Goal: Task Accomplishment & Management: Manage account settings

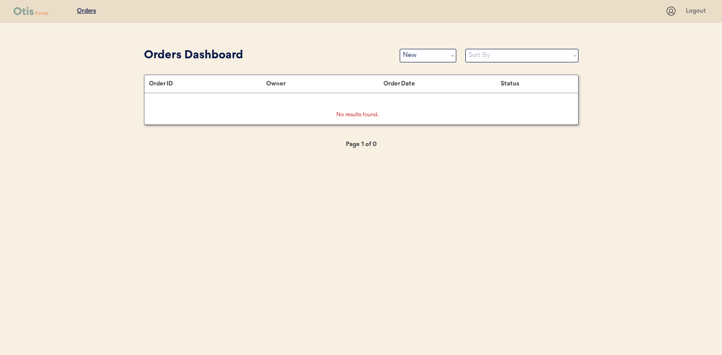
select select ""new""
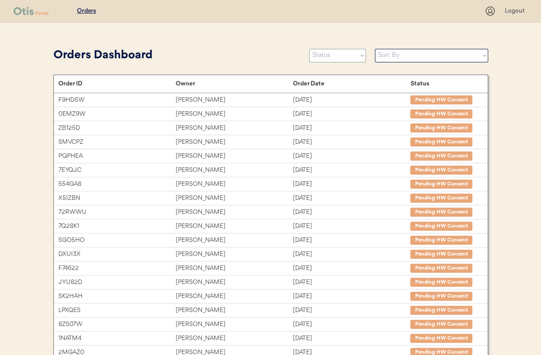
drag, startPoint x: 323, startPoint y: 57, endPoint x: 323, endPoint y: 68, distance: 10.9
click at [323, 57] on select "Status On Hold New In Progress Complete Pending HW Consent Canceled" at bounding box center [337, 56] width 57 height 14
click at [334, 59] on select "Status On Hold New In Progress Complete Pending HW Consent Canceled" at bounding box center [337, 56] width 57 height 14
click at [309, 49] on select "Status On Hold New In Progress Complete Pending HW Consent Canceled" at bounding box center [337, 56] width 57 height 14
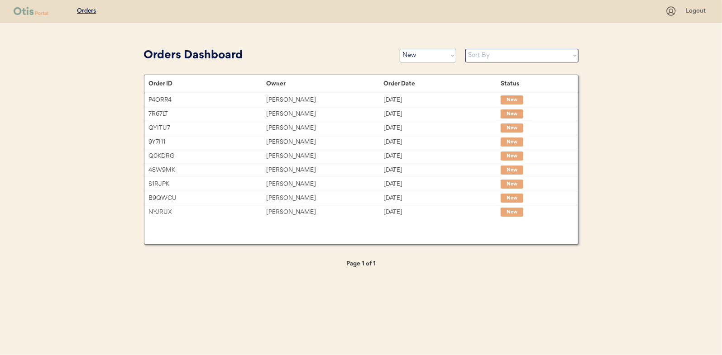
click at [419, 54] on select "Status On Hold New In Progress Complete Pending HW Consent Canceled" at bounding box center [428, 56] width 57 height 14
click at [400, 49] on select "Status On Hold New In Progress Complete Pending HW Consent Canceled" at bounding box center [428, 56] width 57 height 14
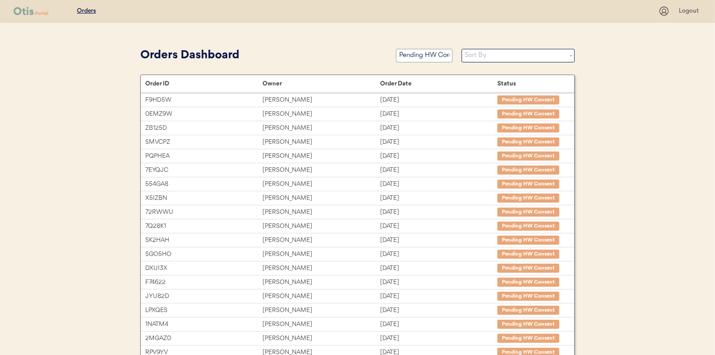
click at [430, 60] on select "Status On Hold New In Progress Complete Pending HW Consent Canceled" at bounding box center [424, 56] width 57 height 14
click at [396, 49] on select "Status On Hold New In Progress Complete Pending HW Consent Canceled" at bounding box center [424, 56] width 57 height 14
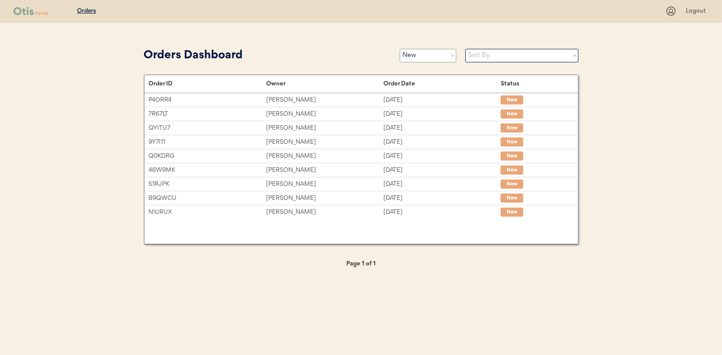
click at [415, 53] on select "Status On Hold New In Progress Complete Pending HW Consent Canceled" at bounding box center [428, 56] width 57 height 14
click at [400, 49] on select "Status On Hold New In Progress Complete Pending HW Consent Canceled" at bounding box center [428, 56] width 57 height 14
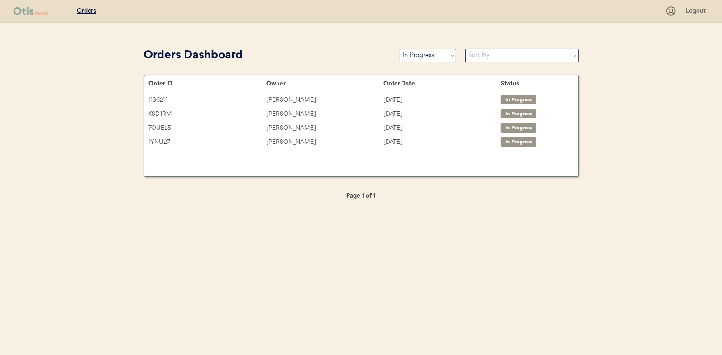
click at [418, 53] on select "Status On Hold New In Progress Complete Pending HW Consent Canceled" at bounding box center [428, 56] width 57 height 14
select select ""new""
click at [400, 49] on select "Status On Hold New In Progress Complete Pending HW Consent Canceled" at bounding box center [428, 56] width 57 height 14
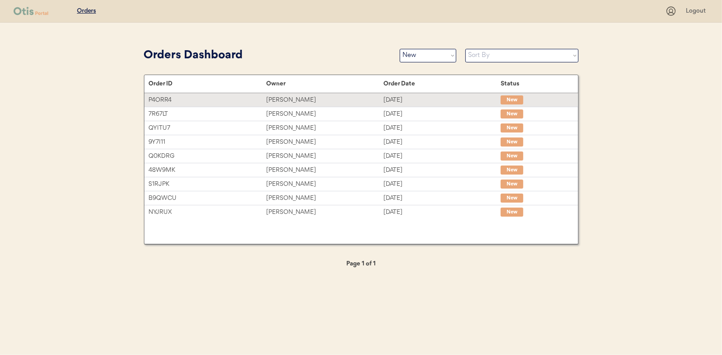
click at [297, 99] on div "[PERSON_NAME]" at bounding box center [324, 100] width 117 height 10
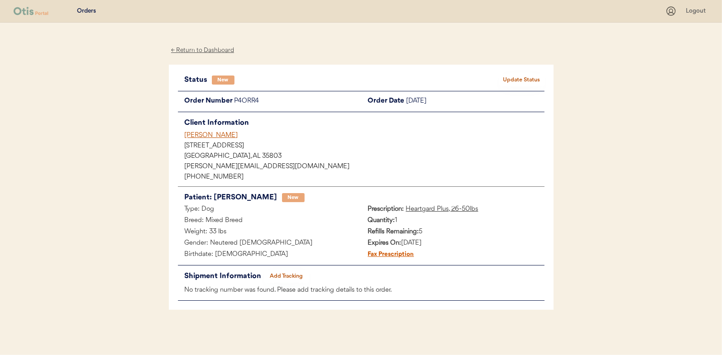
click at [524, 77] on button "Update Status" at bounding box center [521, 80] width 45 height 13
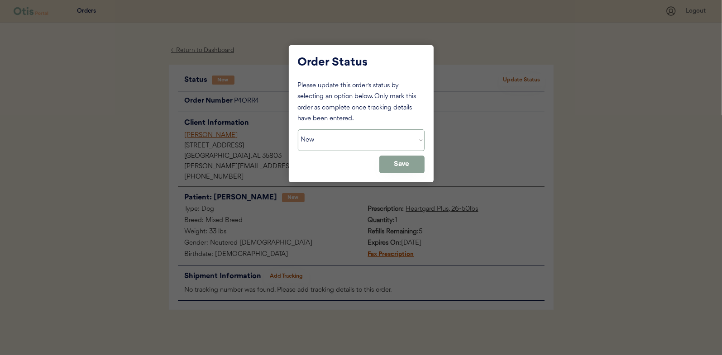
click at [343, 133] on select "Status On Hold New In Progress Complete Pending HW Consent Canceled" at bounding box center [361, 141] width 127 height 22
select select ""in_progress""
click at [298, 130] on select "Status On Hold New In Progress Complete Pending HW Consent Canceled" at bounding box center [361, 141] width 127 height 22
click at [398, 167] on button "Save" at bounding box center [401, 165] width 45 height 18
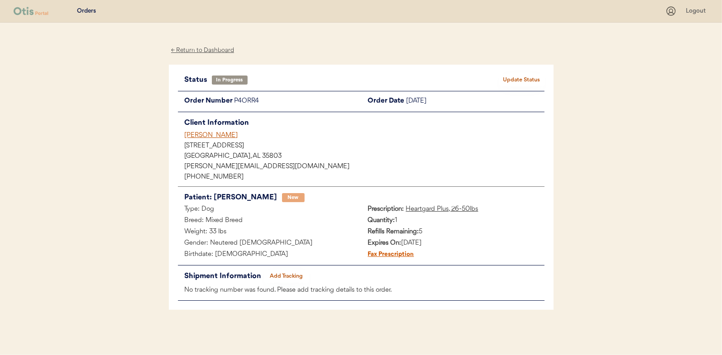
click at [199, 51] on div "← Return to Dashboard" at bounding box center [203, 50] width 68 height 10
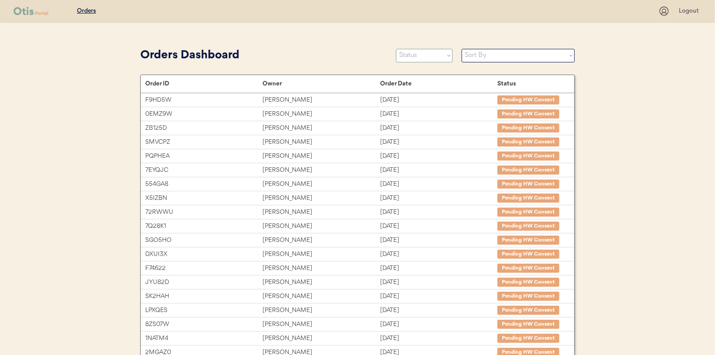
click at [421, 59] on select "Status On Hold New In Progress Complete Pending HW Consent Canceled" at bounding box center [424, 56] width 57 height 14
select select ""new""
click at [396, 49] on select "Status On Hold New In Progress Complete Pending HW Consent Canceled" at bounding box center [424, 56] width 57 height 14
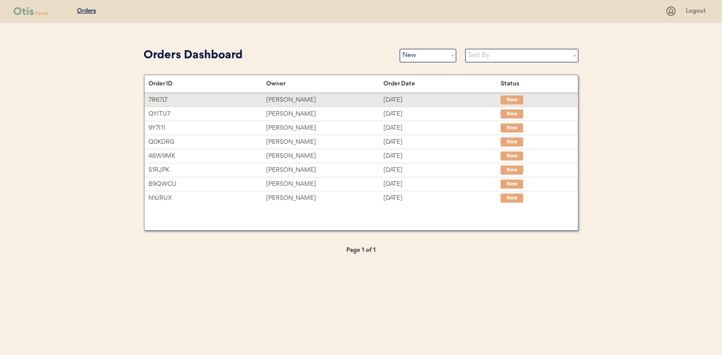
click at [293, 99] on div "[PERSON_NAME]" at bounding box center [324, 100] width 117 height 10
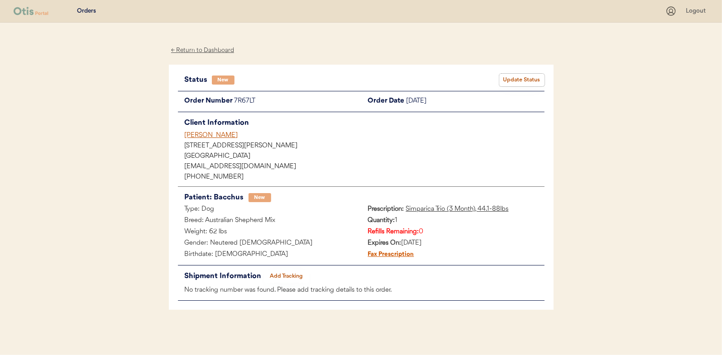
click at [525, 77] on button "Update Status" at bounding box center [521, 80] width 45 height 13
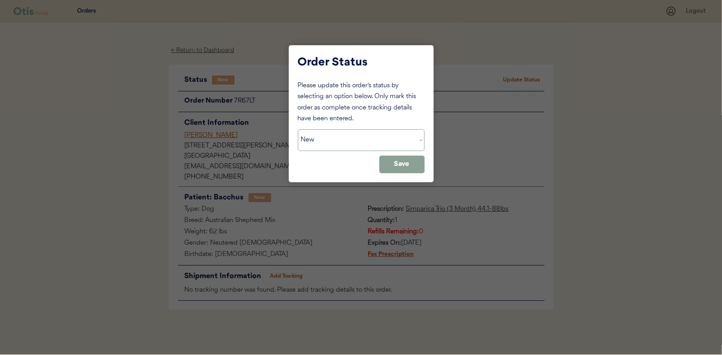
click at [340, 140] on select "Status On Hold New In Progress Complete Pending HW Consent Canceled" at bounding box center [361, 141] width 127 height 22
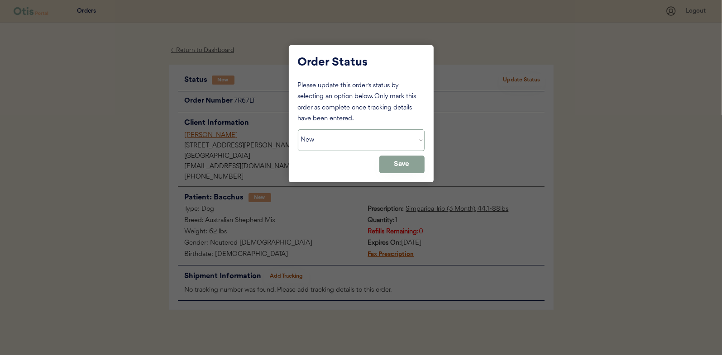
select select ""in_progress""
click at [298, 130] on select "Status On Hold New In Progress Complete Pending HW Consent Canceled" at bounding box center [361, 141] width 127 height 22
click at [387, 165] on button "Save" at bounding box center [401, 165] width 45 height 18
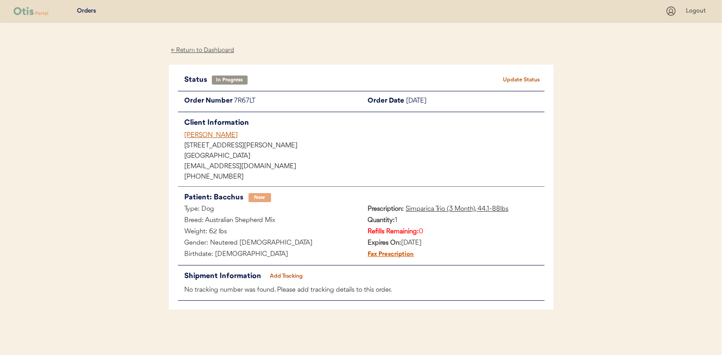
click at [206, 52] on div "← Return to Dashboard" at bounding box center [203, 50] width 68 height 10
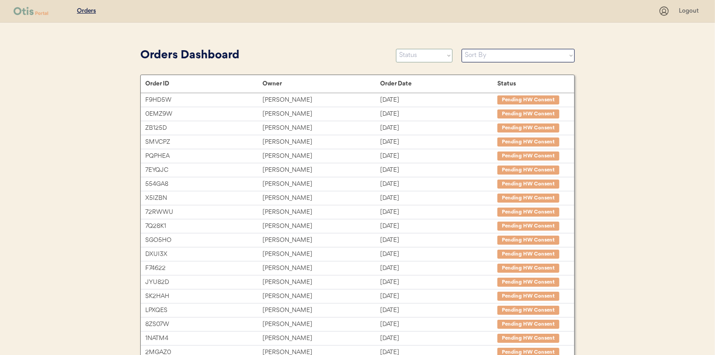
click at [411, 60] on select "Status On Hold New In Progress Complete Pending HW Consent Canceled" at bounding box center [424, 56] width 57 height 14
select select ""new""
click at [396, 49] on select "Status On Hold New In Progress Complete Pending HW Consent Canceled" at bounding box center [424, 56] width 57 height 14
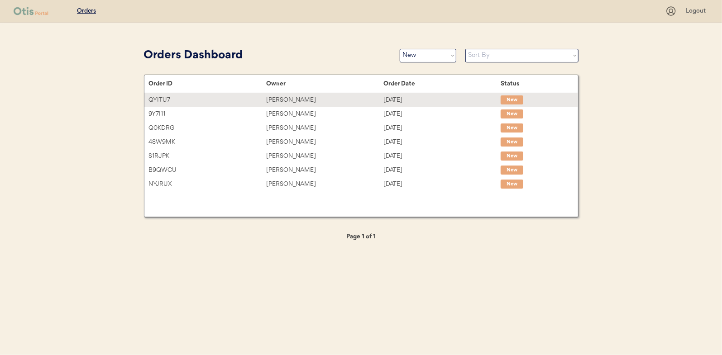
click at [287, 98] on div "[PERSON_NAME]" at bounding box center [324, 100] width 117 height 10
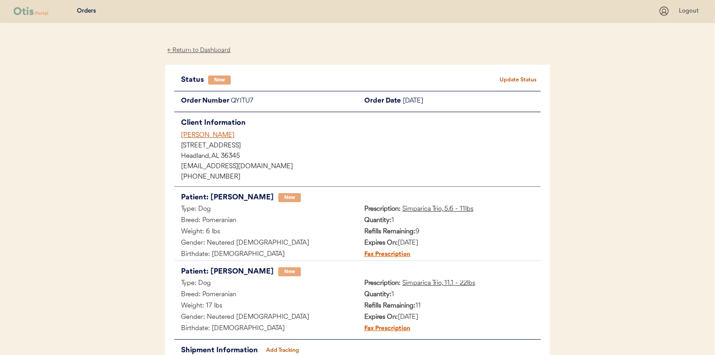
click at [523, 78] on button "Update Status" at bounding box center [518, 80] width 45 height 13
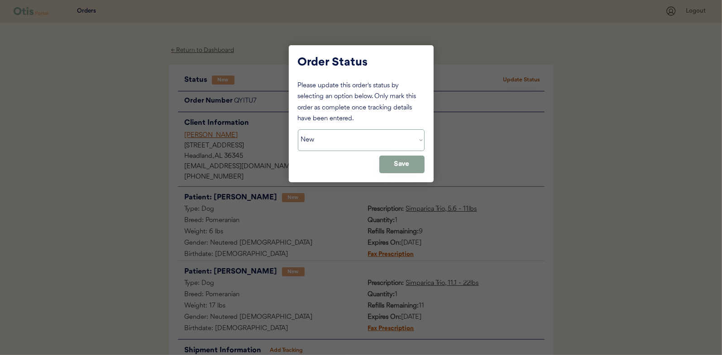
click at [312, 140] on select "Status On Hold New In Progress Complete Pending HW Consent Canceled" at bounding box center [361, 141] width 127 height 22
click at [298, 130] on select "Status On Hold New In Progress Complete Pending HW Consent Canceled" at bounding box center [361, 141] width 127 height 22
click at [401, 164] on button "Save" at bounding box center [401, 165] width 45 height 18
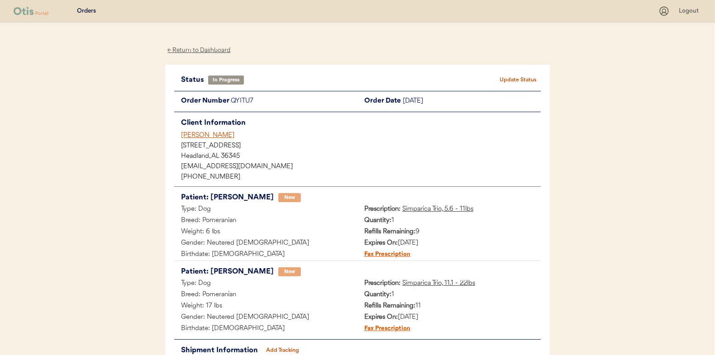
click at [206, 51] on div "← Return to Dashboard" at bounding box center [199, 50] width 68 height 10
click at [508, 77] on button "Update Status" at bounding box center [518, 80] width 45 height 13
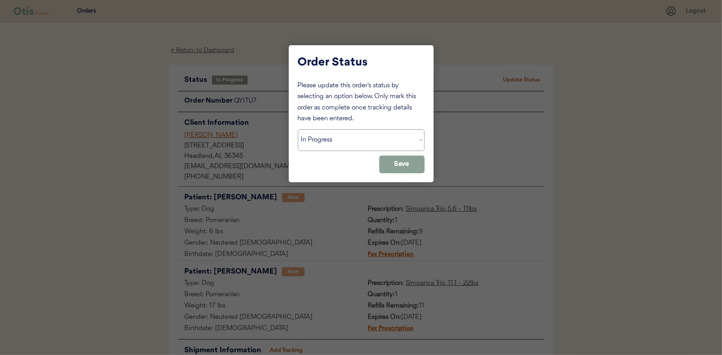
click at [314, 142] on select "Status On Hold New In Progress Complete Pending HW Consent Canceled" at bounding box center [361, 141] width 127 height 22
click at [298, 130] on select "Status On Hold New In Progress Complete Pending HW Consent Canceled" at bounding box center [361, 141] width 127 height 22
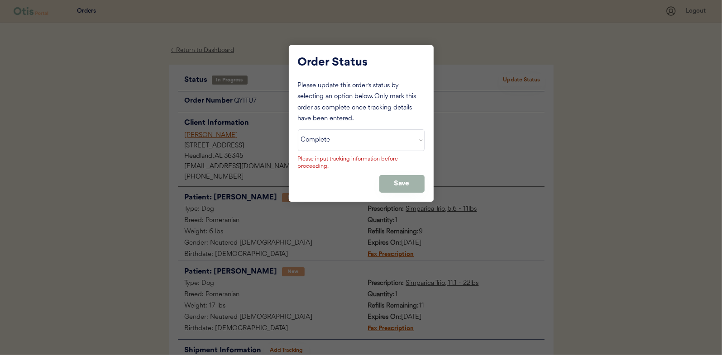
click at [404, 184] on button "Save" at bounding box center [401, 184] width 45 height 18
click at [335, 145] on select "Status On Hold New In Progress Complete Pending HW Consent Canceled" at bounding box center [361, 141] width 127 height 22
select select ""in_progress""
click at [298, 130] on select "Status On Hold New In Progress Complete Pending HW Consent Canceled" at bounding box center [361, 141] width 127 height 22
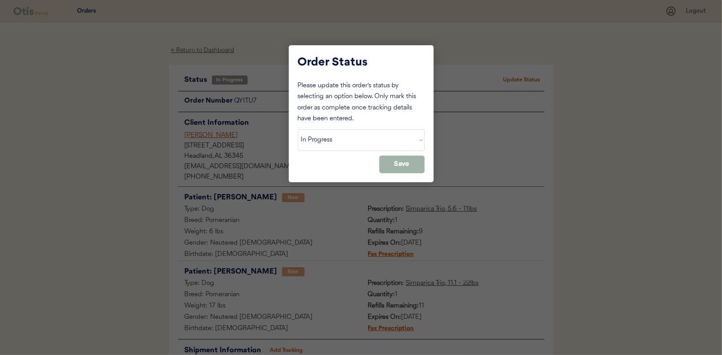
click at [401, 162] on button "Save" at bounding box center [401, 165] width 45 height 18
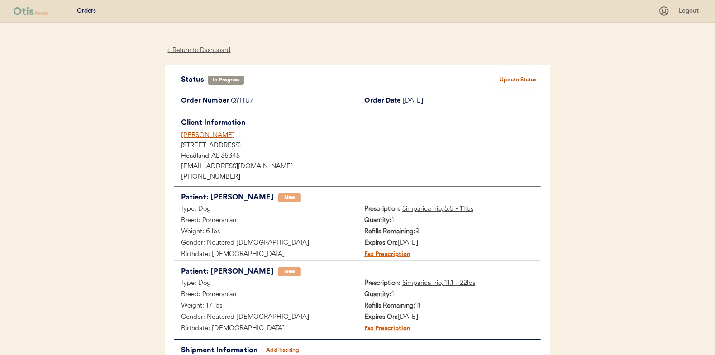
click at [197, 48] on div "← Return to Dashboard" at bounding box center [199, 50] width 68 height 10
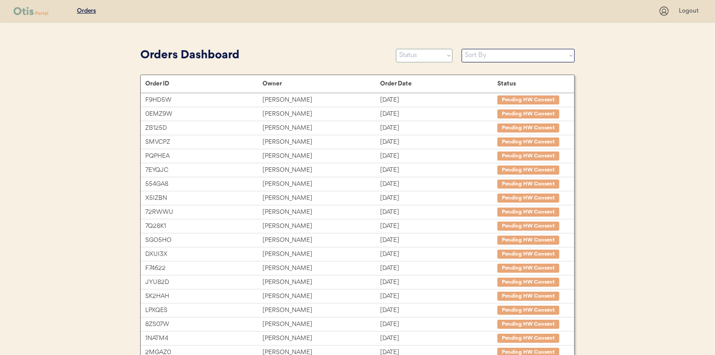
click at [414, 52] on select "Status On Hold New In Progress Complete Pending HW Consent Canceled" at bounding box center [424, 56] width 57 height 14
select select ""new""
click at [396, 49] on select "Status On Hold New In Progress Complete Pending HW Consent Canceled" at bounding box center [424, 56] width 57 height 14
click at [407, 58] on select "Status On Hold New In Progress Complete Pending HW Consent Canceled" at bounding box center [424, 56] width 57 height 14
click at [396, 49] on select "Status On Hold New In Progress Complete Pending HW Consent Canceled" at bounding box center [424, 56] width 57 height 14
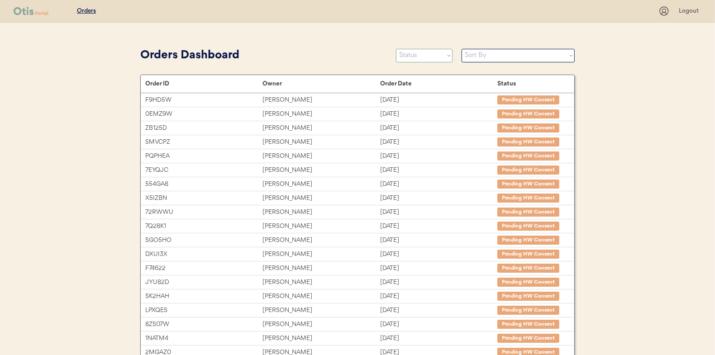
click at [424, 56] on select "Status On Hold New In Progress Complete Pending HW Consent Canceled" at bounding box center [424, 56] width 57 height 14
select select ""new""
click at [396, 49] on select "Status On Hold New In Progress Complete Pending HW Consent Canceled" at bounding box center [424, 56] width 57 height 14
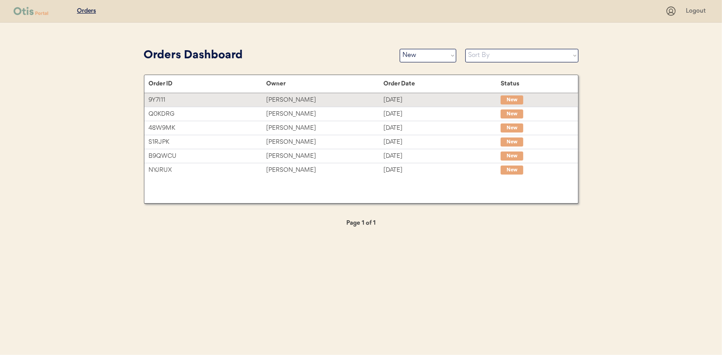
click at [289, 100] on div "Tracy Johnson" at bounding box center [324, 100] width 117 height 10
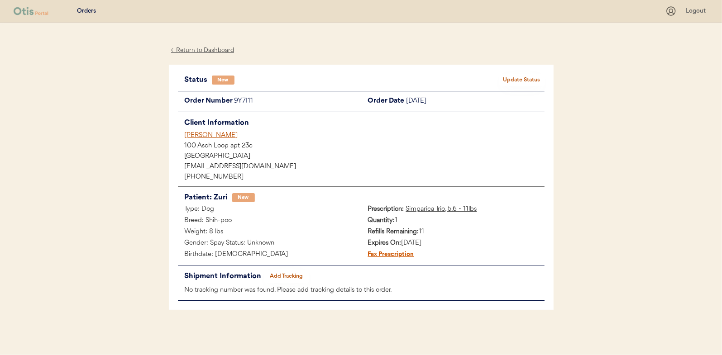
click at [527, 78] on button "Update Status" at bounding box center [521, 80] width 45 height 13
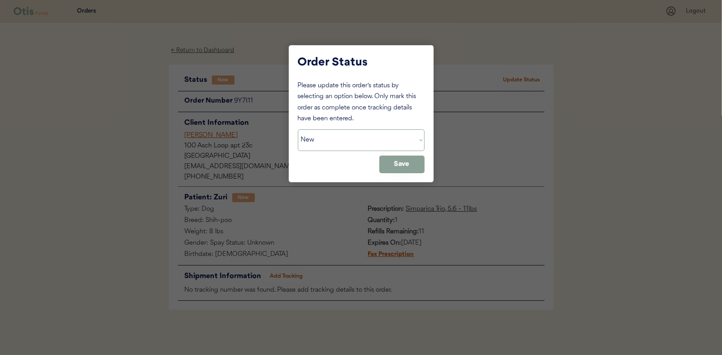
click at [350, 146] on select "Status On Hold New In Progress Complete Pending HW Consent Canceled" at bounding box center [361, 141] width 127 height 22
select select ""in_progress""
click at [298, 130] on select "Status On Hold New In Progress Complete Pending HW Consent Canceled" at bounding box center [361, 141] width 127 height 22
click at [399, 158] on button "Save" at bounding box center [401, 165] width 45 height 18
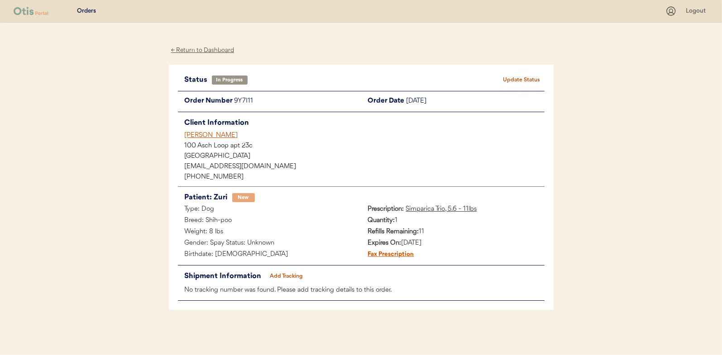
click at [207, 53] on div "← Return to Dashboard" at bounding box center [203, 50] width 68 height 10
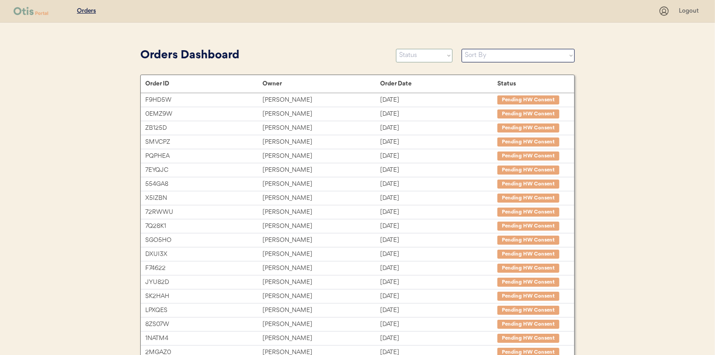
click at [410, 57] on select "Status On Hold New In Progress Complete Pending HW Consent Canceled" at bounding box center [424, 56] width 57 height 14
select select ""new""
click at [396, 49] on select "Status On Hold New In Progress Complete Pending HW Consent Canceled" at bounding box center [424, 56] width 57 height 14
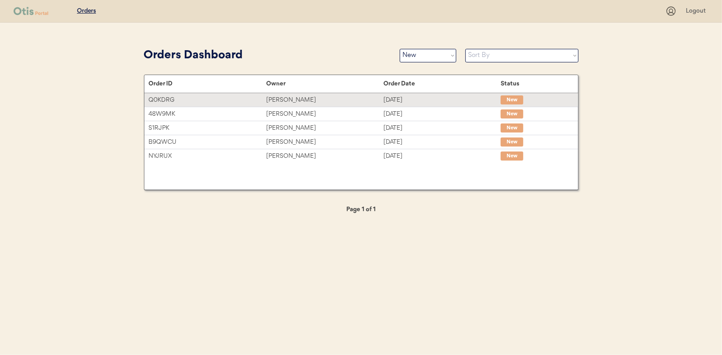
click at [270, 99] on div "[PERSON_NAME]" at bounding box center [324, 100] width 117 height 10
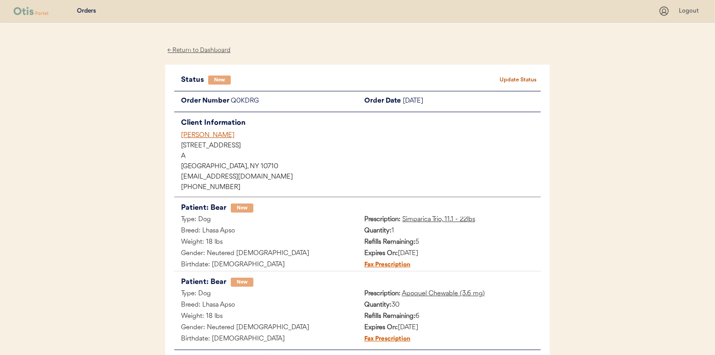
scroll to position [45, 0]
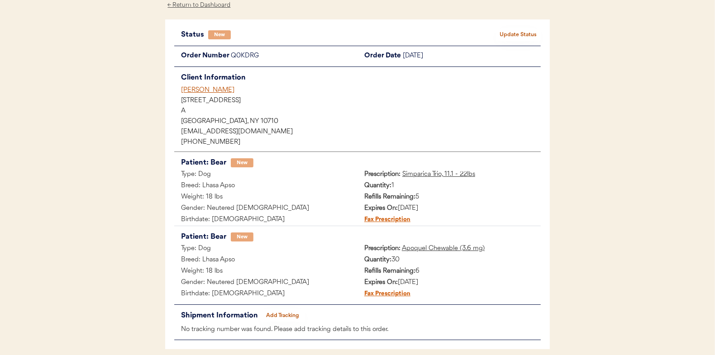
click at [526, 30] on button "Update Status" at bounding box center [518, 35] width 45 height 13
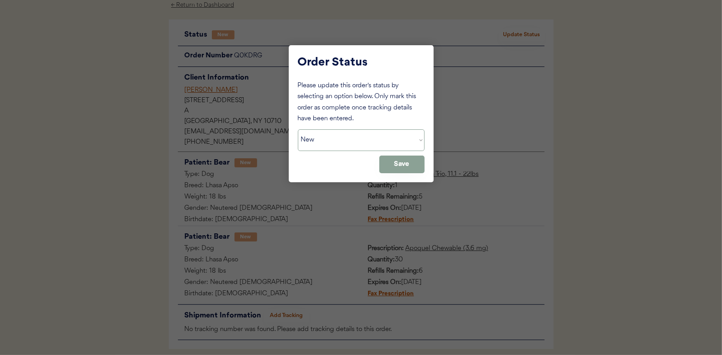
click at [347, 144] on select "Status On Hold New In Progress Complete Pending HW Consent Canceled" at bounding box center [361, 141] width 127 height 22
select select ""in_progress""
click at [298, 130] on select "Status On Hold New In Progress Complete Pending HW Consent Canceled" at bounding box center [361, 141] width 127 height 22
click at [391, 163] on button "Save" at bounding box center [401, 165] width 45 height 18
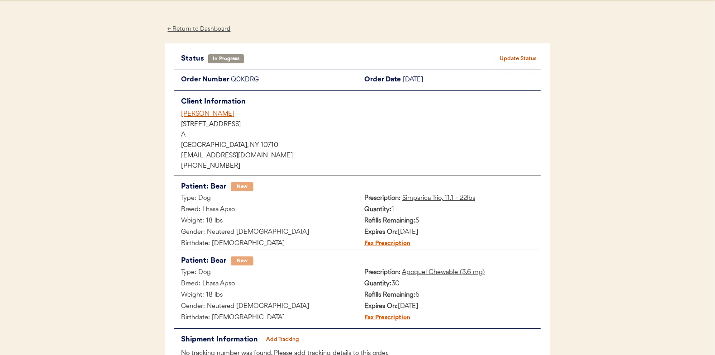
scroll to position [0, 0]
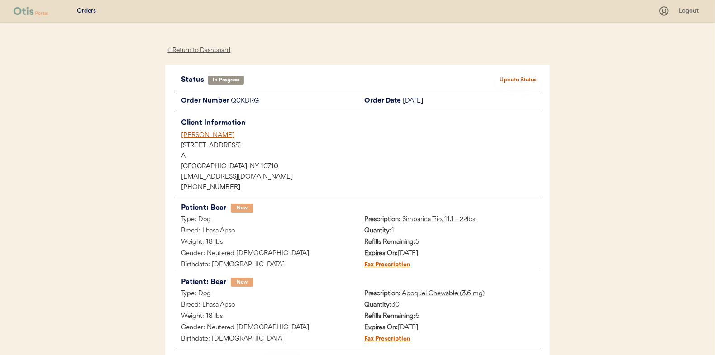
click at [205, 48] on div "← Return to Dashboard" at bounding box center [199, 50] width 68 height 10
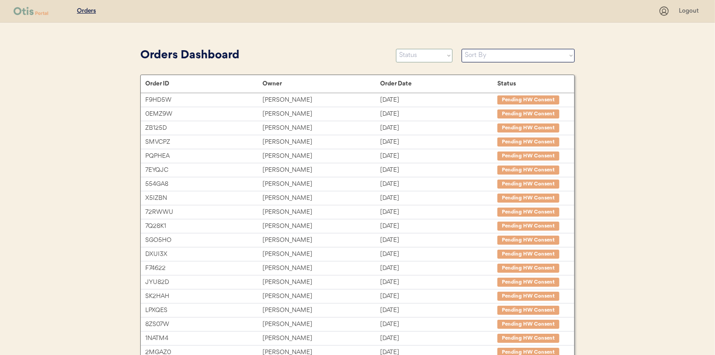
click at [410, 55] on select "Status On Hold New In Progress Complete Pending HW Consent Canceled" at bounding box center [424, 56] width 57 height 14
select select ""new""
click at [396, 49] on select "Status On Hold New In Progress Complete Pending HW Consent Canceled" at bounding box center [424, 56] width 57 height 14
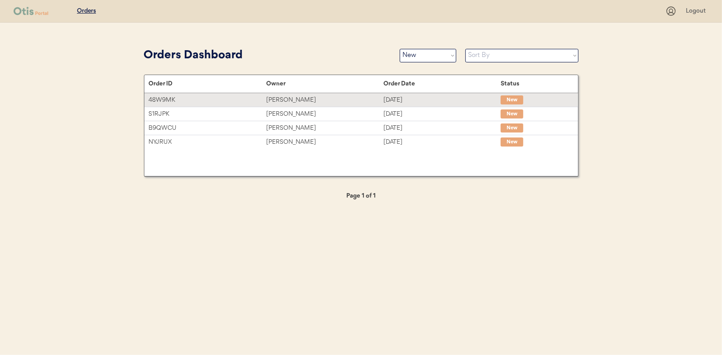
click at [293, 98] on div "[PERSON_NAME]" at bounding box center [324, 100] width 117 height 10
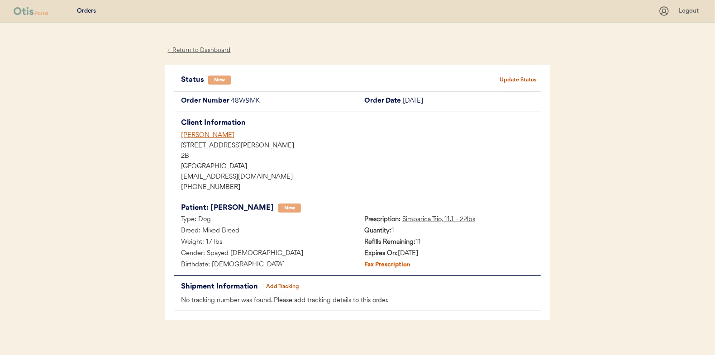
click at [523, 80] on button "Update Status" at bounding box center [518, 80] width 45 height 13
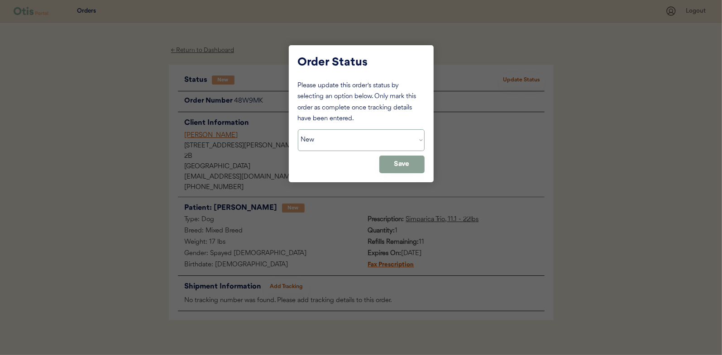
click at [330, 139] on select "Status On Hold New In Progress Complete Pending HW Consent Canceled" at bounding box center [361, 141] width 127 height 22
select select ""in_progress""
click at [298, 130] on select "Status On Hold New In Progress Complete Pending HW Consent Canceled" at bounding box center [361, 141] width 127 height 22
click at [405, 164] on button "Save" at bounding box center [401, 165] width 45 height 18
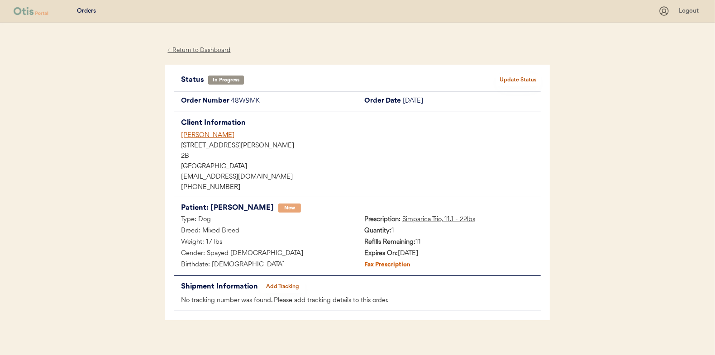
click at [210, 50] on div "← Return to Dashboard" at bounding box center [199, 50] width 68 height 10
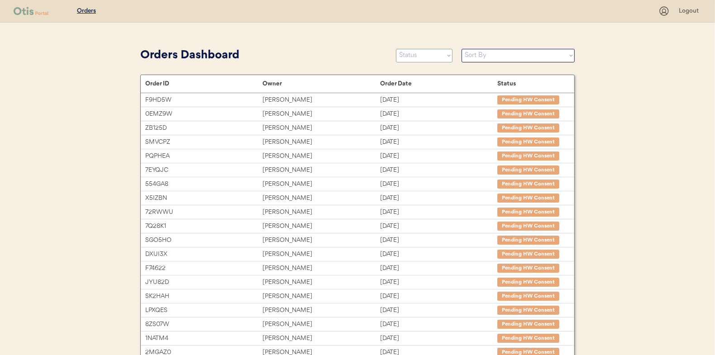
click at [425, 58] on select "Status On Hold New In Progress Complete Pending HW Consent Canceled" at bounding box center [424, 56] width 57 height 14
select select ""new""
click at [396, 49] on select "Status On Hold New In Progress Complete Pending HW Consent Canceled" at bounding box center [424, 56] width 57 height 14
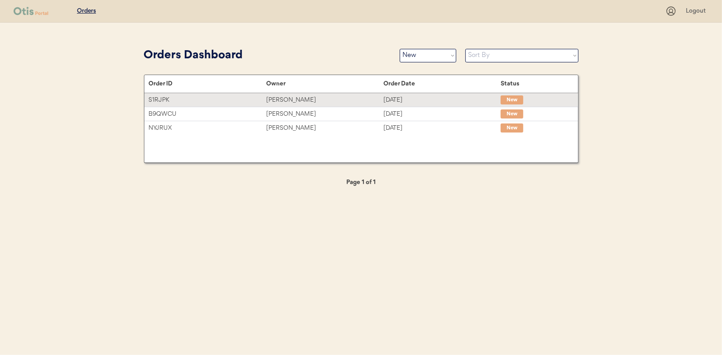
click at [292, 98] on div "[PERSON_NAME]" at bounding box center [324, 100] width 117 height 10
click at [290, 98] on div "[PERSON_NAME]" at bounding box center [324, 100] width 117 height 10
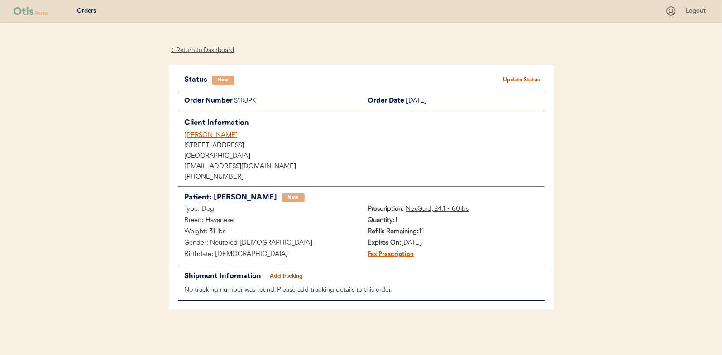
click at [506, 77] on button "Update Status" at bounding box center [521, 80] width 45 height 13
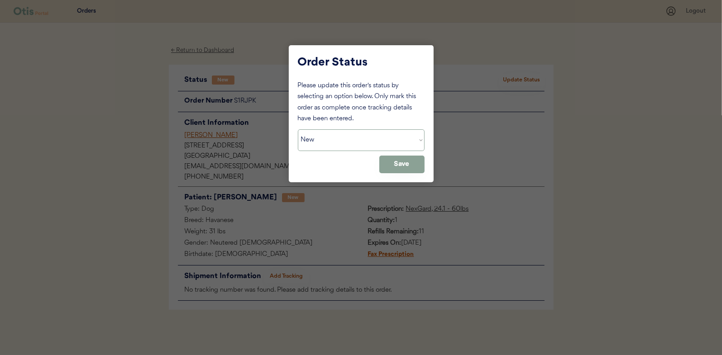
click at [334, 144] on select "Status On Hold New In Progress Complete Pending HW Consent Canceled" at bounding box center [361, 141] width 127 height 22
select select ""in_progress""
click at [298, 130] on select "Status On Hold New In Progress Complete Pending HW Consent Canceled" at bounding box center [361, 141] width 127 height 22
click at [430, 161] on div "Order Status Please update this order's status by selecting an option below. On…" at bounding box center [361, 113] width 145 height 137
click at [394, 158] on button "Save" at bounding box center [401, 165] width 45 height 18
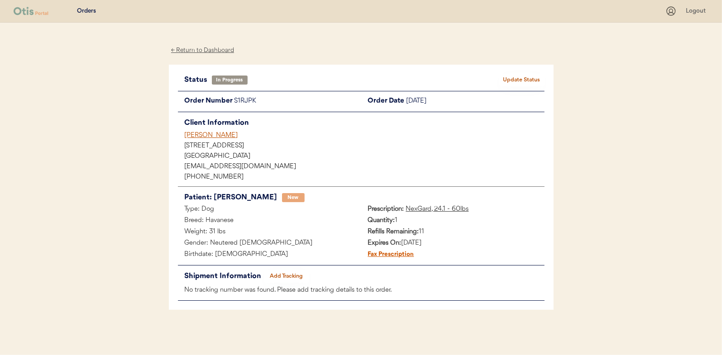
click at [195, 50] on div "← Return to Dashboard" at bounding box center [203, 50] width 68 height 10
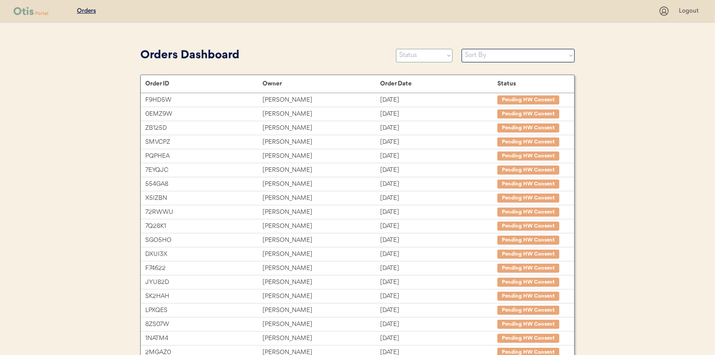
click at [411, 58] on select "Status On Hold New In Progress Complete Pending HW Consent Canceled" at bounding box center [424, 56] width 57 height 14
select select ""new""
click at [396, 49] on select "Status On Hold New In Progress Complete Pending HW Consent Canceled" at bounding box center [424, 56] width 57 height 14
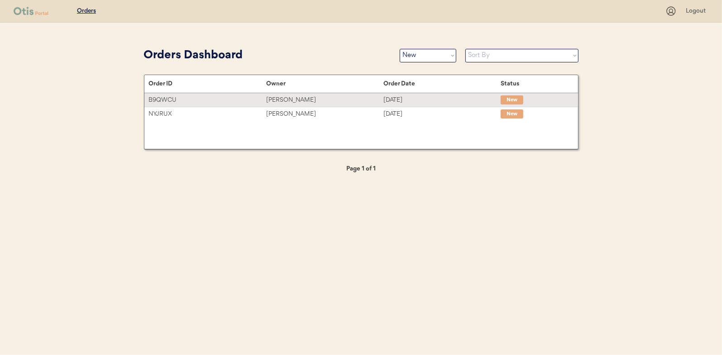
click at [282, 103] on div "Danny Brasher" at bounding box center [324, 100] width 117 height 10
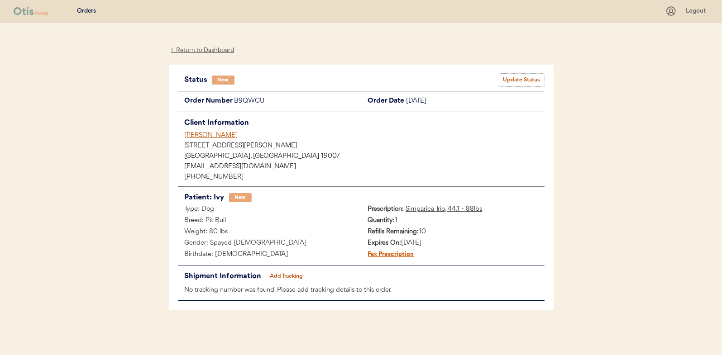
click at [518, 78] on button "Update Status" at bounding box center [521, 80] width 45 height 13
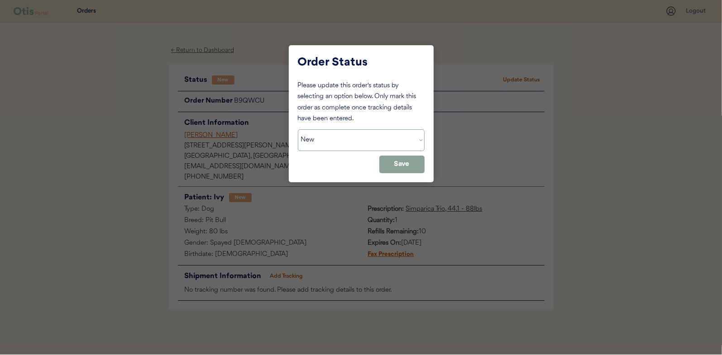
click at [336, 148] on select "Status On Hold New In Progress Complete Pending HW Consent Canceled" at bounding box center [361, 141] width 127 height 22
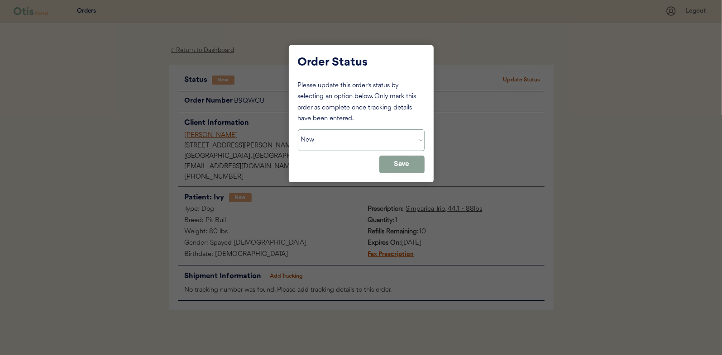
select select ""in_progress""
click at [298, 130] on select "Status On Hold New In Progress Complete Pending HW Consent Canceled" at bounding box center [361, 141] width 127 height 22
click at [393, 160] on button "Save" at bounding box center [401, 165] width 45 height 18
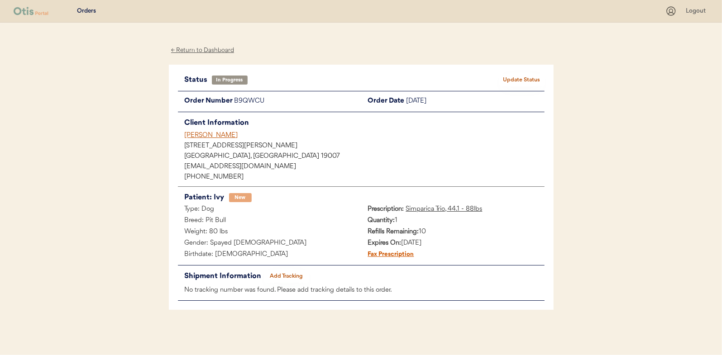
click at [203, 51] on div "← Return to Dashboard" at bounding box center [203, 50] width 68 height 10
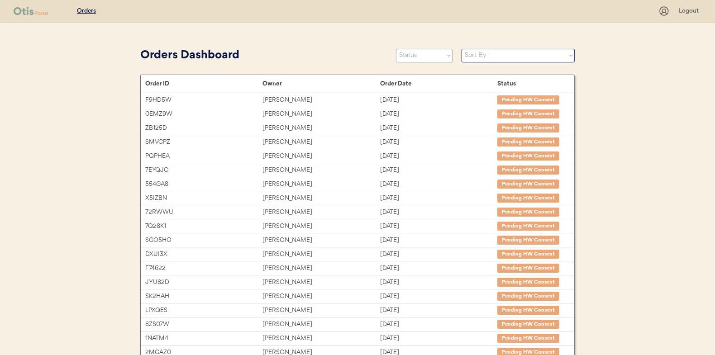
click at [417, 53] on select "Status On Hold New In Progress Complete Pending HW Consent Canceled" at bounding box center [424, 56] width 57 height 14
select select ""new""
click at [396, 49] on select "Status On Hold New In Progress Complete Pending HW Consent Canceled" at bounding box center [424, 56] width 57 height 14
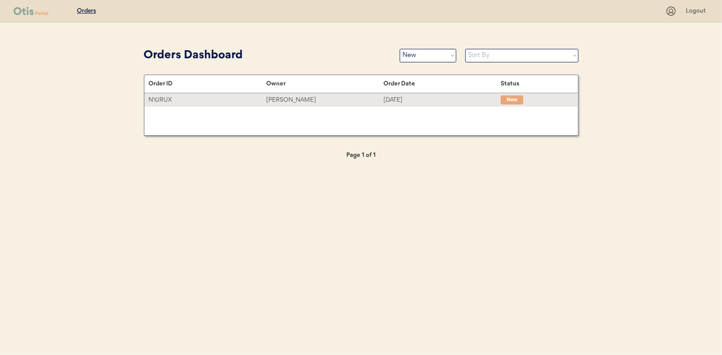
click at [286, 98] on div "[PERSON_NAME]" at bounding box center [324, 100] width 117 height 10
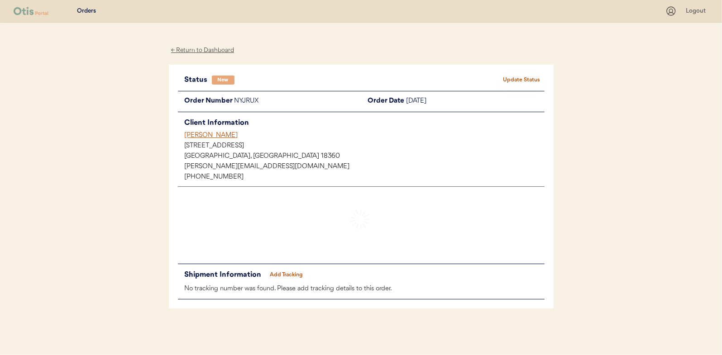
click at [46, 84] on div "Patients Consults Orders Logout ← Return to Dashboard Status New Update Status …" at bounding box center [361, 177] width 722 height 355
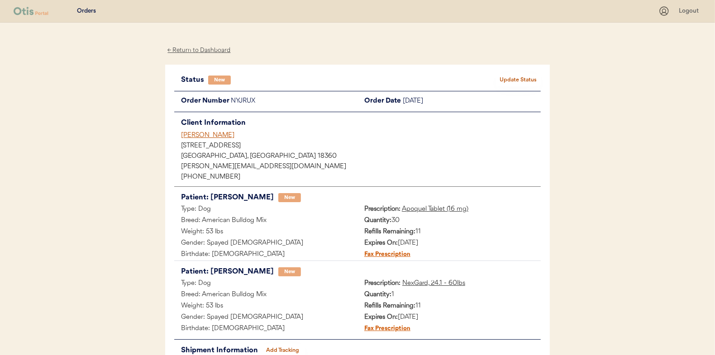
click at [512, 81] on button "Update Status" at bounding box center [518, 80] width 45 height 13
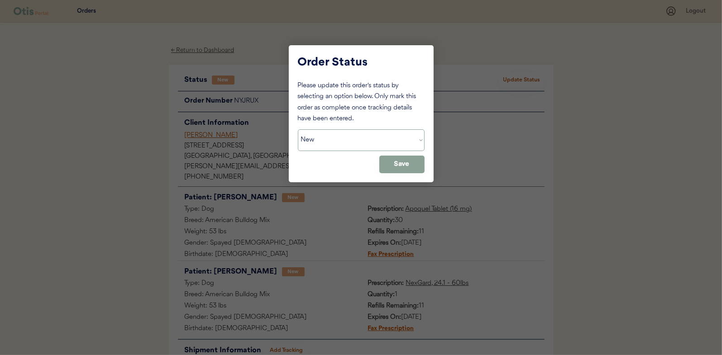
click at [317, 148] on select "Status On Hold New In Progress Complete Pending HW Consent Canceled" at bounding box center [361, 141] width 127 height 22
select select ""in_progress""
click at [298, 130] on select "Status On Hold New In Progress Complete Pending HW Consent Canceled" at bounding box center [361, 141] width 127 height 22
click at [401, 156] on button "Save" at bounding box center [401, 165] width 45 height 18
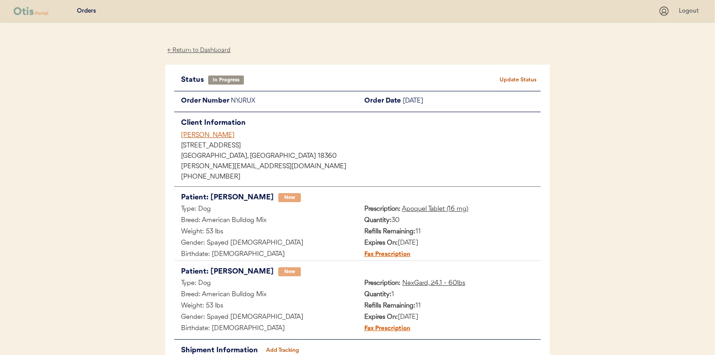
click at [198, 48] on div "← Return to Dashboard" at bounding box center [199, 50] width 68 height 10
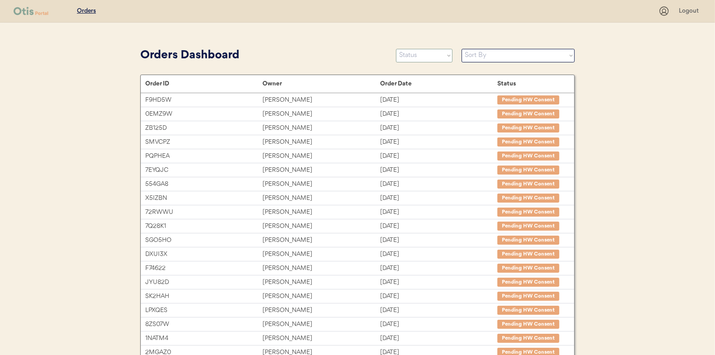
click at [419, 53] on select "Status On Hold New In Progress Complete Pending HW Consent Canceled" at bounding box center [424, 56] width 57 height 14
select select ""new""
click at [396, 49] on select "Status On Hold New In Progress Complete Pending HW Consent Canceled" at bounding box center [424, 56] width 57 height 14
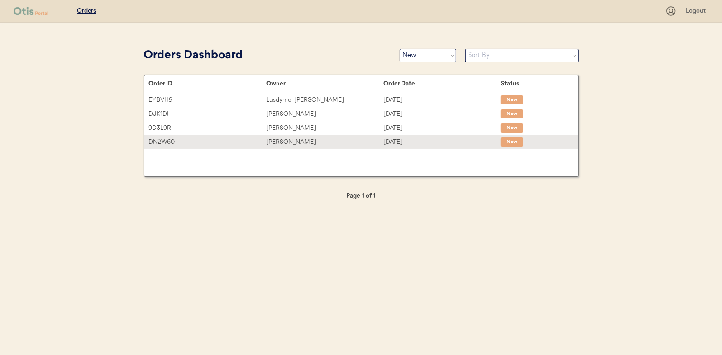
click at [287, 141] on div "[PERSON_NAME]" at bounding box center [324, 142] width 117 height 10
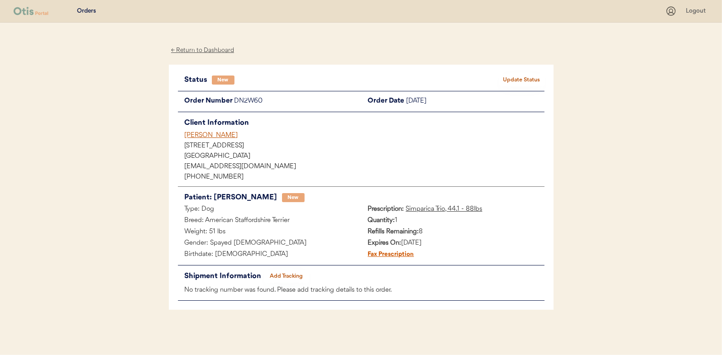
click at [517, 78] on button "Update Status" at bounding box center [521, 80] width 45 height 13
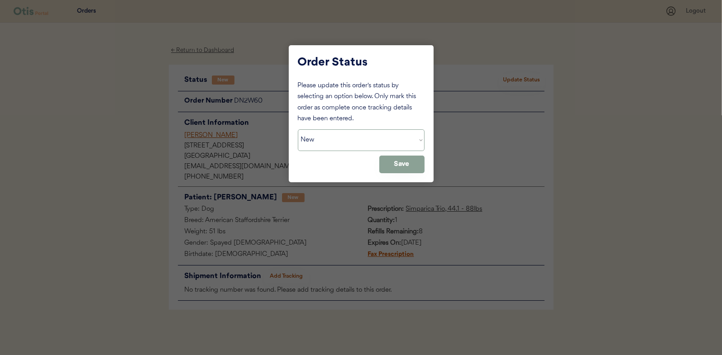
click at [334, 139] on select "Status On Hold New In Progress Complete Pending HW Consent Canceled" at bounding box center [361, 141] width 127 height 22
select select ""in_progress""
click at [298, 130] on select "Status On Hold New In Progress Complete Pending HW Consent Canceled" at bounding box center [361, 141] width 127 height 22
click at [394, 159] on button "Save" at bounding box center [401, 165] width 45 height 18
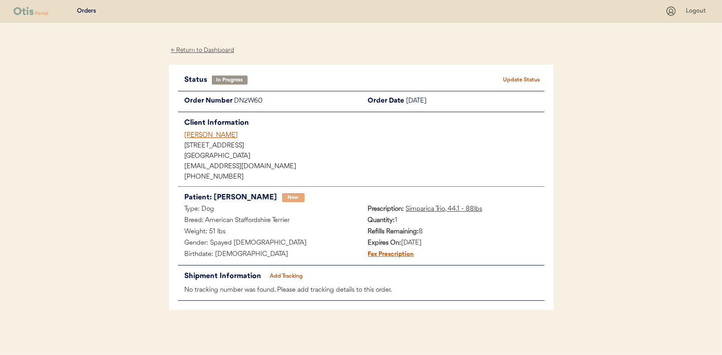
click at [199, 53] on div "← Return to Dashboard" at bounding box center [203, 50] width 68 height 10
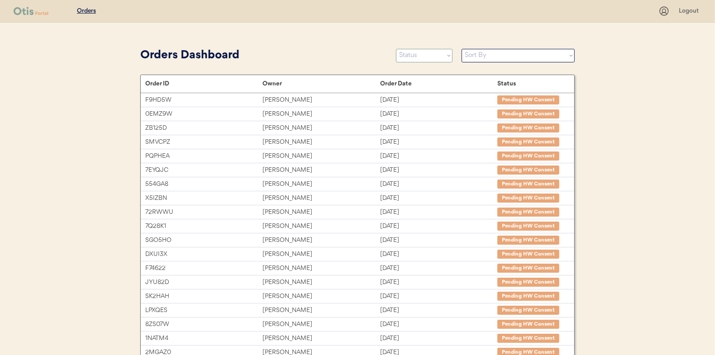
click at [419, 58] on select "Status On Hold New In Progress Complete Pending HW Consent Canceled" at bounding box center [424, 56] width 57 height 14
select select ""new""
click at [396, 49] on select "Status On Hold New In Progress Complete Pending HW Consent Canceled" at bounding box center [424, 56] width 57 height 14
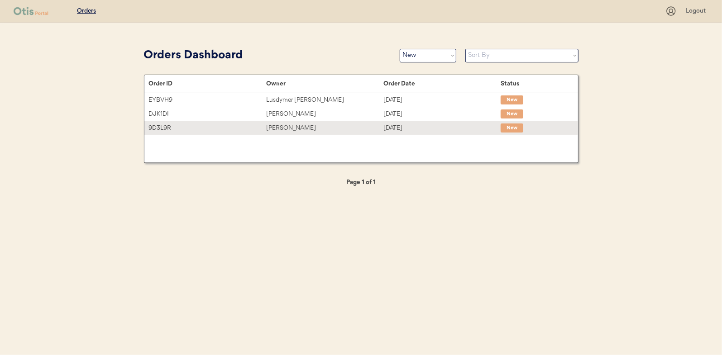
click at [279, 126] on div "Krysten Dorsey" at bounding box center [324, 128] width 117 height 10
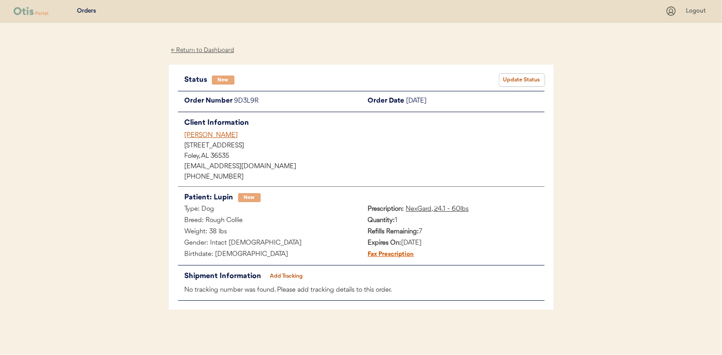
click at [521, 77] on button "Update Status" at bounding box center [521, 80] width 45 height 13
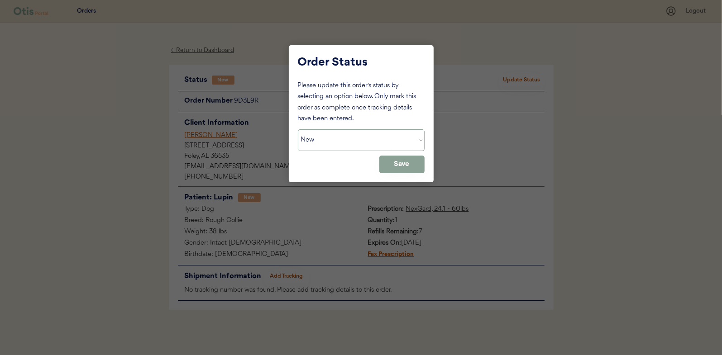
click at [322, 140] on select "Status On Hold New In Progress Complete Pending HW Consent Canceled" at bounding box center [361, 141] width 127 height 22
select select ""in_progress""
click at [298, 130] on select "Status On Hold New In Progress Complete Pending HW Consent Canceled" at bounding box center [361, 141] width 127 height 22
click at [404, 163] on button "Save" at bounding box center [401, 165] width 45 height 18
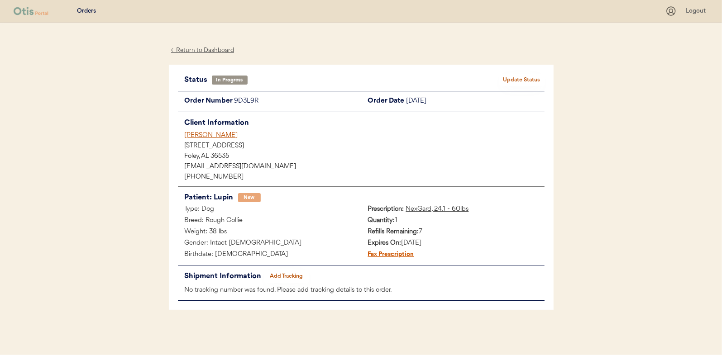
click at [206, 51] on div "← Return to Dashboard" at bounding box center [203, 50] width 68 height 10
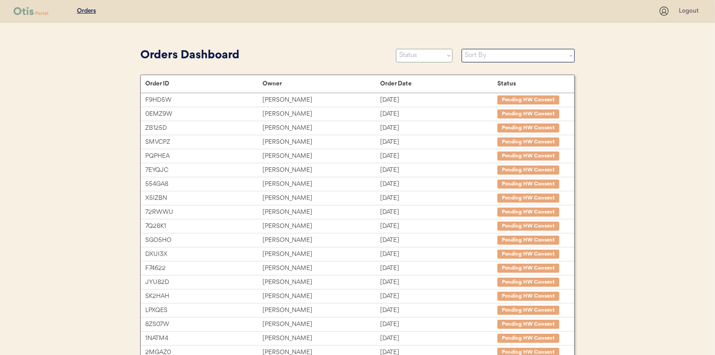
click at [416, 56] on select "Status On Hold New In Progress Complete Pending HW Consent Canceled" at bounding box center [424, 56] width 57 height 14
select select ""new""
click at [396, 49] on select "Status On Hold New In Progress Complete Pending HW Consent Canceled" at bounding box center [424, 56] width 57 height 14
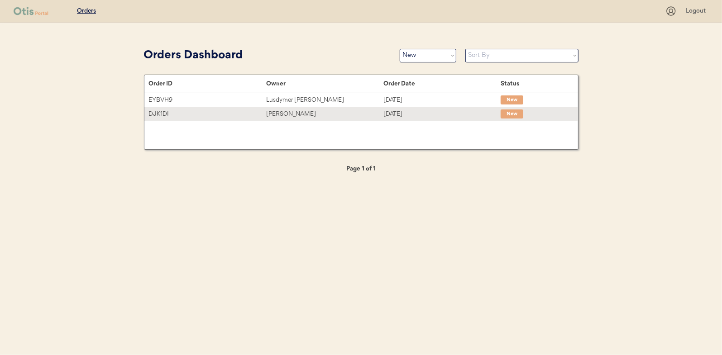
click at [290, 115] on div "[PERSON_NAME]" at bounding box center [324, 114] width 117 height 10
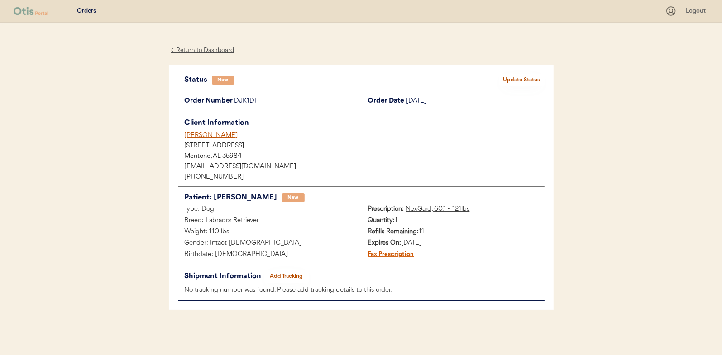
click at [515, 81] on button "Update Status" at bounding box center [521, 80] width 45 height 13
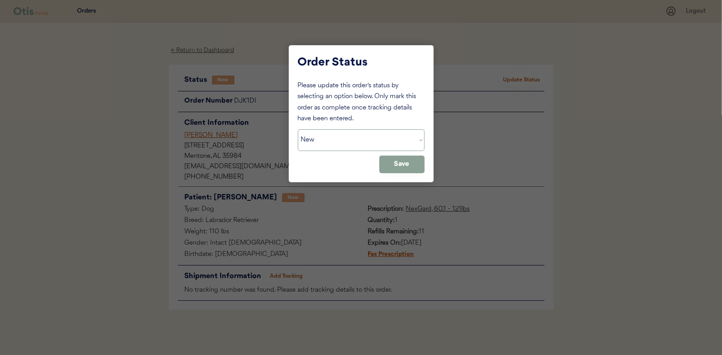
click at [316, 138] on select "Status On Hold New In Progress Complete Pending HW Consent Canceled" at bounding box center [361, 141] width 127 height 22
select select ""in_progress""
click at [298, 130] on select "Status On Hold New In Progress Complete Pending HW Consent Canceled" at bounding box center [361, 141] width 127 height 22
click at [399, 161] on button "Save" at bounding box center [401, 165] width 45 height 18
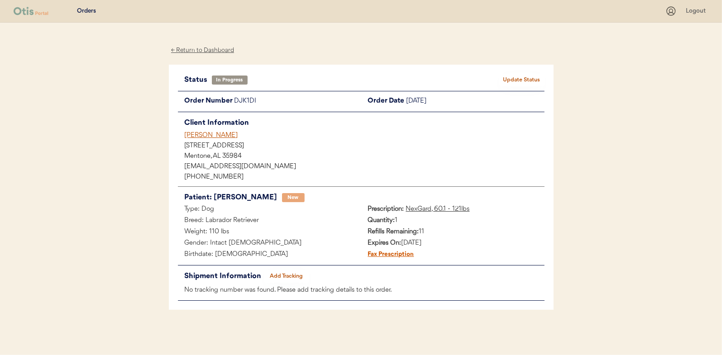
click at [206, 48] on div "← Return to Dashboard" at bounding box center [203, 50] width 68 height 10
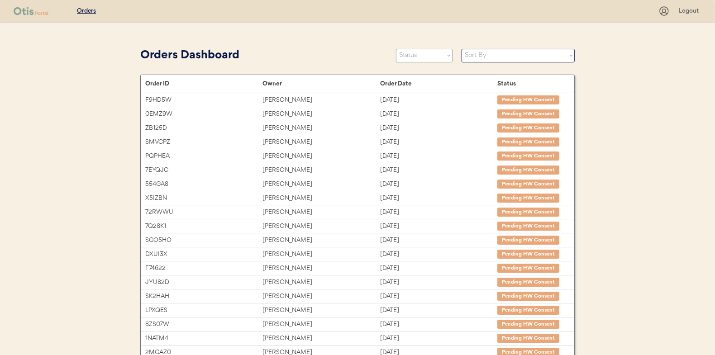
click at [413, 56] on select "Status On Hold New In Progress Complete Pending HW Consent Canceled" at bounding box center [424, 56] width 57 height 14
select select ""new""
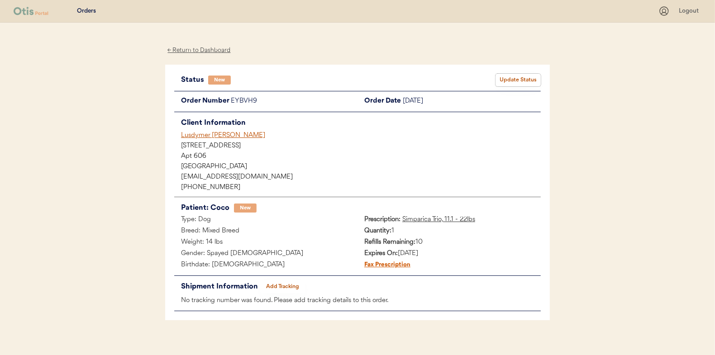
click at [523, 77] on button "Update Status" at bounding box center [518, 80] width 45 height 13
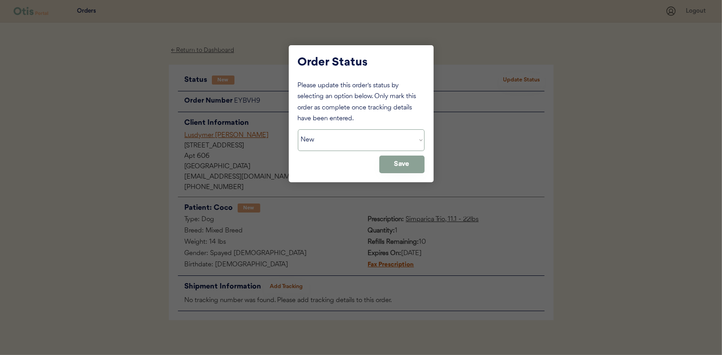
click at [330, 145] on select "Status On Hold New In Progress Complete Pending HW Consent Canceled" at bounding box center [361, 141] width 127 height 22
select select ""in_progress""
click at [298, 130] on select "Status On Hold New In Progress Complete Pending HW Consent Canceled" at bounding box center [361, 141] width 127 height 22
click at [396, 158] on button "Save" at bounding box center [401, 165] width 45 height 18
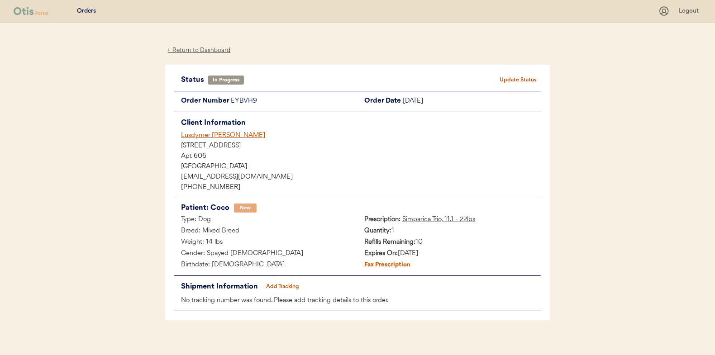
click at [204, 48] on div "← Return to Dashboard" at bounding box center [199, 50] width 68 height 10
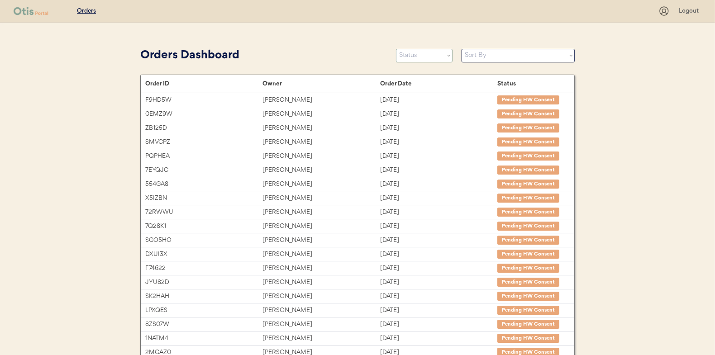
click at [424, 54] on select "Status On Hold New In Progress Complete Pending HW Consent Canceled" at bounding box center [424, 56] width 57 height 14
click at [396, 49] on select "Status On Hold New In Progress Complete Pending HW Consent Canceled" at bounding box center [424, 56] width 57 height 14
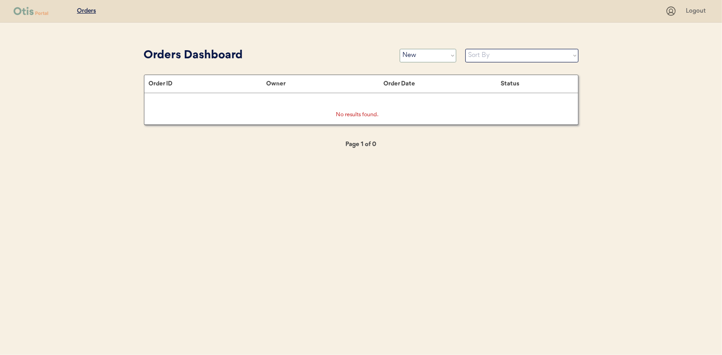
click at [420, 57] on select "Status On Hold New In Progress Complete Pending HW Consent Canceled" at bounding box center [428, 56] width 57 height 14
select select ""in_progress""
click at [400, 49] on select "Status On Hold New In Progress Complete Pending HW Consent Canceled" at bounding box center [428, 56] width 57 height 14
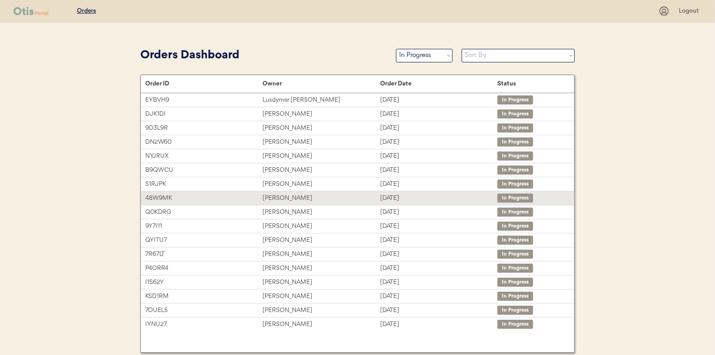
click at [279, 195] on div "Brittany Valerio" at bounding box center [321, 198] width 117 height 10
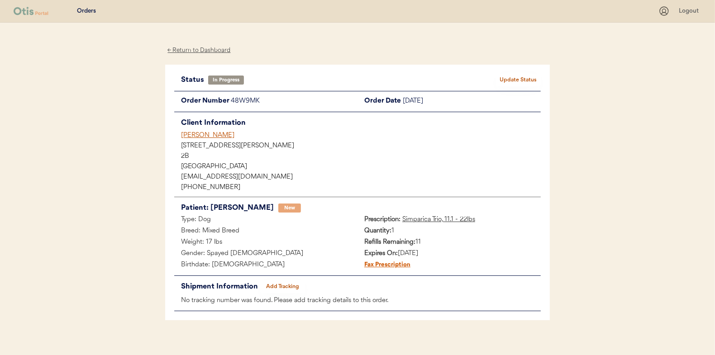
click at [288, 285] on button "Add Tracking" at bounding box center [282, 287] width 45 height 13
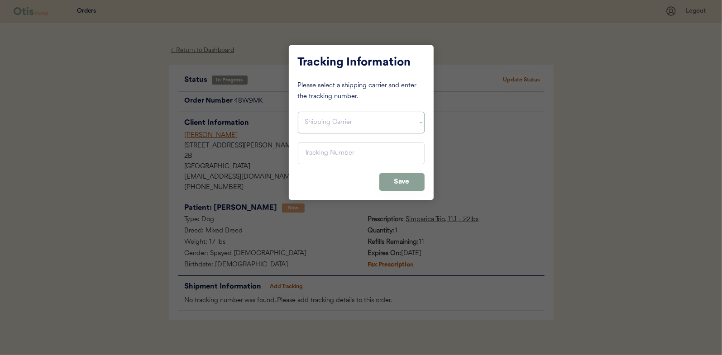
click at [320, 118] on select "Shipping Carrier FedEx FedEx Ground Economy UPS USPS" at bounding box center [361, 123] width 127 height 22
select select ""usps""
click at [298, 112] on select "Shipping Carrier FedEx FedEx Ground Economy UPS USPS" at bounding box center [361, 123] width 127 height 22
click at [308, 154] on input "input" at bounding box center [361, 154] width 127 height 22
paste input "9400150105496034006111"
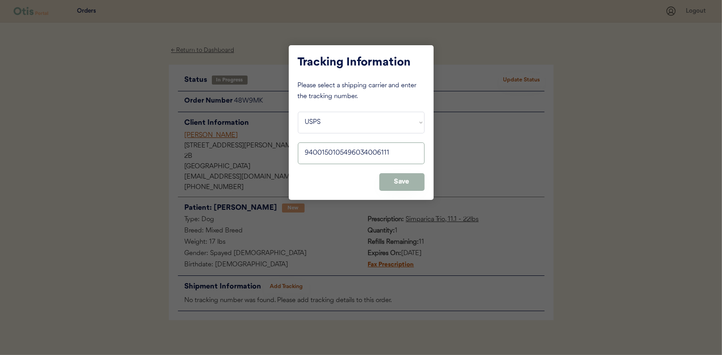
type input "9400150105496034006111"
click at [398, 182] on button "Save" at bounding box center [401, 182] width 45 height 18
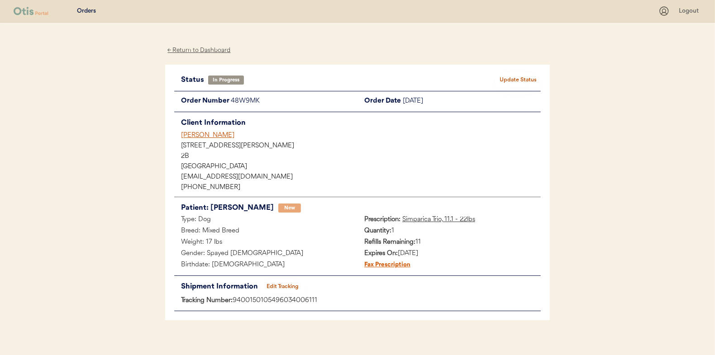
click at [515, 79] on button "Update Status" at bounding box center [518, 80] width 45 height 13
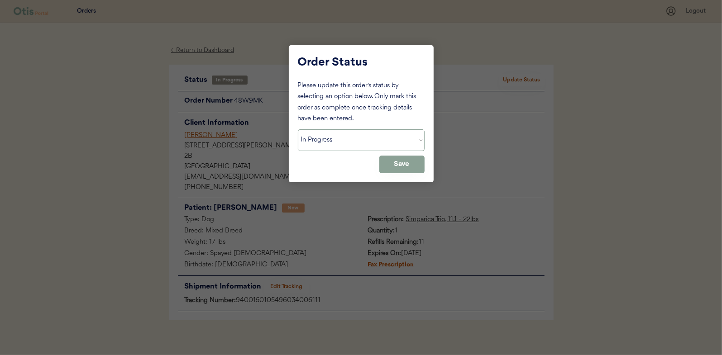
click at [342, 139] on select "Status On Hold New In Progress Complete Pending HW Consent Canceled" at bounding box center [361, 141] width 127 height 22
select select ""complete""
click at [298, 130] on select "Status On Hold New In Progress Complete Pending HW Consent Canceled" at bounding box center [361, 141] width 127 height 22
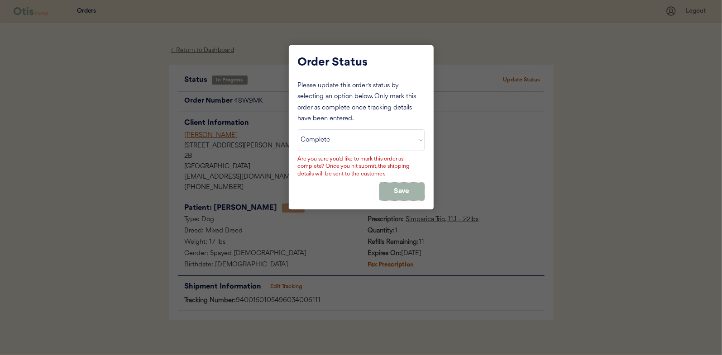
click at [401, 187] on button "Save" at bounding box center [401, 192] width 45 height 18
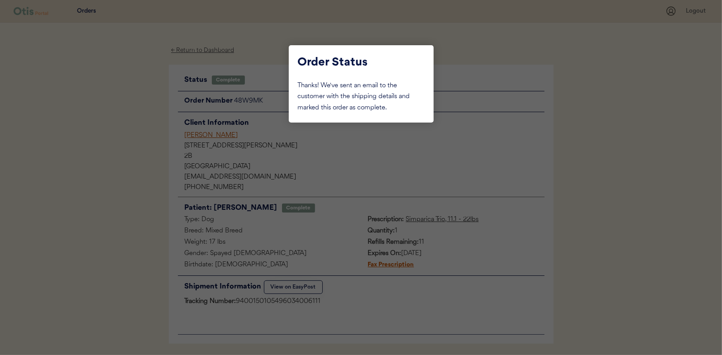
click at [124, 92] on div at bounding box center [361, 177] width 722 height 355
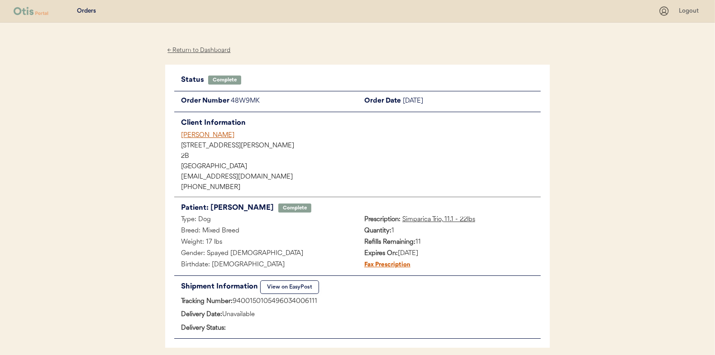
drag, startPoint x: 192, startPoint y: 48, endPoint x: 187, endPoint y: 49, distance: 4.6
click at [192, 48] on div "← Return to Dashboard" at bounding box center [199, 50] width 68 height 10
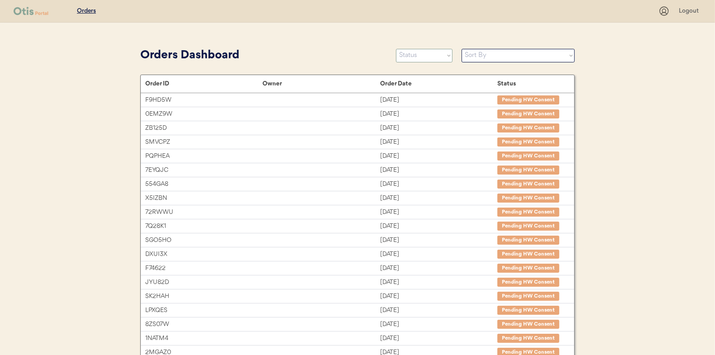
click at [414, 55] on select "Status On Hold New In Progress Complete Pending HW Consent Canceled" at bounding box center [424, 56] width 57 height 14
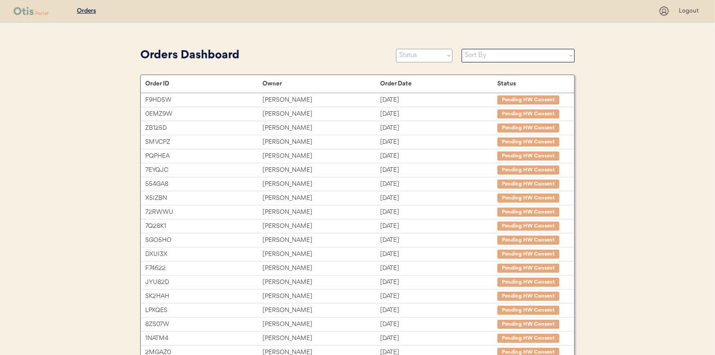
select select ""in_progress""
click at [396, 49] on select "Status On Hold New In Progress Complete Pending HW Consent Canceled" at bounding box center [424, 56] width 57 height 14
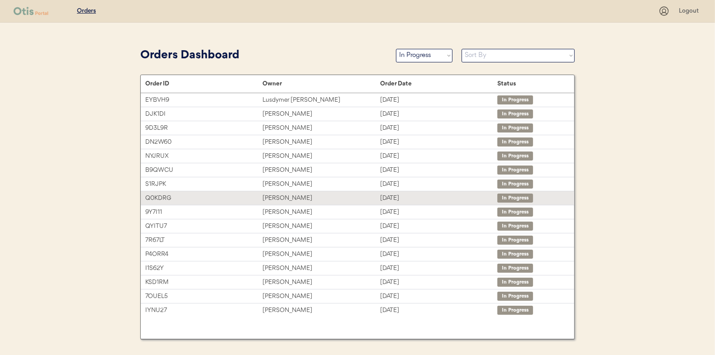
click at [283, 196] on div "[PERSON_NAME]" at bounding box center [321, 198] width 117 height 10
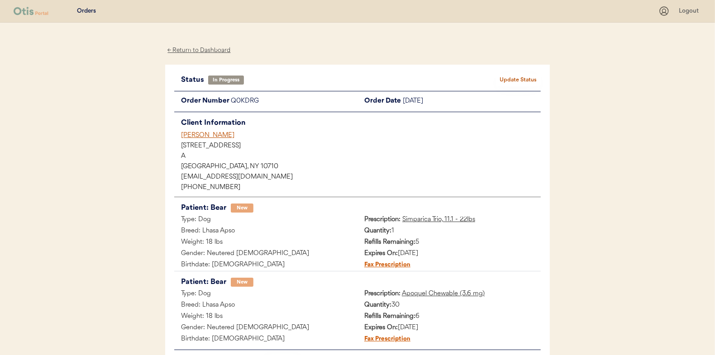
scroll to position [45, 0]
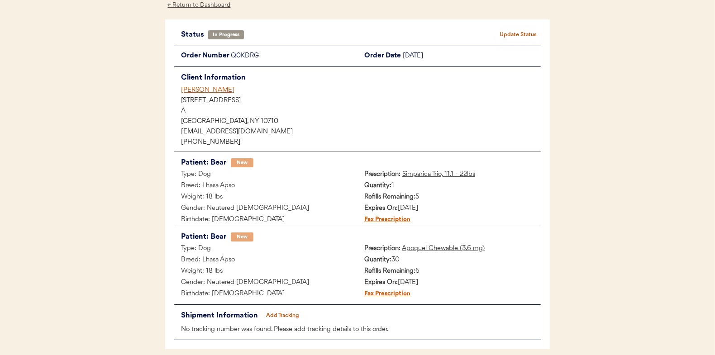
click at [288, 315] on button "Add Tracking" at bounding box center [282, 316] width 45 height 13
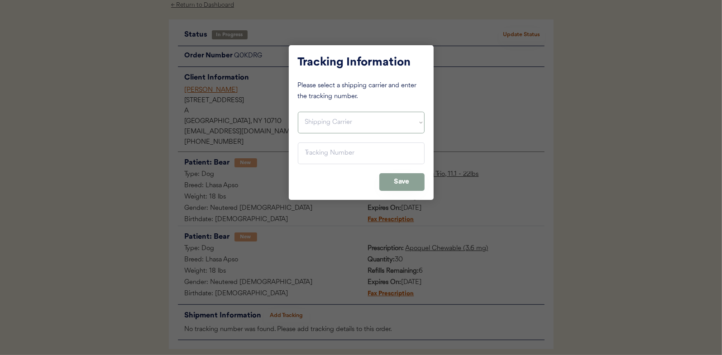
click at [317, 126] on select "Shipping Carrier FedEx FedEx Ground Economy UPS USPS" at bounding box center [361, 123] width 127 height 22
select select ""usps""
click at [298, 112] on select "Shipping Carrier FedEx FedEx Ground Economy UPS USPS" at bounding box center [361, 123] width 127 height 22
click at [312, 150] on input "input" at bounding box center [361, 154] width 127 height 22
paste input "9400150105799032317457"
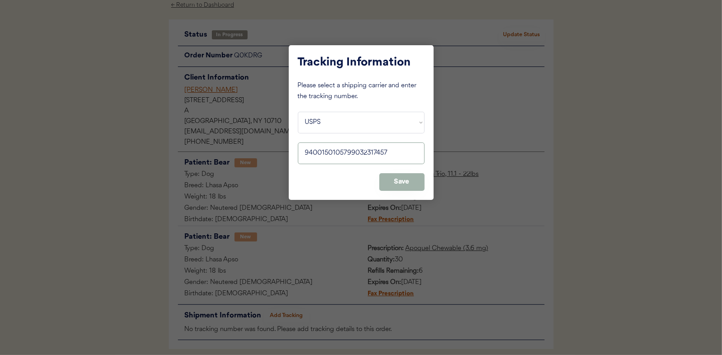
type input "9400150105799032317457"
click at [400, 179] on button "Save" at bounding box center [401, 182] width 45 height 18
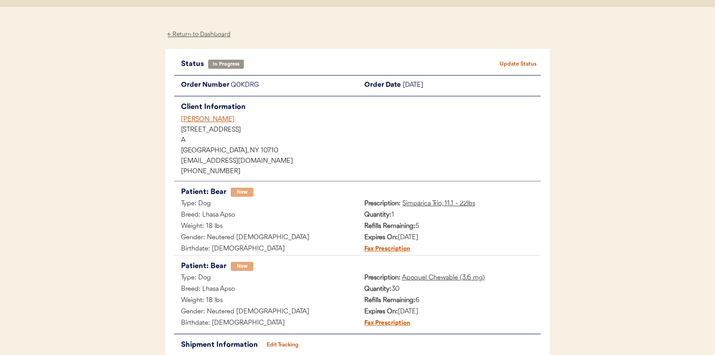
scroll to position [0, 0]
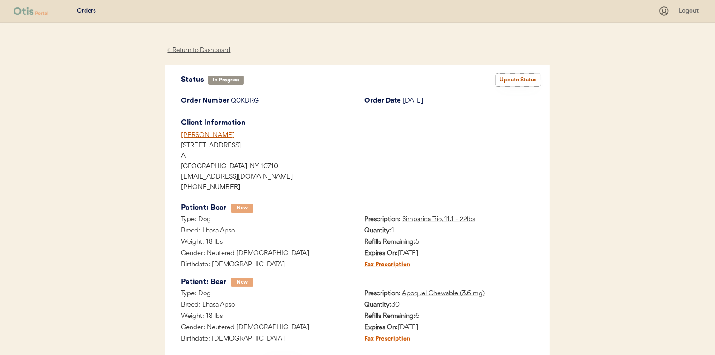
click at [515, 80] on button "Update Status" at bounding box center [518, 80] width 45 height 13
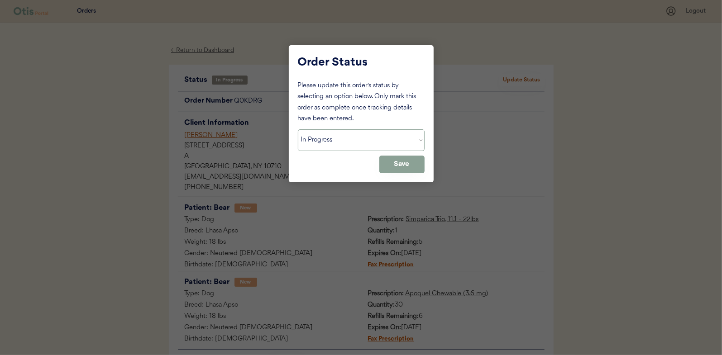
click at [339, 143] on select "Status On Hold New In Progress Complete Pending HW Consent Canceled" at bounding box center [361, 141] width 127 height 22
select select ""complete""
click at [298, 130] on select "Status On Hold New In Progress Complete Pending HW Consent Canceled" at bounding box center [361, 141] width 127 height 22
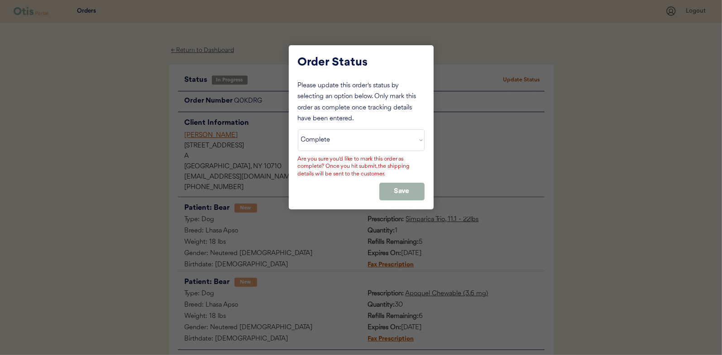
click at [398, 185] on button "Save" at bounding box center [401, 192] width 45 height 18
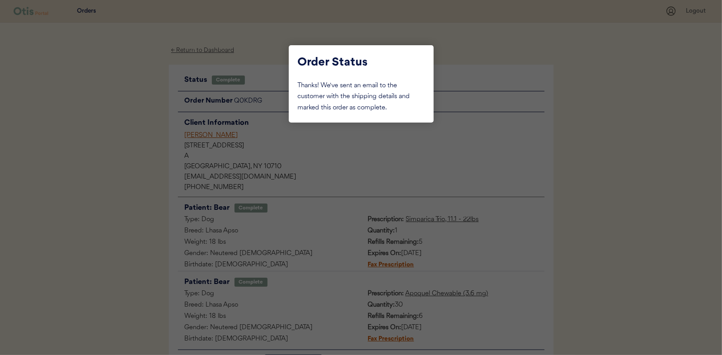
click at [122, 84] on div at bounding box center [361, 177] width 722 height 355
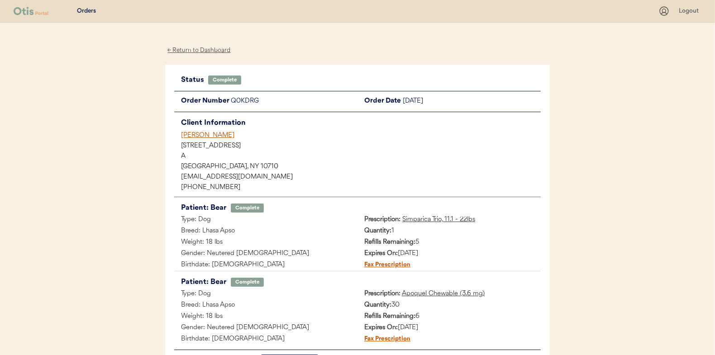
click at [192, 49] on div "← Return to Dashboard" at bounding box center [199, 50] width 68 height 10
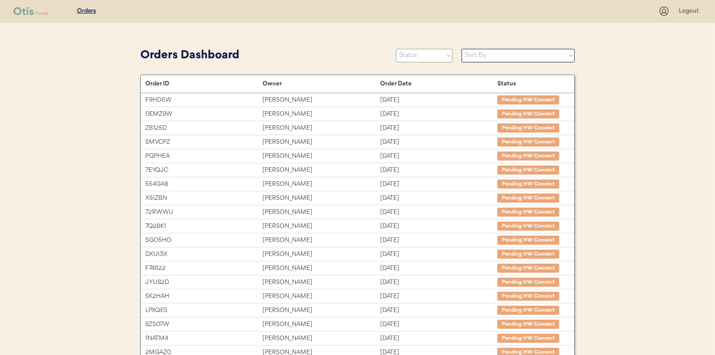
click at [417, 54] on select "Status On Hold New In Progress Complete Pending HW Consent Canceled" at bounding box center [424, 56] width 57 height 14
select select ""in_progress""
click at [396, 49] on select "Status On Hold New In Progress Complete Pending HW Consent Canceled" at bounding box center [424, 56] width 57 height 14
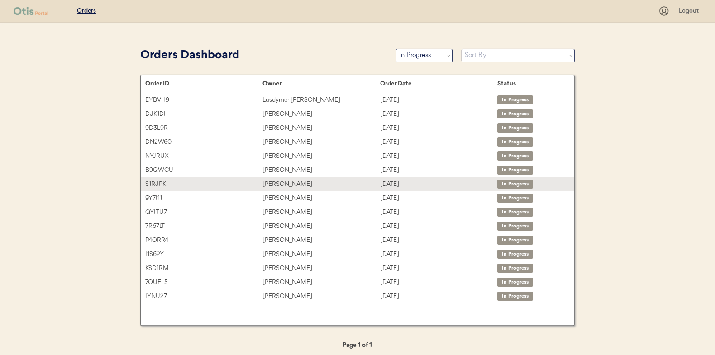
click at [277, 182] on div "[PERSON_NAME]" at bounding box center [321, 184] width 117 height 10
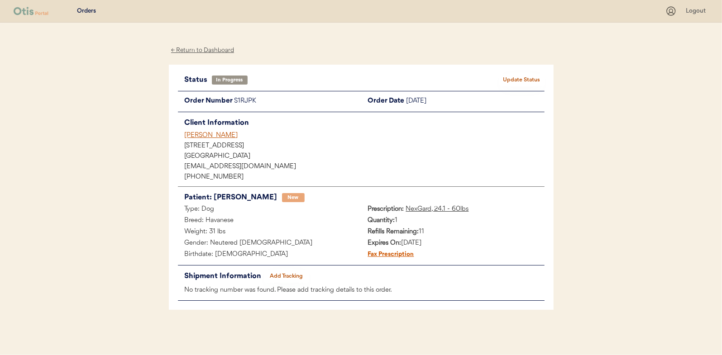
click at [293, 274] on button "Add Tracking" at bounding box center [286, 276] width 45 height 13
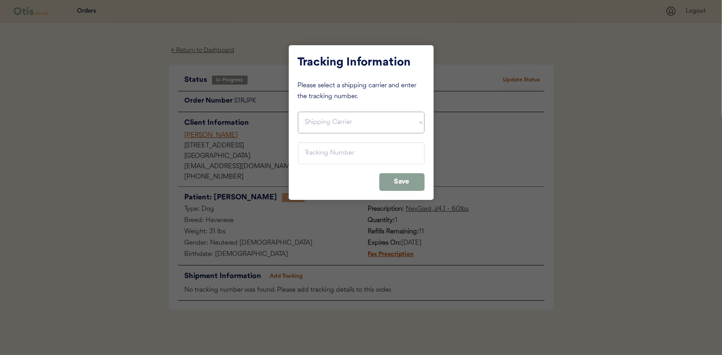
click at [318, 116] on select "Shipping Carrier FedEx FedEx Ground Economy UPS USPS" at bounding box center [361, 123] width 127 height 22
select select ""usps""
click at [298, 112] on select "Shipping Carrier FedEx FedEx Ground Economy UPS USPS" at bounding box center [361, 123] width 127 height 22
click at [311, 145] on input "input" at bounding box center [361, 154] width 127 height 22
paste input "9400150105798032358705"
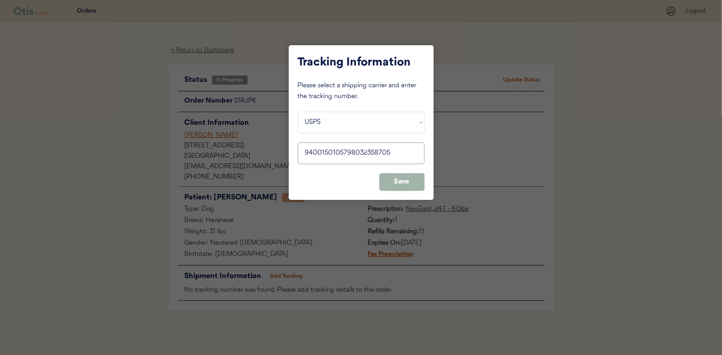
type input "9400150105798032358705"
click at [401, 177] on button "Save" at bounding box center [401, 182] width 45 height 18
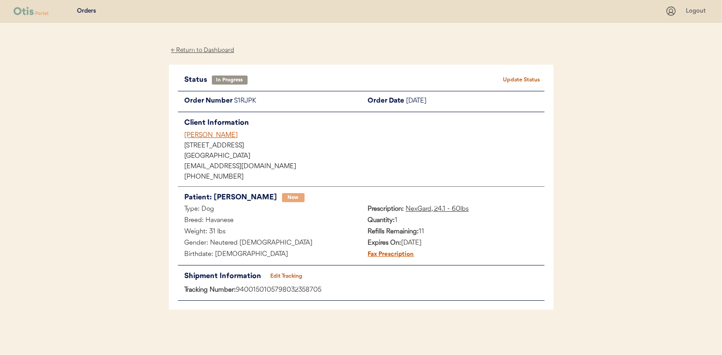
click at [516, 78] on button "Update Status" at bounding box center [521, 80] width 45 height 13
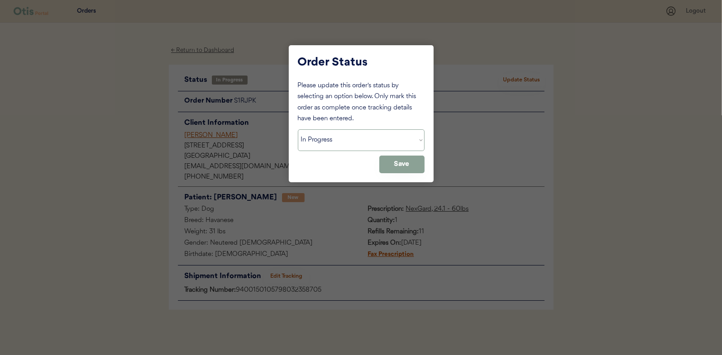
click at [327, 136] on select "Status On Hold New In Progress Complete Pending HW Consent Canceled" at bounding box center [361, 141] width 127 height 22
select select ""complete""
click at [298, 130] on select "Status On Hold New In Progress Complete Pending HW Consent Canceled" at bounding box center [361, 141] width 127 height 22
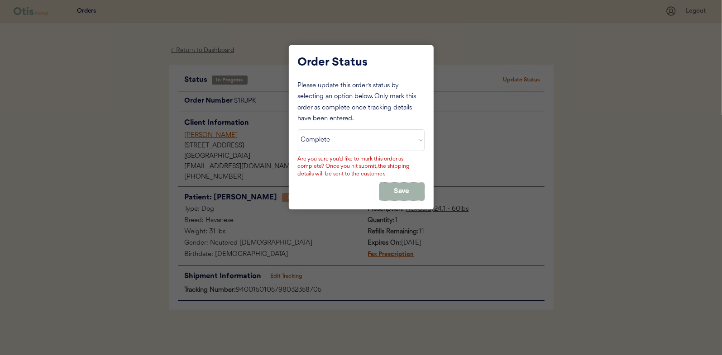
click at [395, 190] on button "Save" at bounding box center [401, 192] width 45 height 18
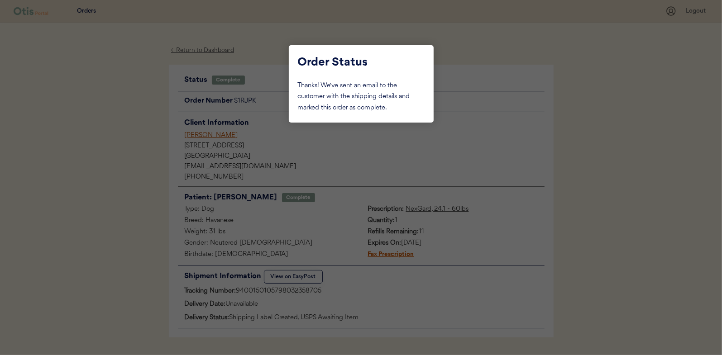
click at [110, 90] on div at bounding box center [361, 177] width 722 height 355
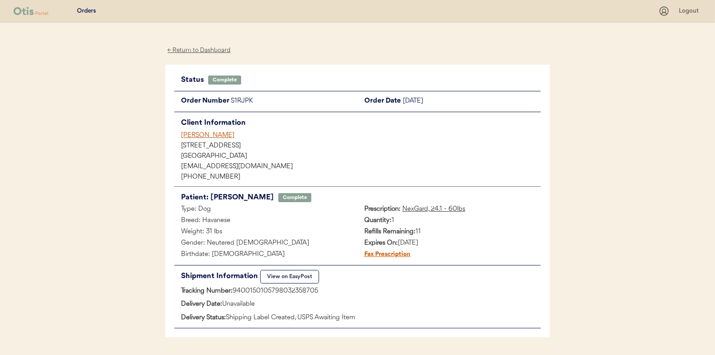
click at [189, 50] on div "← Return to Dashboard" at bounding box center [199, 50] width 68 height 10
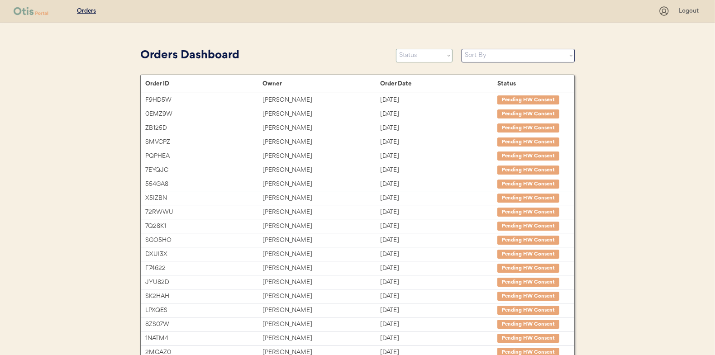
click at [409, 55] on select "Status On Hold New In Progress Complete Pending HW Consent Canceled" at bounding box center [424, 56] width 57 height 14
select select ""in_progress""
click at [396, 49] on select "Status On Hold New In Progress Complete Pending HW Consent Canceled" at bounding box center [424, 56] width 57 height 14
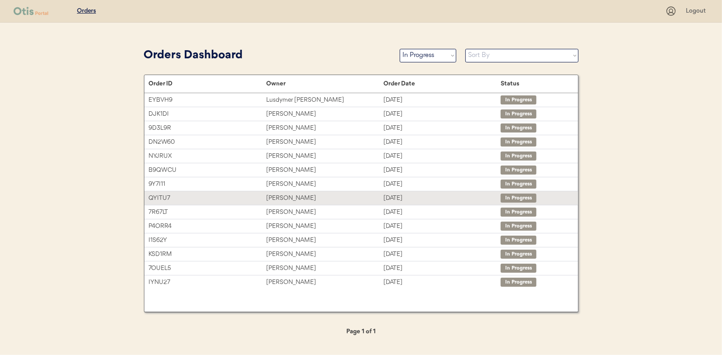
click at [284, 200] on div "[PERSON_NAME]" at bounding box center [324, 198] width 117 height 10
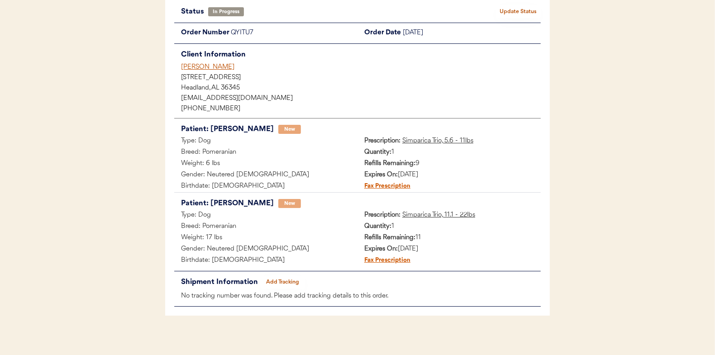
scroll to position [74, 0]
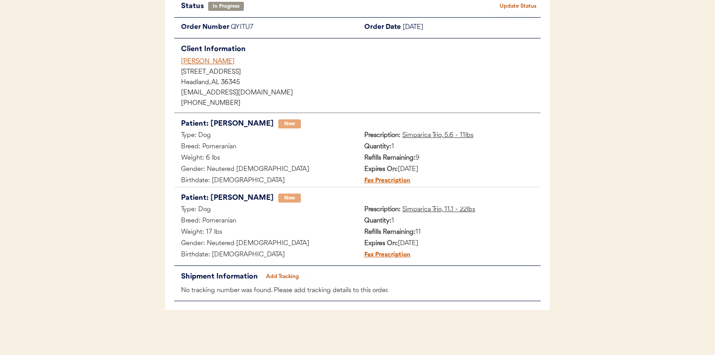
click at [284, 274] on button "Add Tracking" at bounding box center [282, 277] width 45 height 13
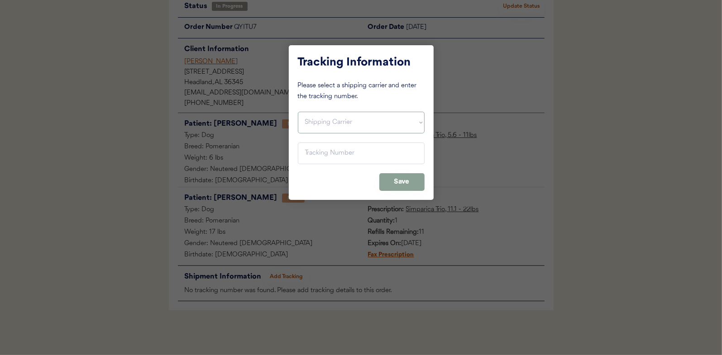
click at [307, 126] on select "Shipping Carrier FedEx FedEx Ground Economy UPS USPS" at bounding box center [361, 123] width 127 height 22
select select ""usps""
click at [298, 112] on select "Shipping Carrier FedEx FedEx Ground Economy UPS USPS" at bounding box center [361, 123] width 127 height 22
click at [310, 155] on input "input" at bounding box center [361, 154] width 127 height 22
paste input "9400150105800032309653"
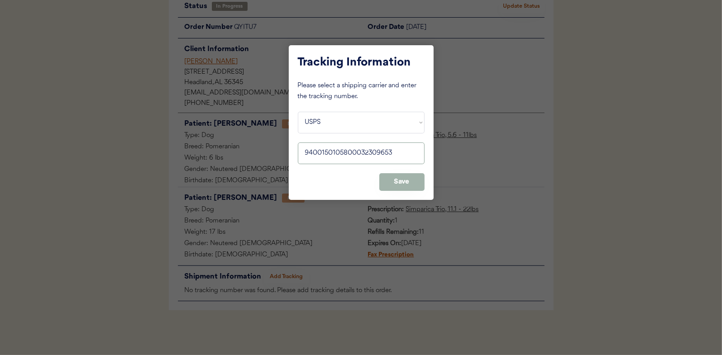
type input "9400150105800032309653"
click at [394, 179] on button "Save" at bounding box center [401, 182] width 45 height 18
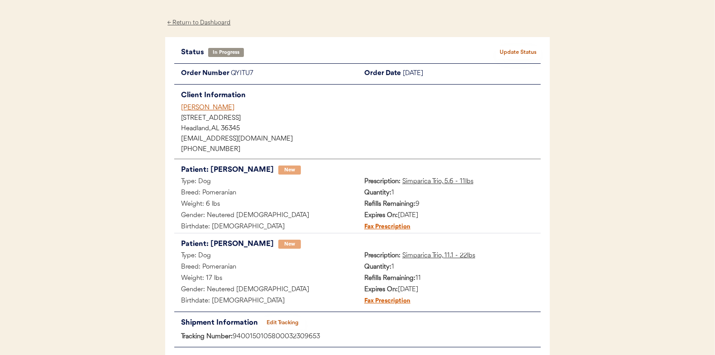
scroll to position [0, 0]
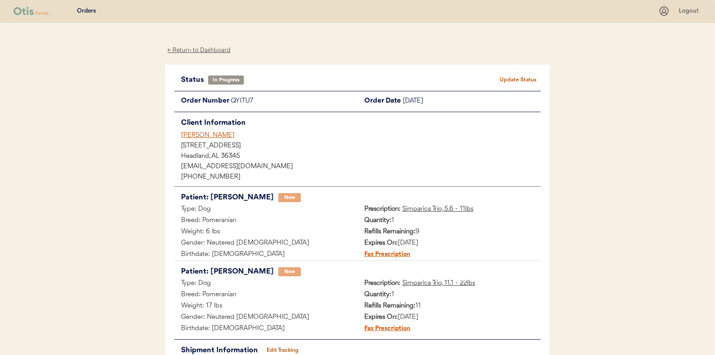
click at [526, 81] on button "Update Status" at bounding box center [518, 80] width 45 height 13
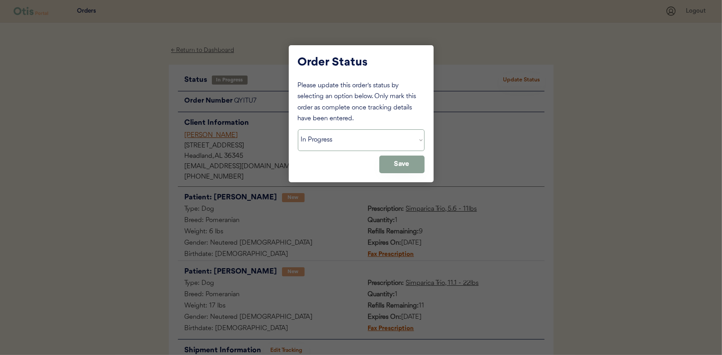
click at [348, 142] on select "Status On Hold New In Progress Complete Pending HW Consent Canceled" at bounding box center [361, 141] width 127 height 22
select select ""complete""
click at [298, 130] on select "Status On Hold New In Progress Complete Pending HW Consent Canceled" at bounding box center [361, 141] width 127 height 22
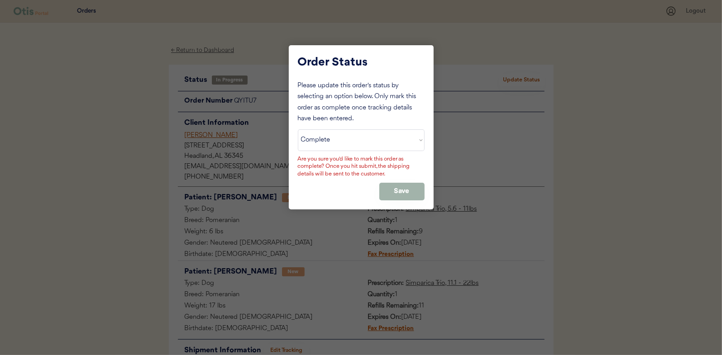
click at [405, 192] on button "Save" at bounding box center [401, 192] width 45 height 18
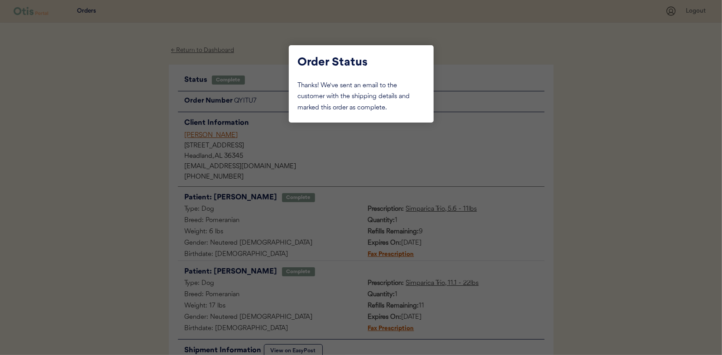
click at [139, 103] on div at bounding box center [361, 177] width 722 height 355
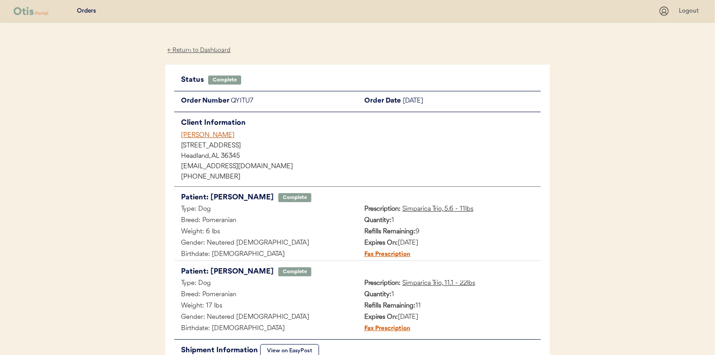
click at [190, 48] on div "← Return to Dashboard" at bounding box center [199, 50] width 68 height 10
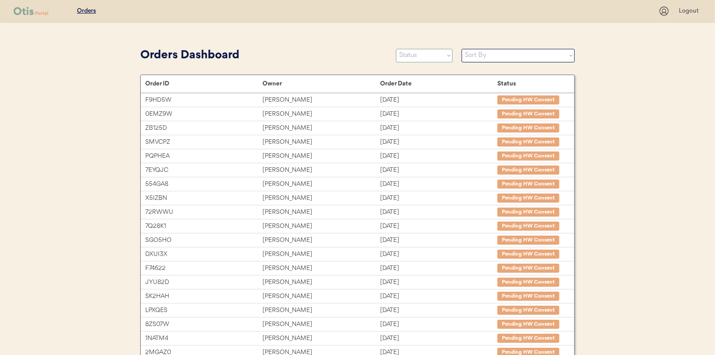
click at [416, 53] on select "Status On Hold New In Progress Complete Pending HW Consent Canceled" at bounding box center [424, 56] width 57 height 14
select select ""in_progress""
click at [396, 49] on select "Status On Hold New In Progress Complete Pending HW Consent Canceled" at bounding box center [424, 56] width 57 height 14
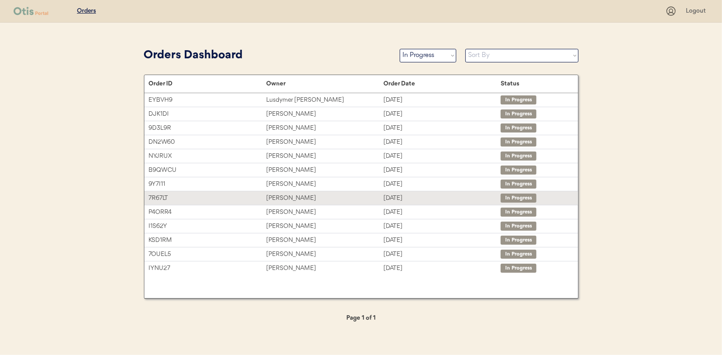
click at [292, 195] on div "[PERSON_NAME]" at bounding box center [324, 198] width 117 height 10
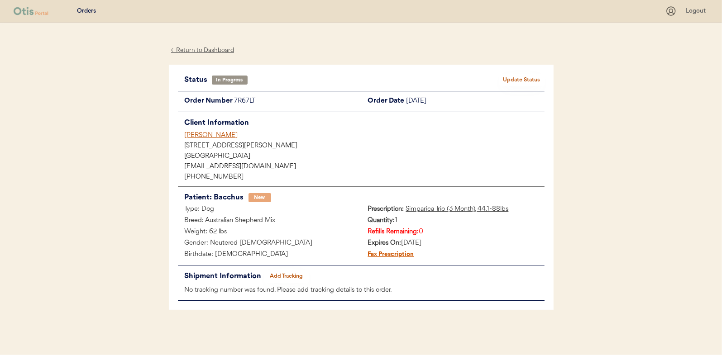
click at [287, 274] on button "Add Tracking" at bounding box center [286, 276] width 45 height 13
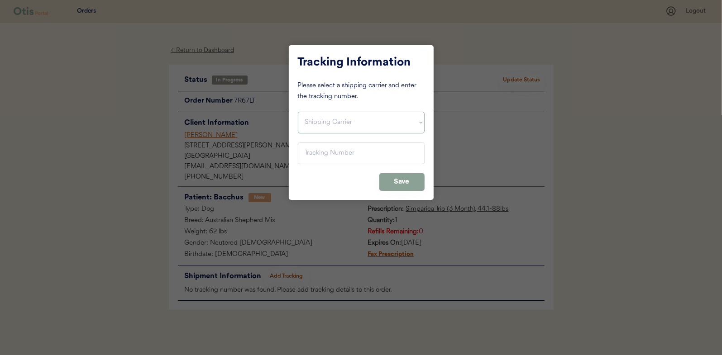
click at [319, 117] on select "Shipping Carrier FedEx FedEx Ground Economy UPS USPS" at bounding box center [361, 123] width 127 height 22
select select ""usps""
click at [298, 112] on select "Shipping Carrier FedEx FedEx Ground Economy UPS USPS" at bounding box center [361, 123] width 127 height 22
click at [317, 154] on input "input" at bounding box center [361, 154] width 127 height 22
paste input "9400150105496033997557"
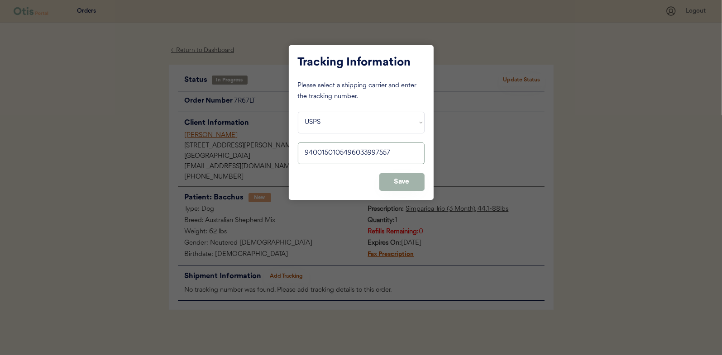
type input "9400150105496033997557"
click at [407, 181] on button "Save" at bounding box center [401, 182] width 45 height 18
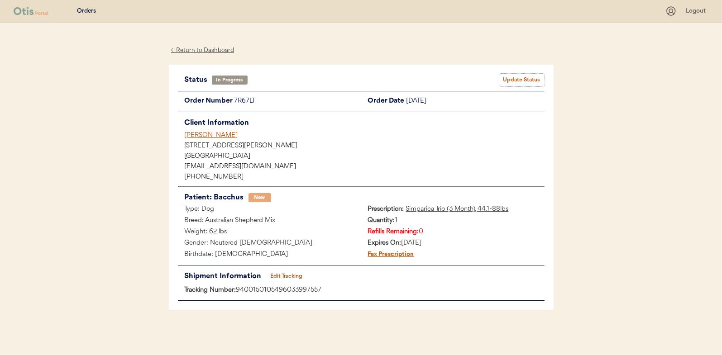
click at [531, 78] on button "Update Status" at bounding box center [521, 80] width 45 height 13
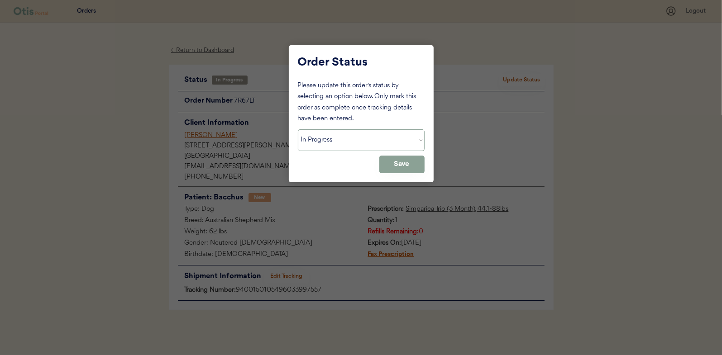
click at [320, 145] on select "Status On Hold New In Progress Complete Pending HW Consent Canceled" at bounding box center [361, 141] width 127 height 22
select select ""complete""
click at [298, 130] on select "Status On Hold New In Progress Complete Pending HW Consent Canceled" at bounding box center [361, 141] width 127 height 22
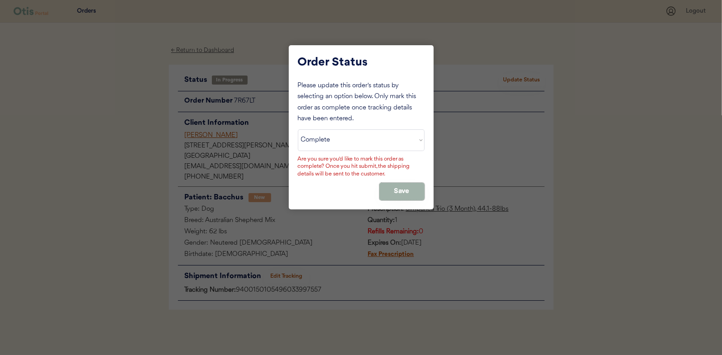
click at [406, 192] on button "Save" at bounding box center [401, 192] width 45 height 18
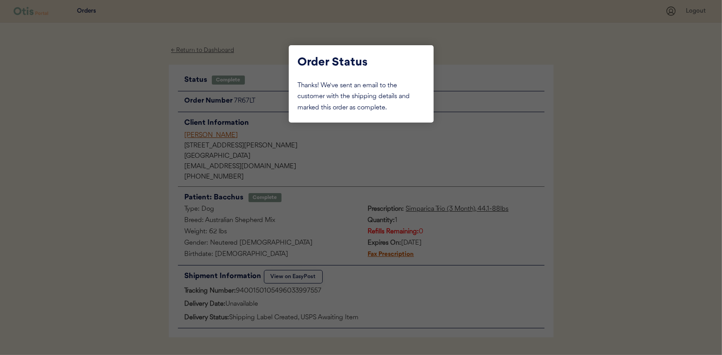
click at [118, 113] on div at bounding box center [361, 177] width 722 height 355
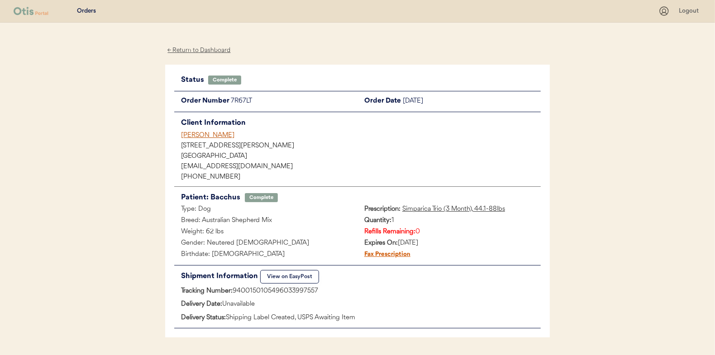
click at [201, 50] on div "← Return to Dashboard" at bounding box center [199, 50] width 68 height 10
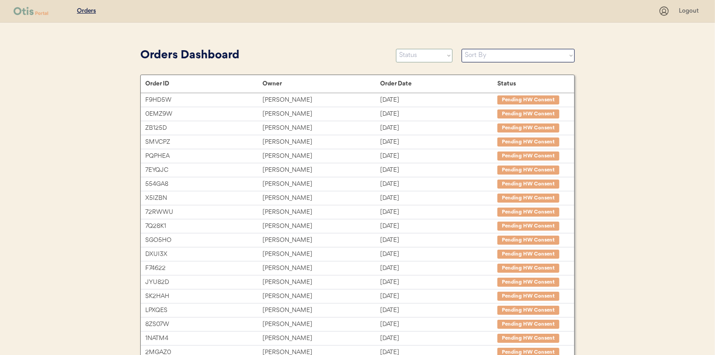
click at [404, 55] on select "Status On Hold New In Progress Complete Pending HW Consent Canceled" at bounding box center [424, 56] width 57 height 14
select select ""in_progress""
click at [396, 49] on select "Status On Hold New In Progress Complete Pending HW Consent Canceled" at bounding box center [424, 56] width 57 height 14
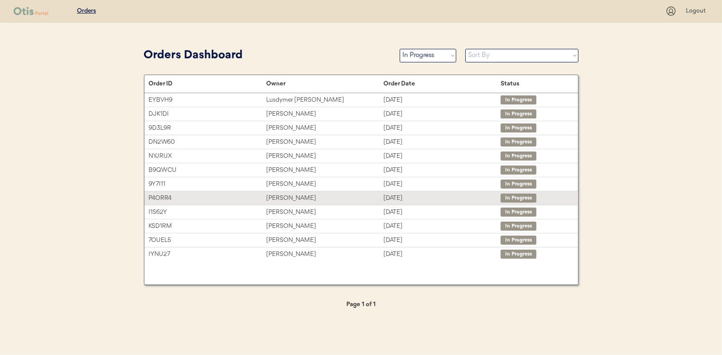
click at [277, 200] on div "[PERSON_NAME]" at bounding box center [324, 198] width 117 height 10
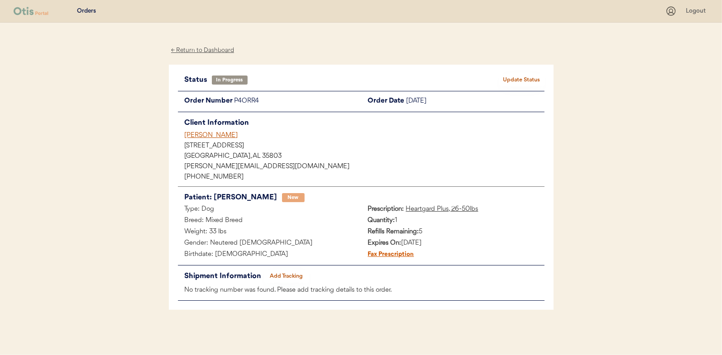
click at [299, 274] on button "Add Tracking" at bounding box center [286, 276] width 45 height 13
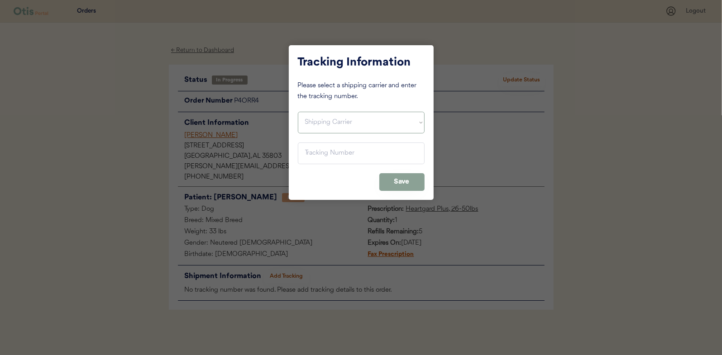
click at [312, 126] on select "Shipping Carrier FedEx FedEx Ground Economy UPS USPS" at bounding box center [361, 123] width 127 height 22
select select ""usps""
click at [298, 112] on select "Shipping Carrier FedEx FedEx Ground Economy UPS USPS" at bounding box center [361, 123] width 127 height 22
click at [315, 151] on input "input" at bounding box center [361, 154] width 127 height 22
paste input "9400150105497032529237"
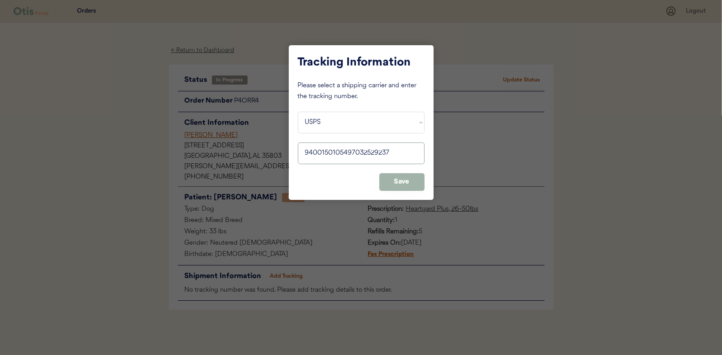
type input "9400150105497032529237"
click at [403, 179] on button "Save" at bounding box center [401, 182] width 45 height 18
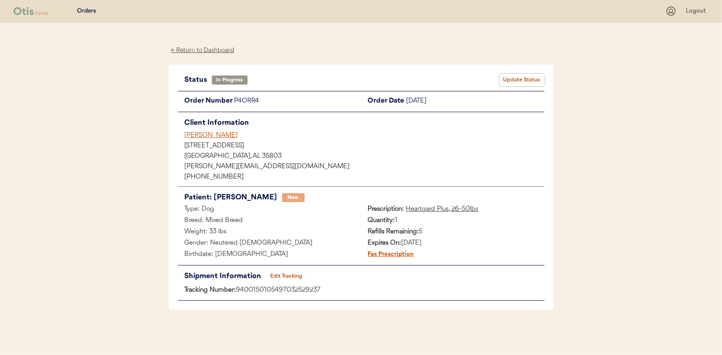
click at [527, 78] on button "Update Status" at bounding box center [521, 80] width 45 height 13
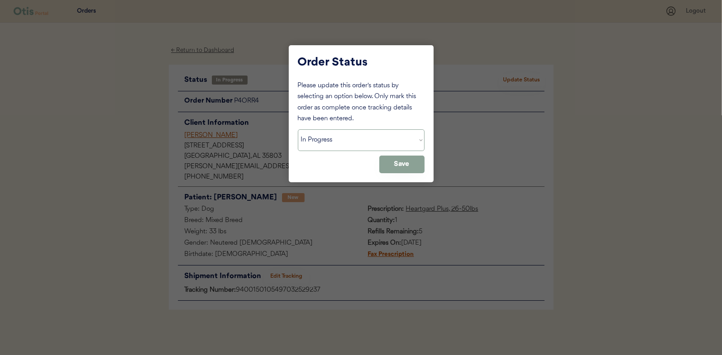
click at [330, 141] on select "Status On Hold New In Progress Complete Pending HW Consent Canceled" at bounding box center [361, 141] width 127 height 22
select select ""complete""
click at [298, 130] on select "Status On Hold New In Progress Complete Pending HW Consent Canceled" at bounding box center [361, 141] width 127 height 22
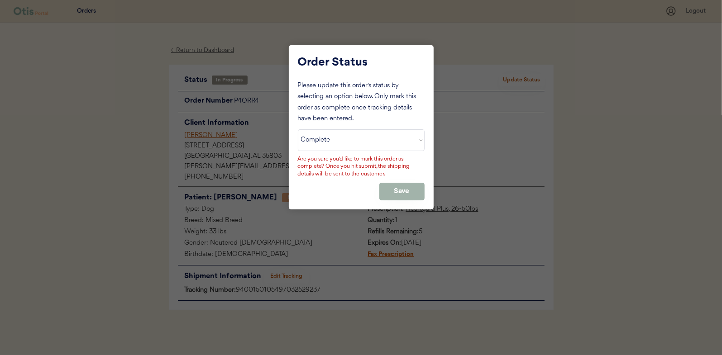
click at [392, 190] on button "Save" at bounding box center [401, 192] width 45 height 18
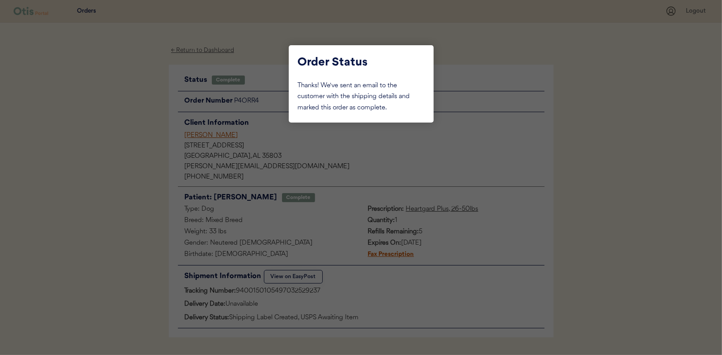
click at [115, 125] on div at bounding box center [361, 177] width 722 height 355
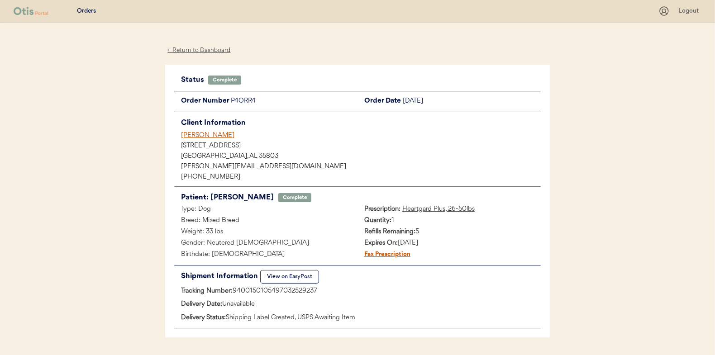
click at [206, 49] on div "← Return to Dashboard" at bounding box center [199, 50] width 68 height 10
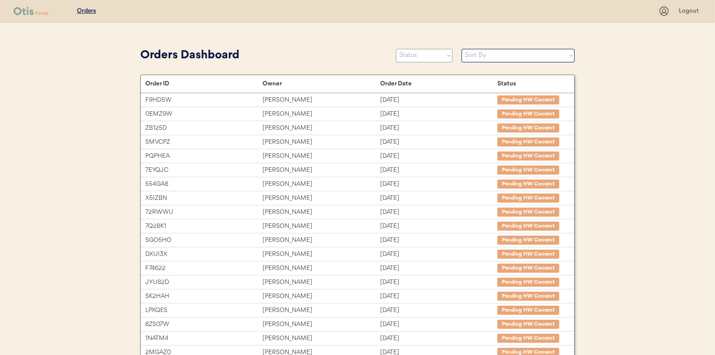
click at [414, 55] on select "Status On Hold New In Progress Complete Pending HW Consent Canceled" at bounding box center [424, 56] width 57 height 14
select select ""in_progress""
click at [396, 49] on select "Status On Hold New In Progress Complete Pending HW Consent Canceled" at bounding box center [424, 56] width 57 height 14
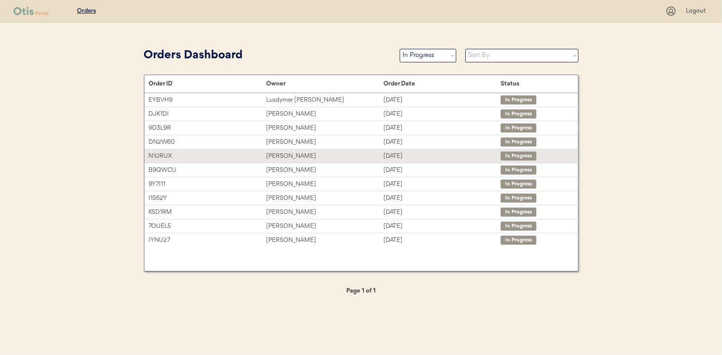
click at [283, 156] on div "[PERSON_NAME]" at bounding box center [324, 156] width 117 height 10
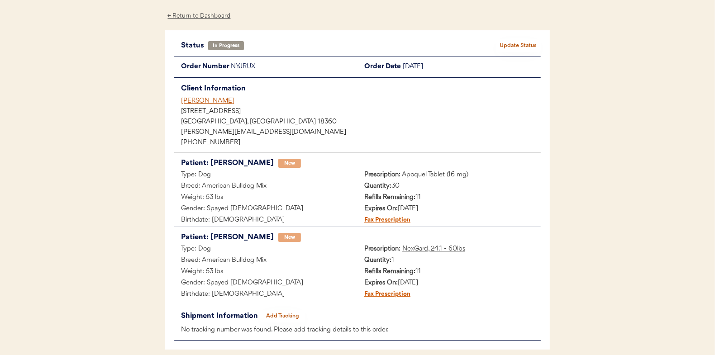
scroll to position [74, 0]
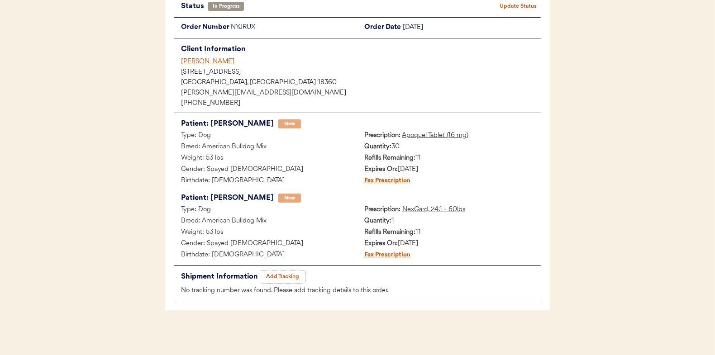
click at [286, 274] on button "Add Tracking" at bounding box center [282, 277] width 45 height 13
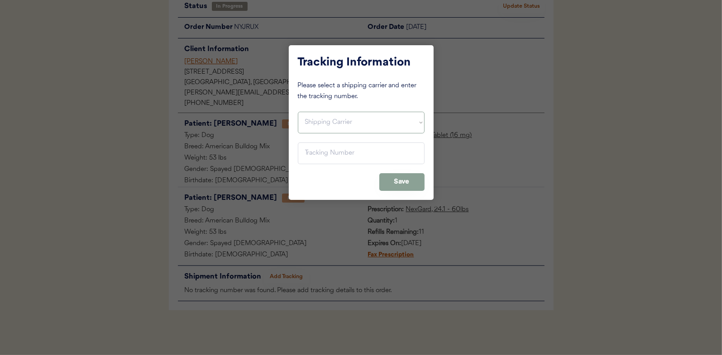
click at [308, 120] on select "Shipping Carrier FedEx FedEx Ground Economy UPS USPS" at bounding box center [361, 123] width 127 height 22
select select ""usps""
click at [298, 112] on select "Shipping Carrier FedEx FedEx Ground Economy UPS USPS" at bounding box center [361, 123] width 127 height 22
click at [310, 154] on input "input" at bounding box center [361, 154] width 127 height 22
paste input "9400150105800032316637"
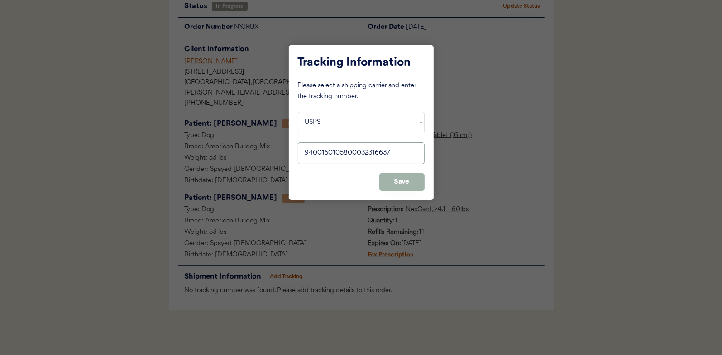
type input "9400150105800032316637"
click at [409, 182] on button "Save" at bounding box center [401, 182] width 45 height 18
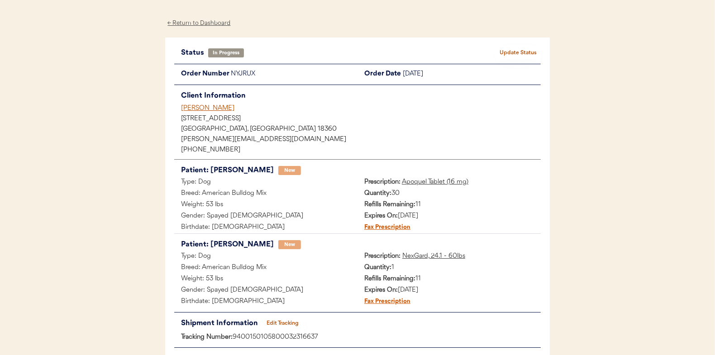
scroll to position [0, 0]
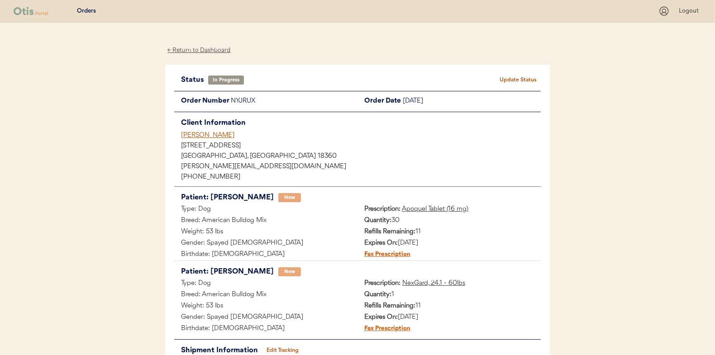
click at [518, 76] on button "Update Status" at bounding box center [518, 80] width 45 height 13
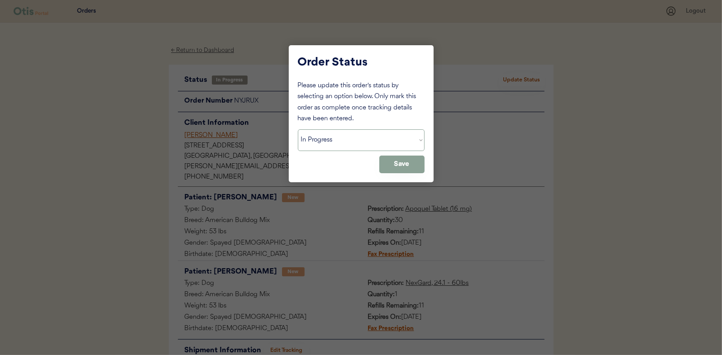
click at [331, 141] on select "Status On Hold New In Progress Complete Pending HW Consent Canceled" at bounding box center [361, 141] width 127 height 22
select select ""complete""
click at [298, 130] on select "Status On Hold New In Progress Complete Pending HW Consent Canceled" at bounding box center [361, 141] width 127 height 22
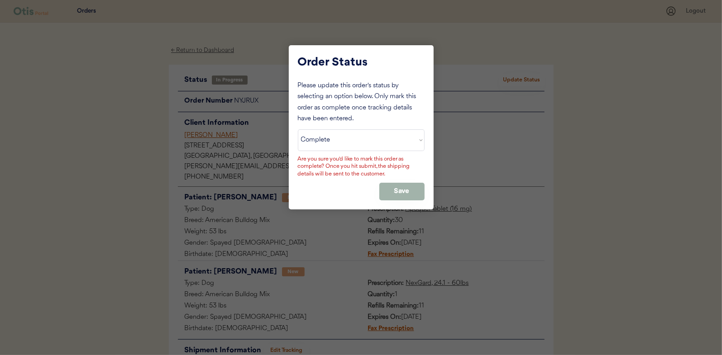
click at [396, 183] on button "Save" at bounding box center [401, 192] width 45 height 18
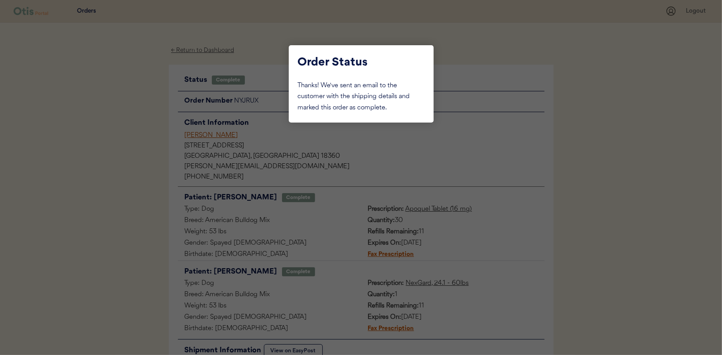
click at [103, 113] on div at bounding box center [361, 177] width 722 height 355
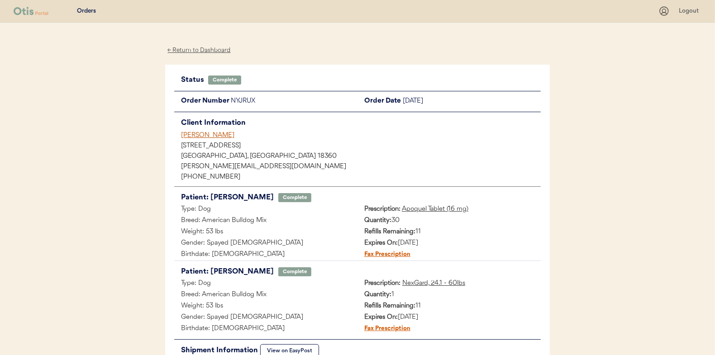
click at [203, 51] on div "← Return to Dashboard" at bounding box center [199, 50] width 68 height 10
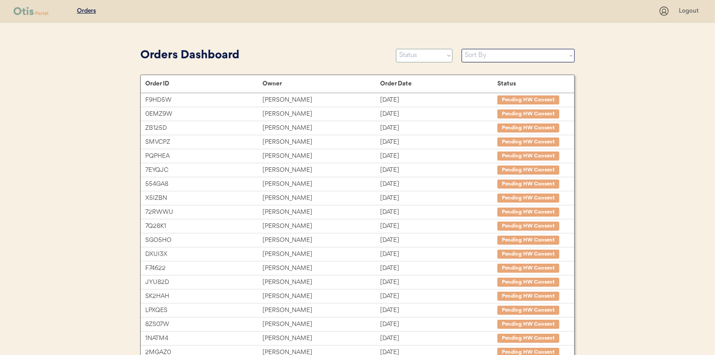
click at [417, 56] on select "Status On Hold New In Progress Complete Pending HW Consent Canceled" at bounding box center [424, 56] width 57 height 14
select select ""in_progress""
click at [396, 49] on select "Status On Hold New In Progress Complete Pending HW Consent Canceled" at bounding box center [424, 56] width 57 height 14
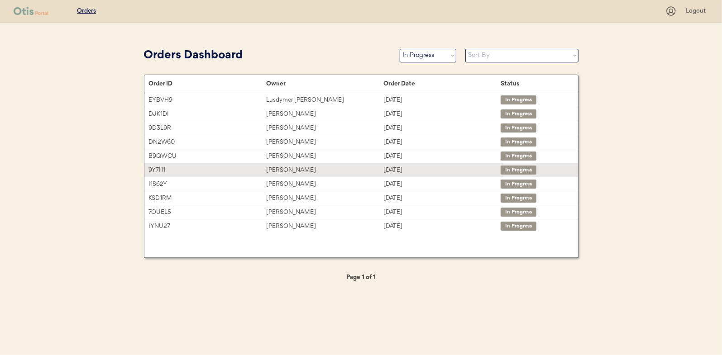
click at [287, 164] on div "9Y7I11 [PERSON_NAME] [DATE] In Progress" at bounding box center [361, 170] width 434 height 14
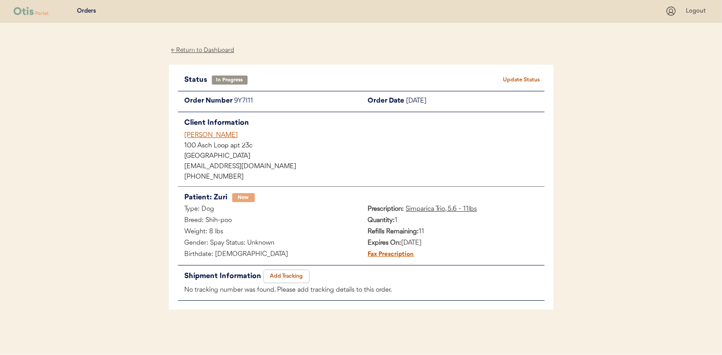
click at [285, 274] on button "Add Tracking" at bounding box center [286, 276] width 45 height 13
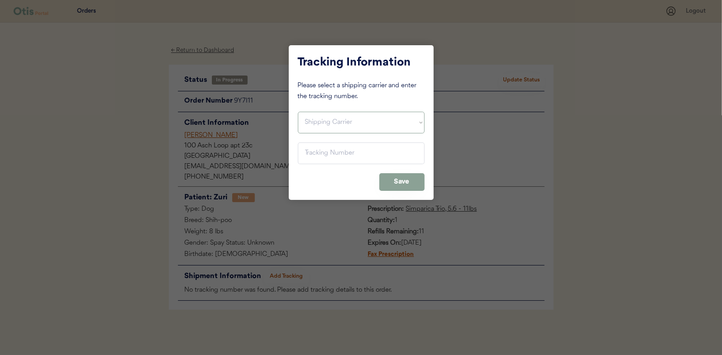
click at [332, 125] on select "Shipping Carrier FedEx FedEx Ground Economy UPS USPS" at bounding box center [361, 123] width 127 height 22
select select ""usps""
click at [298, 112] on select "Shipping Carrier FedEx FedEx Ground Economy UPS USPS" at bounding box center [361, 123] width 127 height 22
click at [313, 148] on input "input" at bounding box center [361, 154] width 127 height 22
paste input "9400150105497032525031"
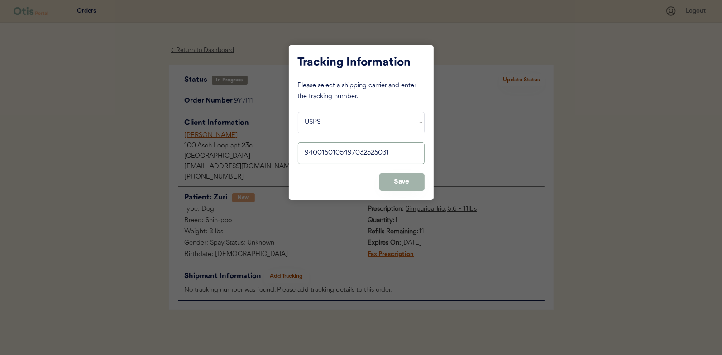
type input "9400150105497032525031"
click at [394, 179] on button "Save" at bounding box center [401, 182] width 45 height 18
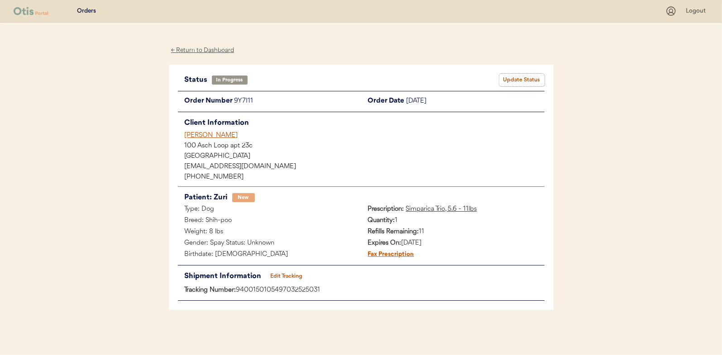
click at [522, 75] on button "Update Status" at bounding box center [521, 80] width 45 height 13
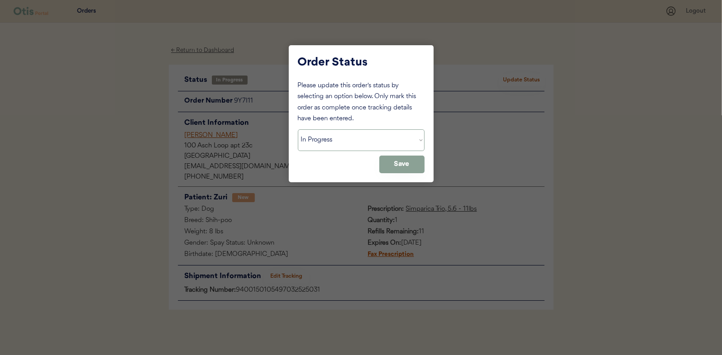
click at [319, 143] on select "Status On Hold New In Progress Complete Pending HW Consent Canceled" at bounding box center [361, 141] width 127 height 22
select select ""complete""
click at [298, 130] on select "Status On Hold New In Progress Complete Pending HW Consent Canceled" at bounding box center [361, 141] width 127 height 22
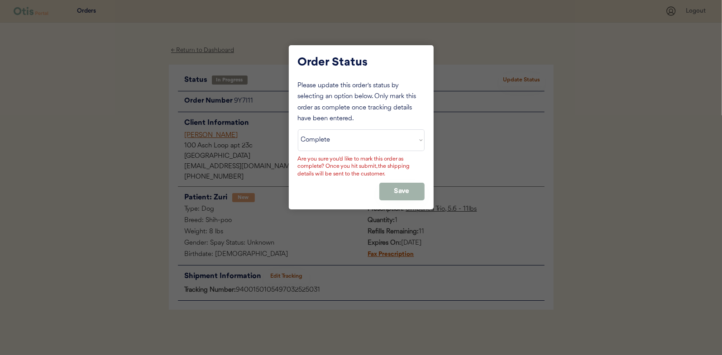
click at [396, 191] on button "Save" at bounding box center [401, 192] width 45 height 18
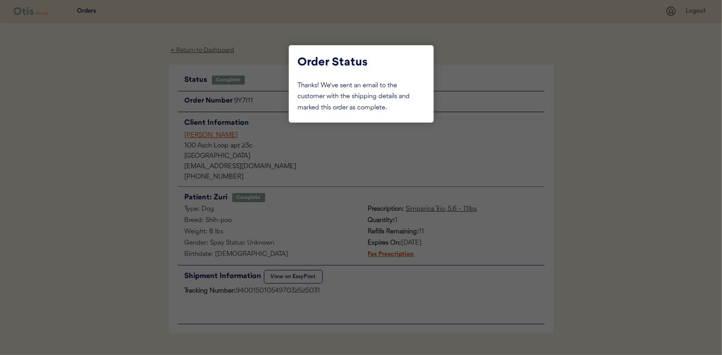
click at [121, 110] on div at bounding box center [361, 177] width 722 height 355
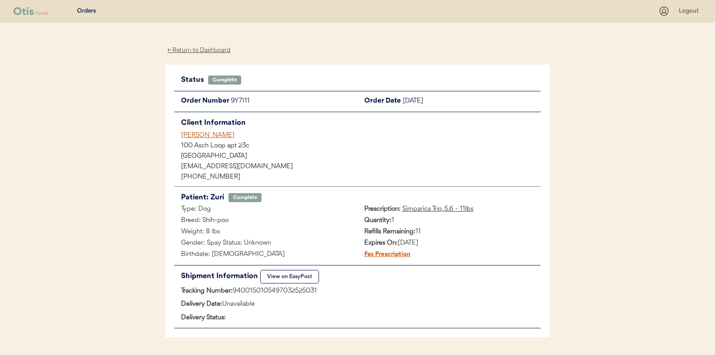
click at [199, 48] on div "← Return to Dashboard" at bounding box center [199, 50] width 68 height 10
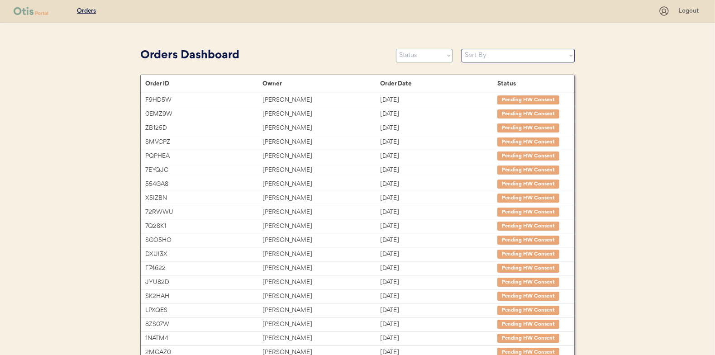
click at [406, 55] on select "Status On Hold New In Progress Complete Pending HW Consent Canceled" at bounding box center [424, 56] width 57 height 14
select select ""in_progress""
click at [396, 49] on select "Status On Hold New In Progress Complete Pending HW Consent Canceled" at bounding box center [424, 56] width 57 height 14
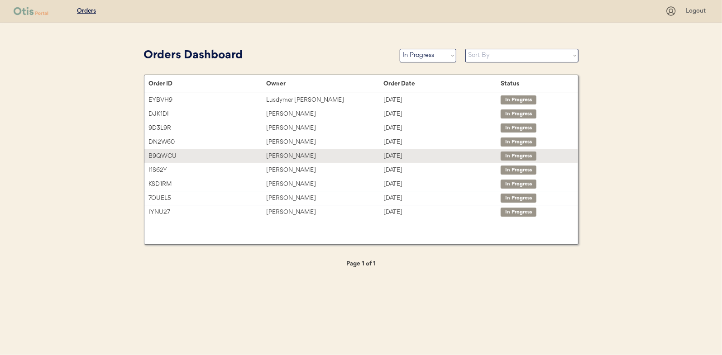
click at [290, 152] on div "Valerie Wilson" at bounding box center [324, 156] width 117 height 10
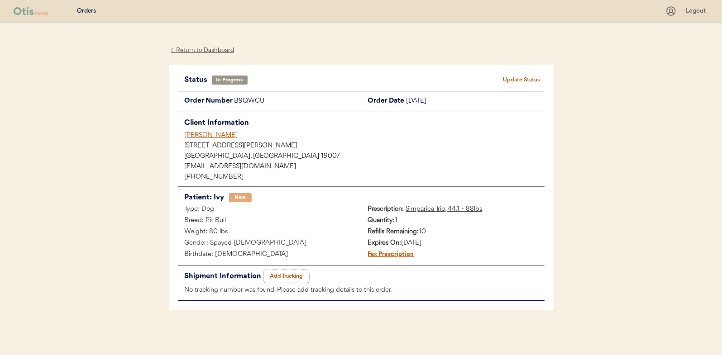
click at [288, 271] on button "Add Tracking" at bounding box center [286, 276] width 45 height 13
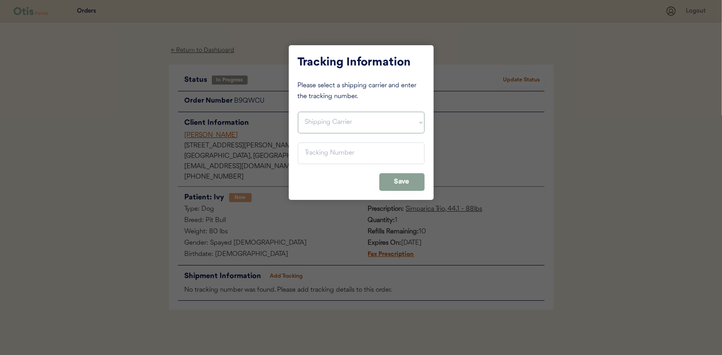
click at [314, 112] on select "Shipping Carrier FedEx FedEx Ground Economy UPS USPS" at bounding box center [361, 123] width 127 height 22
select select ""usps""
click at [298, 112] on select "Shipping Carrier FedEx FedEx Ground Economy UPS USPS" at bounding box center [361, 123] width 127 height 22
click at [310, 150] on input "input" at bounding box center [361, 154] width 127 height 22
paste input "9400150105497032532626"
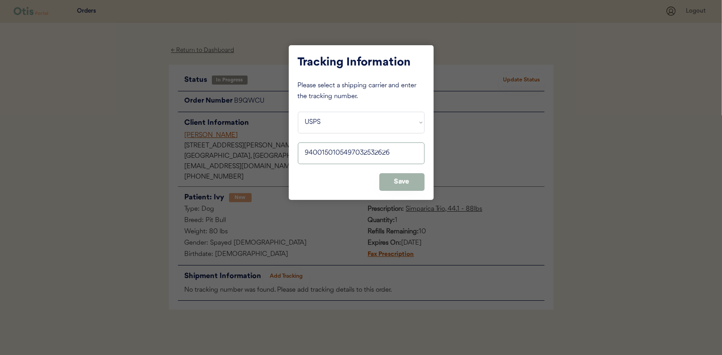
type input "9400150105497032532626"
click at [402, 177] on button "Save" at bounding box center [401, 182] width 45 height 18
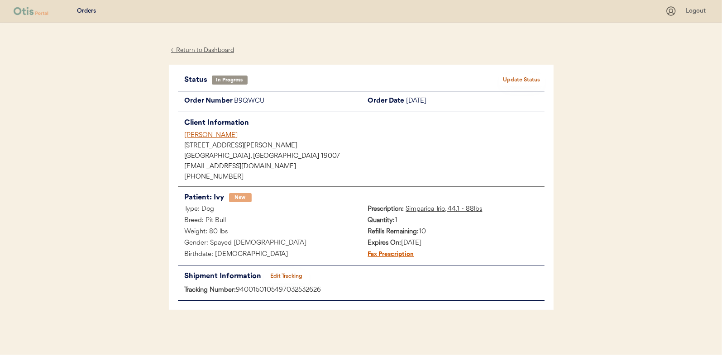
click at [527, 81] on button "Update Status" at bounding box center [521, 80] width 45 height 13
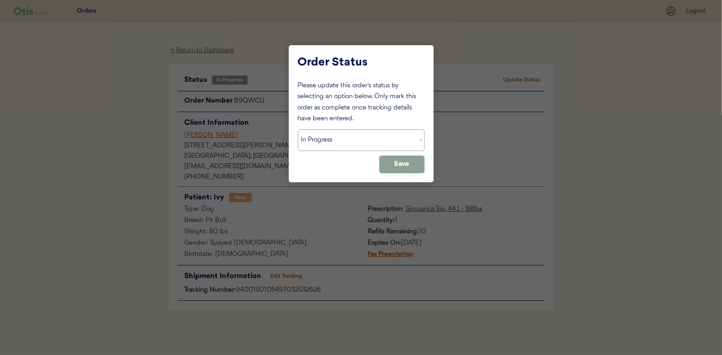
click at [315, 135] on select "Status On Hold New In Progress Complete Pending HW Consent Canceled" at bounding box center [361, 141] width 127 height 22
select select ""complete""
click at [298, 130] on select "Status On Hold New In Progress Complete Pending HW Consent Canceled" at bounding box center [361, 141] width 127 height 22
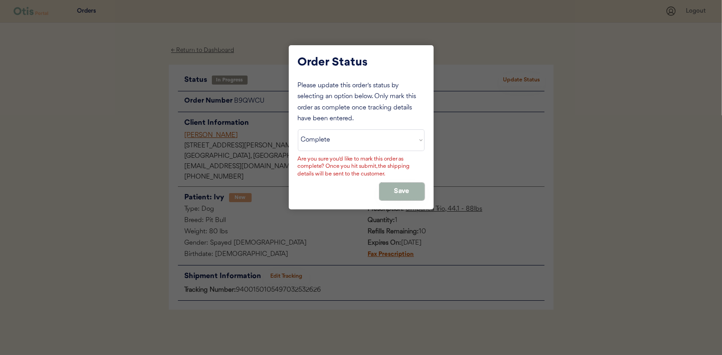
click at [396, 187] on button "Save" at bounding box center [401, 192] width 45 height 18
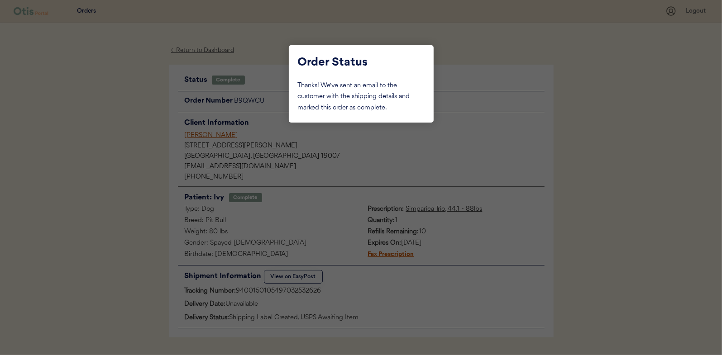
click at [125, 115] on div at bounding box center [361, 177] width 722 height 355
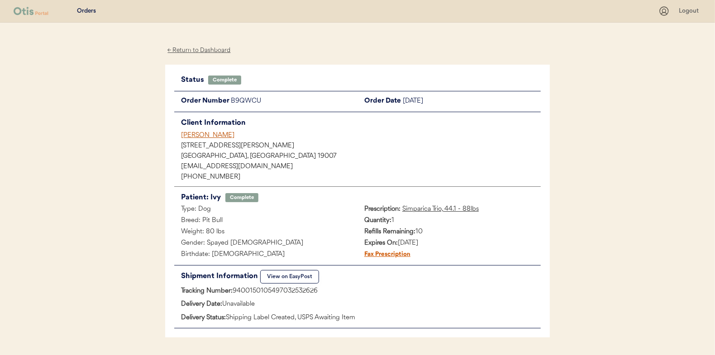
click at [197, 48] on div "← Return to Dashboard" at bounding box center [199, 50] width 68 height 10
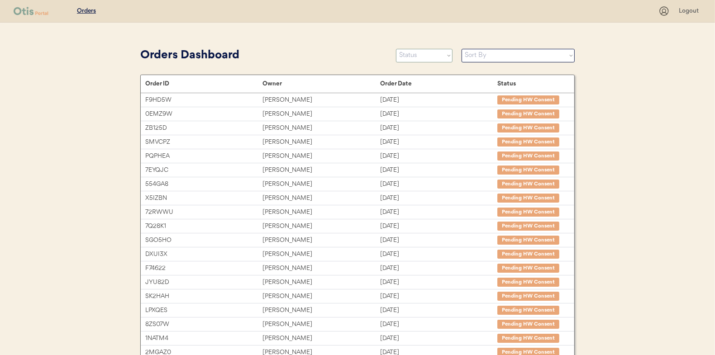
click at [415, 56] on select "Status On Hold New In Progress Complete Pending HW Consent Canceled" at bounding box center [424, 56] width 57 height 14
select select ""in_progress""
click at [396, 49] on select "Status On Hold New In Progress Complete Pending HW Consent Canceled" at bounding box center [424, 56] width 57 height 14
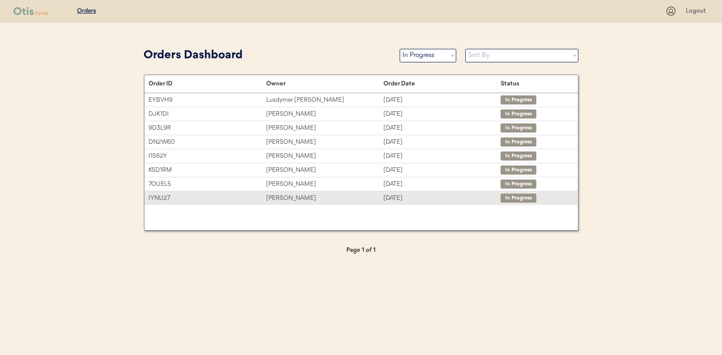
click at [270, 198] on div "[PERSON_NAME]" at bounding box center [324, 198] width 117 height 10
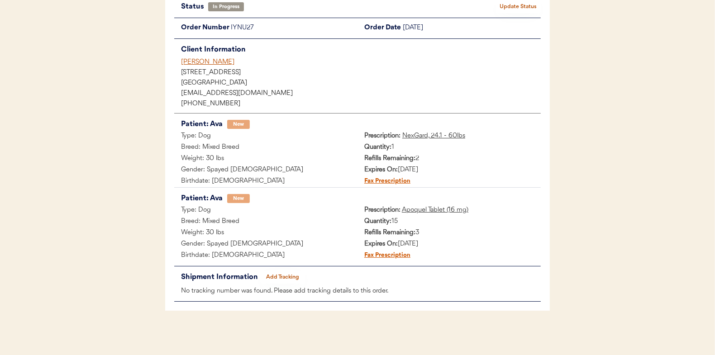
scroll to position [74, 0]
click at [278, 276] on button "Add Tracking" at bounding box center [282, 277] width 45 height 13
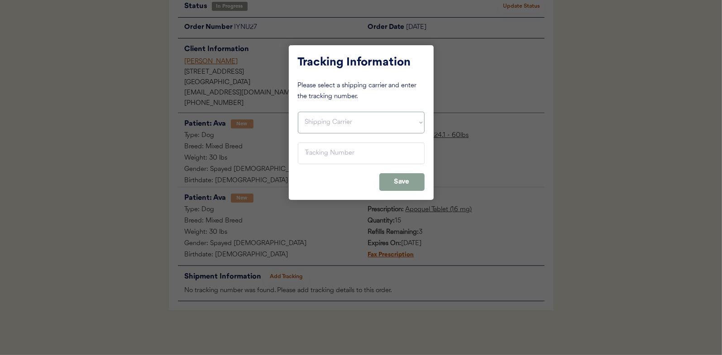
click at [323, 122] on select "Shipping Carrier FedEx FedEx Ground Economy UPS USPS" at bounding box center [361, 123] width 127 height 22
select select ""usps""
click at [298, 112] on select "Shipping Carrier FedEx FedEx Ground Economy UPS USPS" at bounding box center [361, 123] width 127 height 22
click at [309, 148] on input "input" at bounding box center [361, 154] width 127 height 22
paste input "9400150105798032329101"
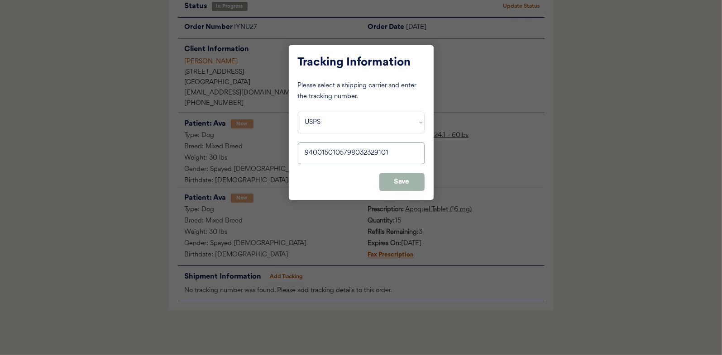
type input "9400150105798032329101"
click at [409, 181] on button "Save" at bounding box center [401, 182] width 45 height 18
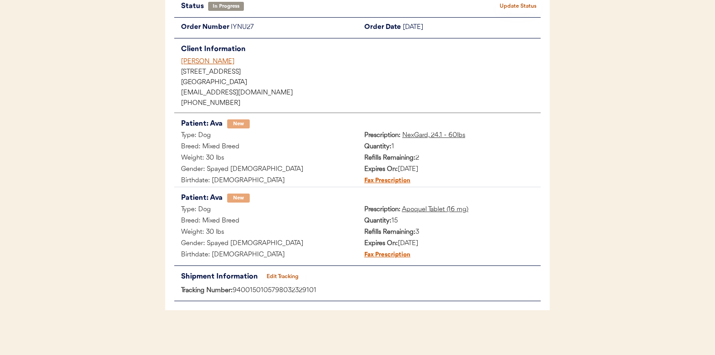
scroll to position [0, 0]
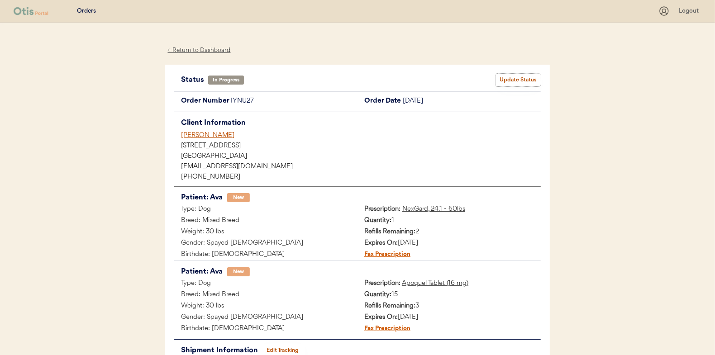
click at [513, 78] on button "Update Status" at bounding box center [518, 80] width 45 height 13
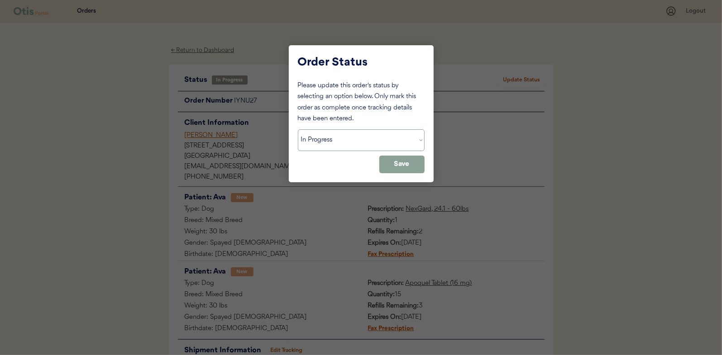
click at [313, 134] on select "Status On Hold New In Progress Complete Pending HW Consent Canceled" at bounding box center [361, 141] width 127 height 22
select select ""complete""
click at [298, 130] on select "Status On Hold New In Progress Complete Pending HW Consent Canceled" at bounding box center [361, 141] width 127 height 22
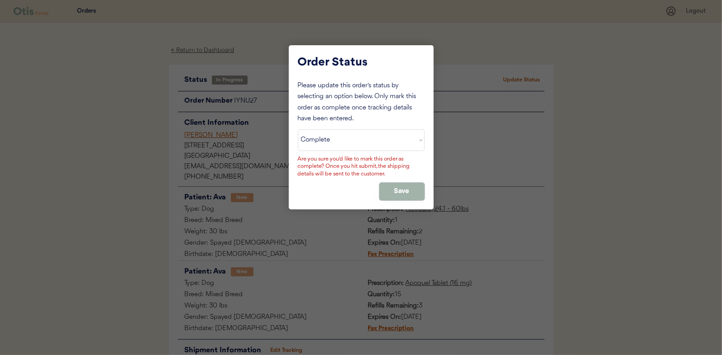
click at [392, 191] on button "Save" at bounding box center [401, 192] width 45 height 18
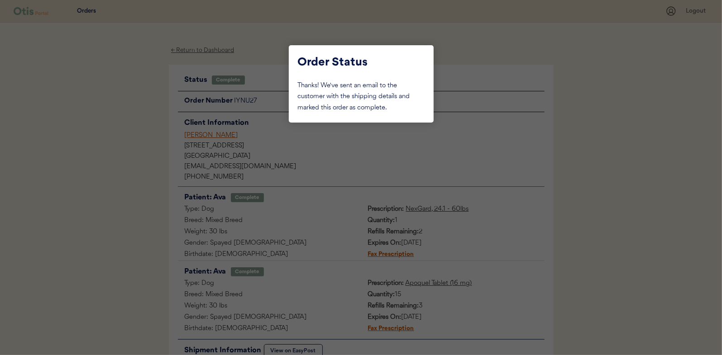
click at [117, 101] on div at bounding box center [361, 177] width 722 height 355
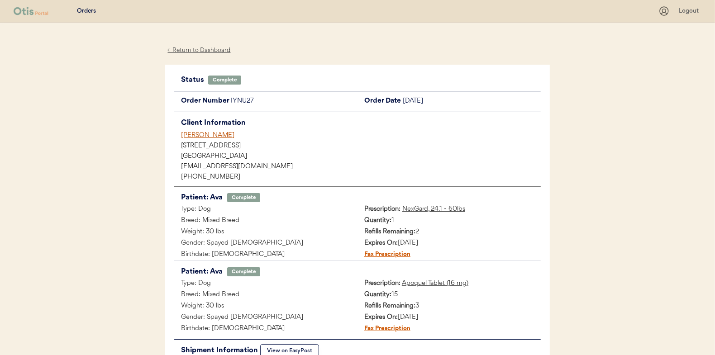
click at [187, 51] on div "← Return to Dashboard" at bounding box center [199, 50] width 68 height 10
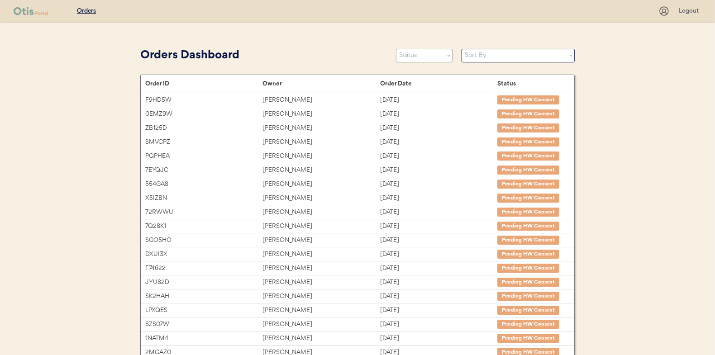
click at [415, 55] on select "Status On Hold New In Progress Complete Pending HW Consent Canceled" at bounding box center [424, 56] width 57 height 14
select select ""in_progress""
click at [396, 49] on select "Status On Hold New In Progress Complete Pending HW Consent Canceled" at bounding box center [424, 56] width 57 height 14
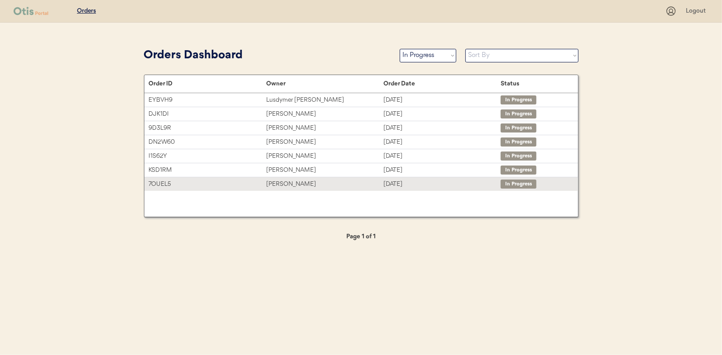
click at [280, 185] on div "Ginger Tansen" at bounding box center [324, 184] width 117 height 10
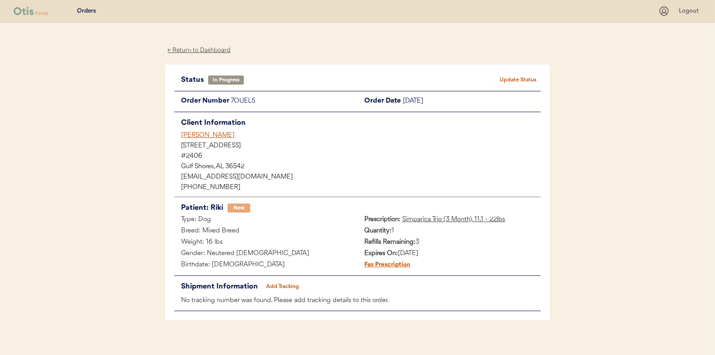
click at [292, 284] on button "Add Tracking" at bounding box center [282, 287] width 45 height 13
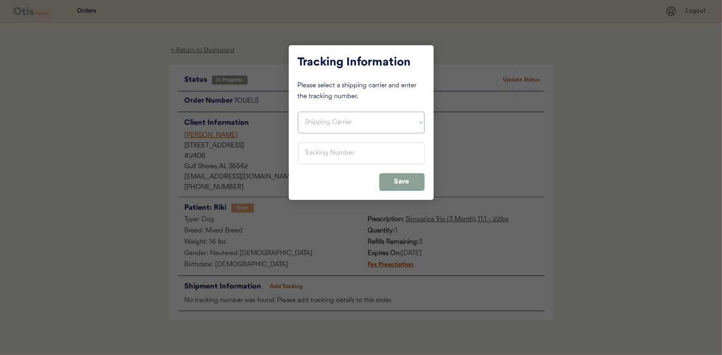
click at [325, 123] on select "Shipping Carrier FedEx FedEx Ground Economy UPS USPS" at bounding box center [361, 123] width 127 height 22
select select ""usps""
click at [298, 112] on select "Shipping Carrier FedEx FedEx Ground Economy UPS USPS" at bounding box center [361, 123] width 127 height 22
click at [309, 150] on input "input" at bounding box center [361, 154] width 127 height 22
paste input "9400150105798032333375"
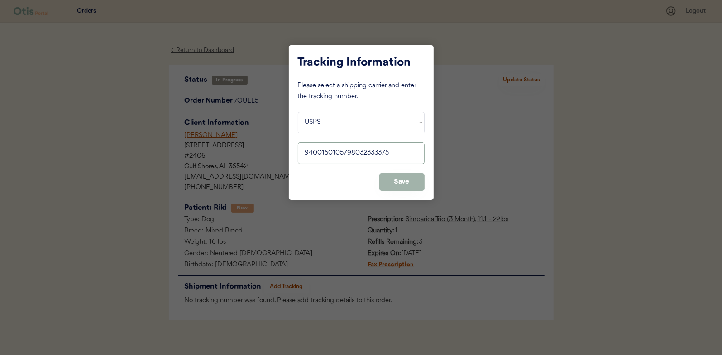
type input "9400150105798032333375"
click at [399, 182] on button "Save" at bounding box center [401, 182] width 45 height 18
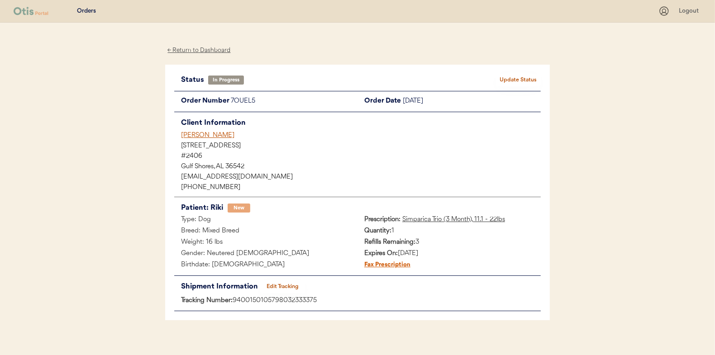
click at [518, 79] on button "Update Status" at bounding box center [518, 80] width 45 height 13
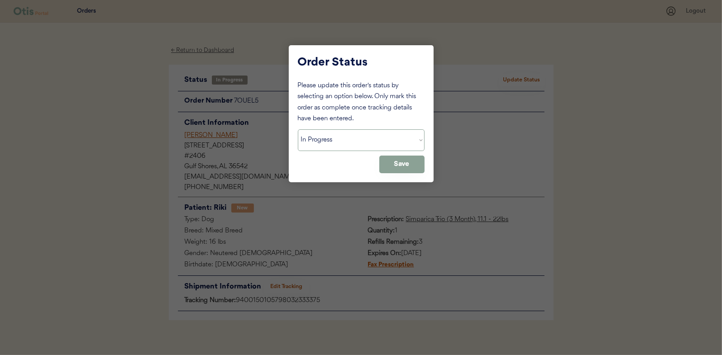
click at [325, 140] on select "Status On Hold New In Progress Complete Pending HW Consent Canceled" at bounding box center [361, 141] width 127 height 22
select select ""complete""
click at [298, 130] on select "Status On Hold New In Progress Complete Pending HW Consent Canceled" at bounding box center [361, 141] width 127 height 22
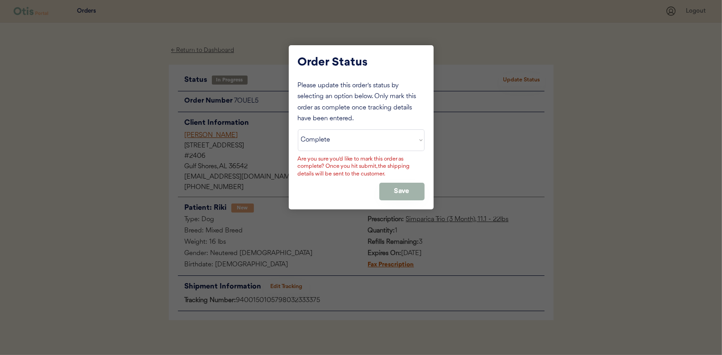
click at [408, 195] on button "Save" at bounding box center [401, 192] width 45 height 18
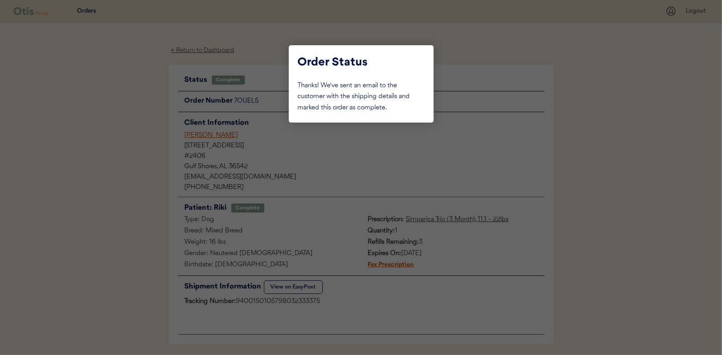
click at [127, 99] on div at bounding box center [361, 177] width 722 height 355
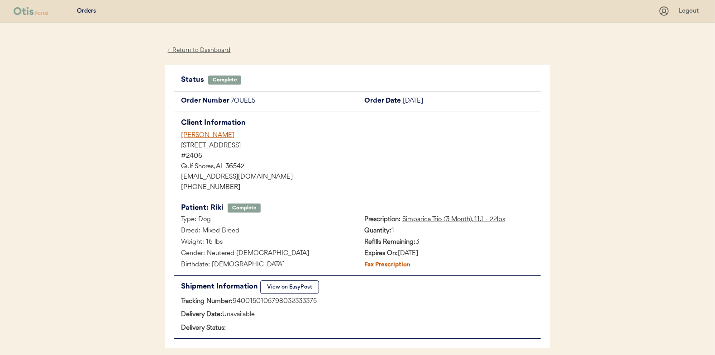
click at [198, 51] on div "← Return to Dashboard" at bounding box center [199, 50] width 68 height 10
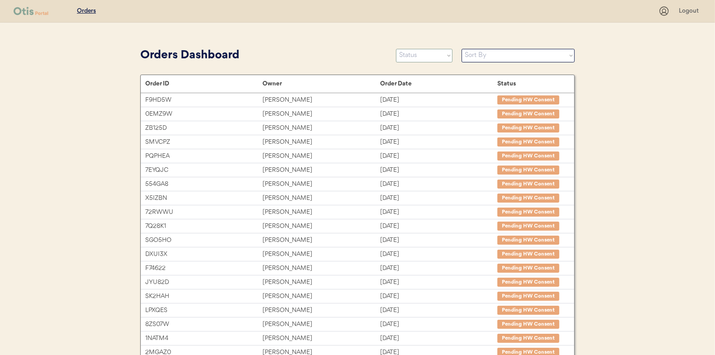
click at [434, 55] on select "Status On Hold New In Progress Complete Pending HW Consent Canceled" at bounding box center [424, 56] width 57 height 14
select select ""in_progress""
click at [396, 49] on select "Status On Hold New In Progress Complete Pending HW Consent Canceled" at bounding box center [424, 56] width 57 height 14
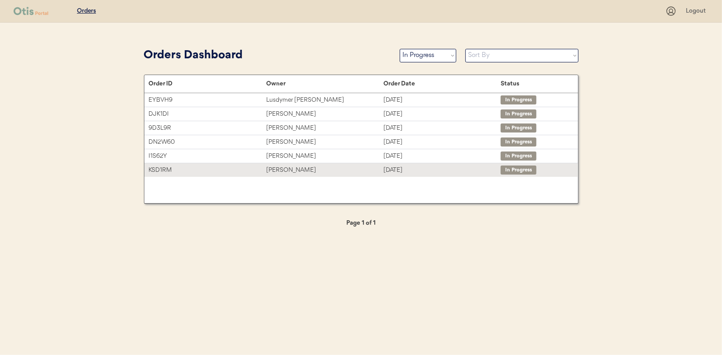
click at [278, 168] on div "[PERSON_NAME]" at bounding box center [324, 170] width 117 height 10
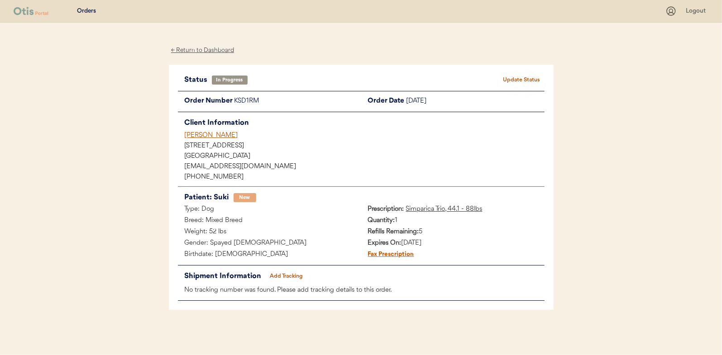
drag, startPoint x: 279, startPoint y: 269, endPoint x: 288, endPoint y: 271, distance: 9.7
click at [279, 269] on div "Status In Progress Update Status Order Number KSD1RM Order Date September 18, 2…" at bounding box center [361, 188] width 367 height 228
click at [288, 271] on button "Add Tracking" at bounding box center [286, 276] width 45 height 13
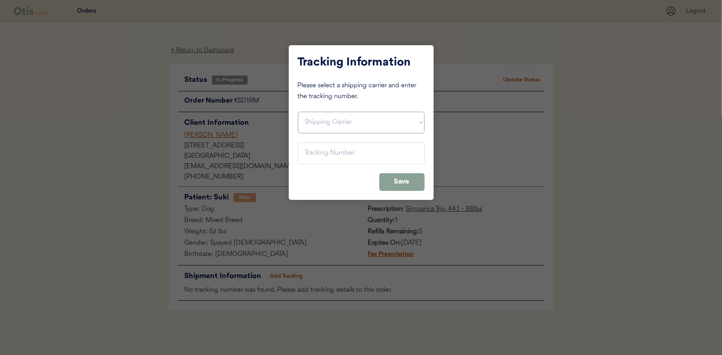
click at [314, 120] on select "Shipping Carrier FedEx FedEx Ground Economy UPS USPS" at bounding box center [361, 123] width 127 height 22
select select ""usps""
click at [298, 112] on select "Shipping Carrier FedEx FedEx Ground Economy UPS USPS" at bounding box center [361, 123] width 127 height 22
click at [312, 155] on input "input" at bounding box center [361, 154] width 127 height 22
paste input "9400150105798032330527"
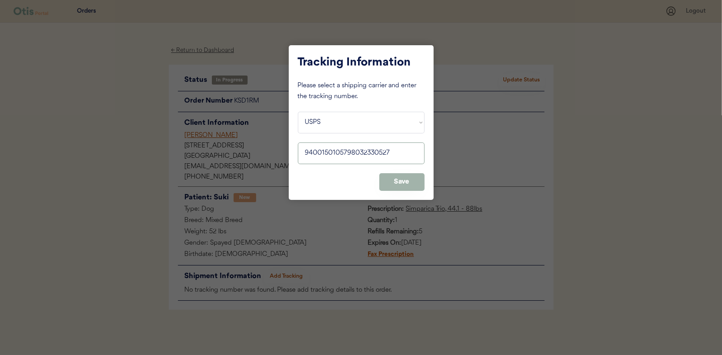
type input "9400150105798032330527"
drag, startPoint x: 404, startPoint y: 179, endPoint x: 416, endPoint y: 163, distance: 19.4
click at [405, 179] on button "Save" at bounding box center [401, 182] width 45 height 18
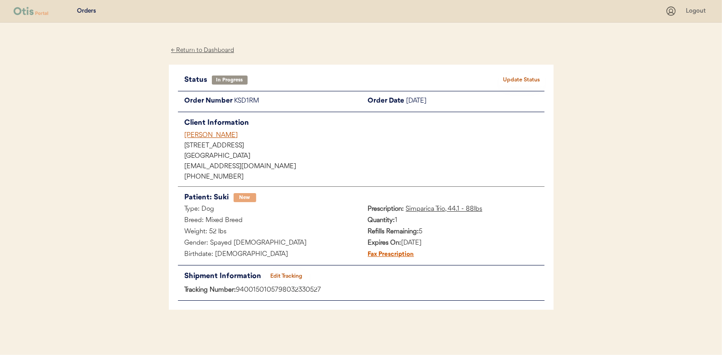
click at [527, 77] on button "Update Status" at bounding box center [521, 80] width 45 height 13
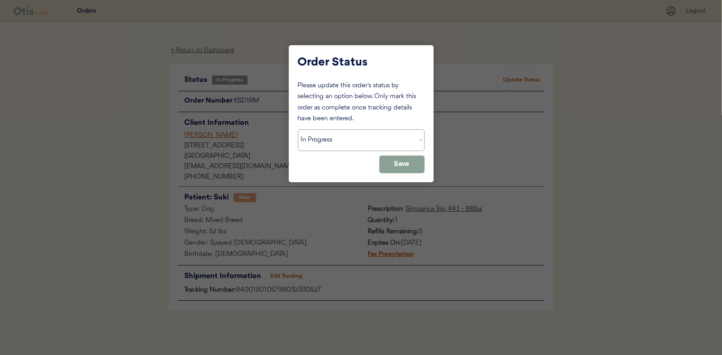
click at [338, 143] on select "Status On Hold New In Progress Complete Pending HW Consent Canceled" at bounding box center [361, 141] width 127 height 22
select select ""complete""
click at [298, 130] on select "Status On Hold New In Progress Complete Pending HW Consent Canceled" at bounding box center [361, 141] width 127 height 22
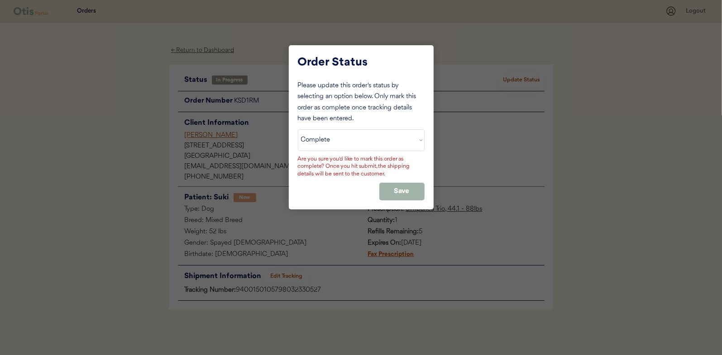
drag, startPoint x: 405, startPoint y: 195, endPoint x: 399, endPoint y: 192, distance: 7.3
click at [405, 195] on button "Save" at bounding box center [401, 192] width 45 height 18
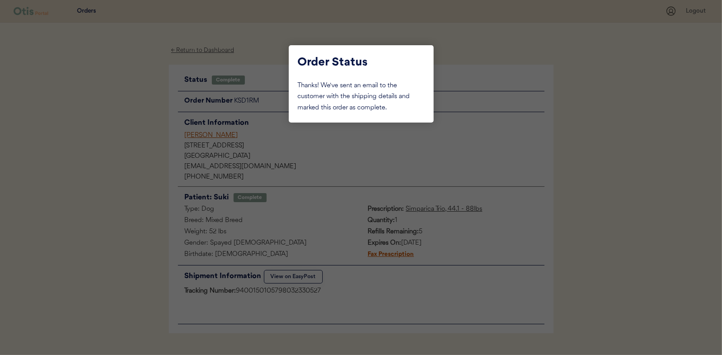
click at [127, 105] on div at bounding box center [361, 177] width 722 height 355
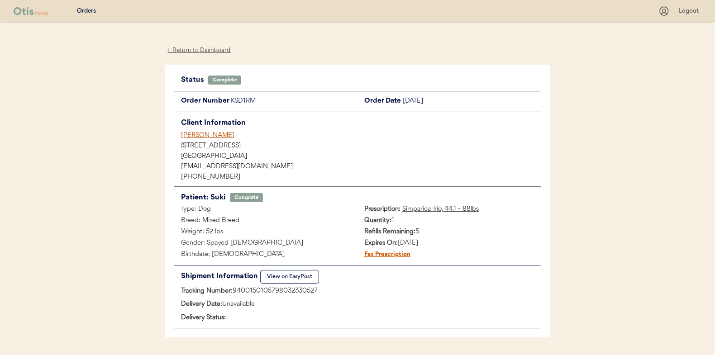
click at [196, 49] on div "← Return to Dashboard" at bounding box center [199, 50] width 68 height 10
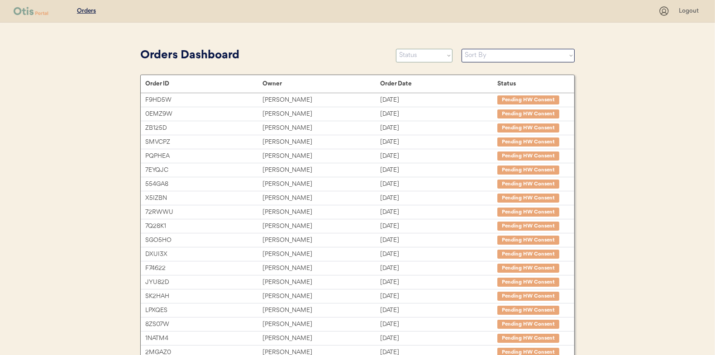
click at [412, 56] on select "Status On Hold New In Progress Complete Pending HW Consent Canceled" at bounding box center [424, 56] width 57 height 14
select select ""in_progress""
click at [396, 49] on select "Status On Hold New In Progress Complete Pending HW Consent Canceled" at bounding box center [424, 56] width 57 height 14
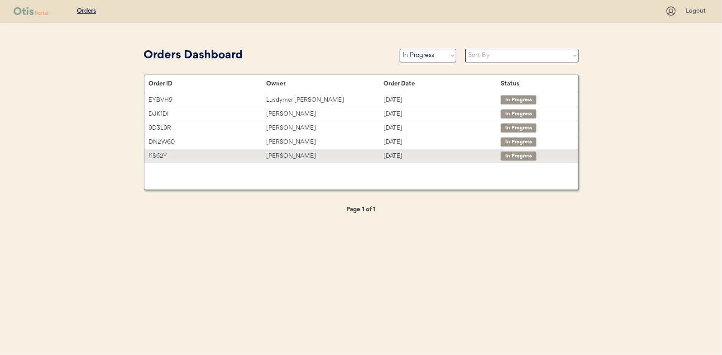
click at [278, 154] on div "[PERSON_NAME]" at bounding box center [324, 156] width 117 height 10
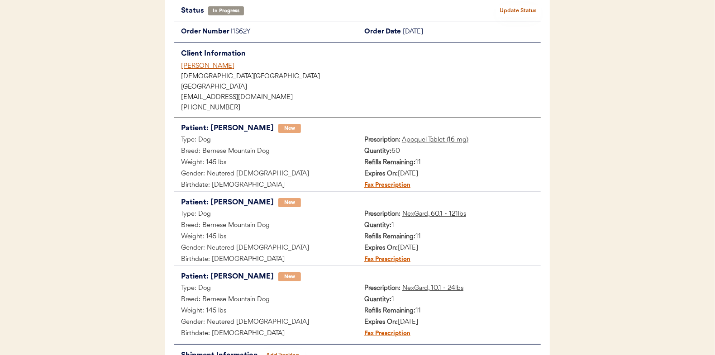
scroll to position [149, 0]
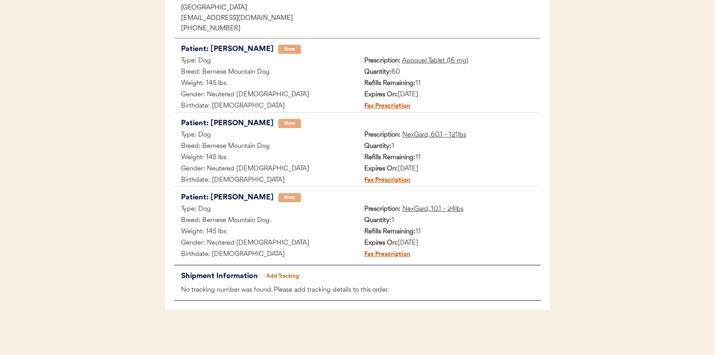
click at [277, 272] on button "Add Tracking" at bounding box center [282, 276] width 45 height 13
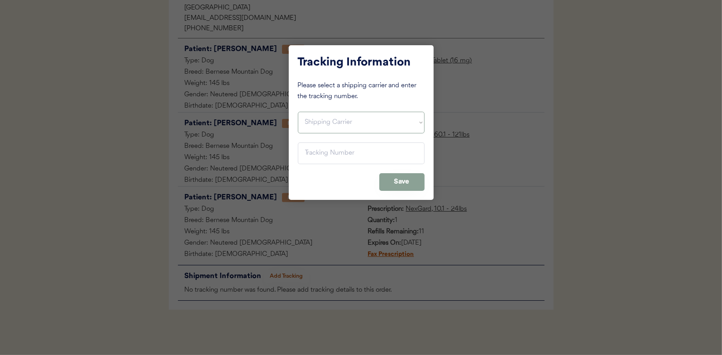
click at [332, 120] on select "Shipping Carrier FedEx FedEx Ground Economy UPS USPS" at bounding box center [361, 123] width 127 height 22
select select ""usps""
click at [298, 112] on select "Shipping Carrier FedEx FedEx Ground Economy UPS USPS" at bounding box center [361, 123] width 127 height 22
click at [318, 154] on input "input" at bounding box center [361, 154] width 127 height 22
paste input "9400150105497032502049"
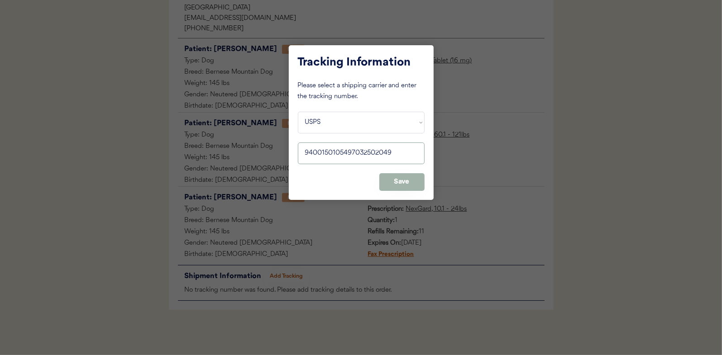
type input "9400150105497032502049"
click at [411, 179] on button "Save" at bounding box center [401, 182] width 45 height 18
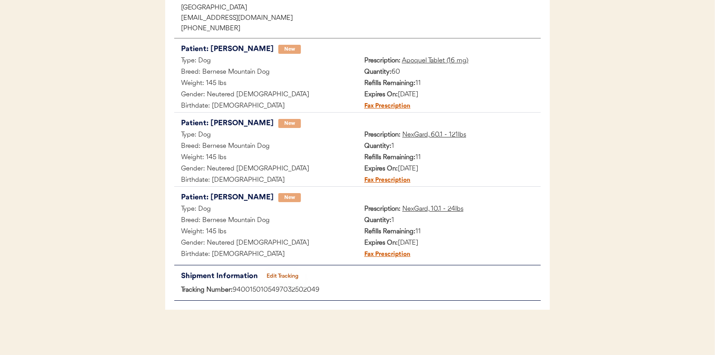
scroll to position [0, 0]
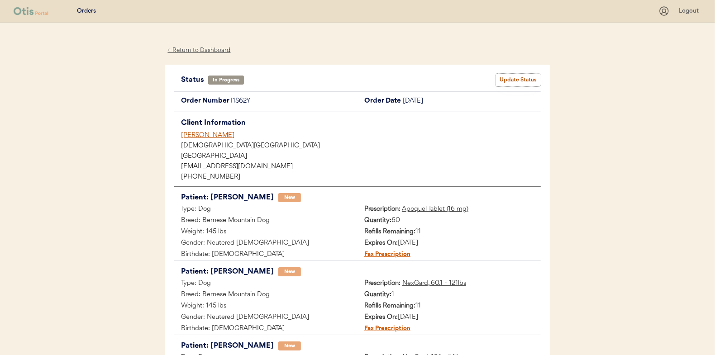
click at [513, 77] on button "Update Status" at bounding box center [518, 80] width 45 height 13
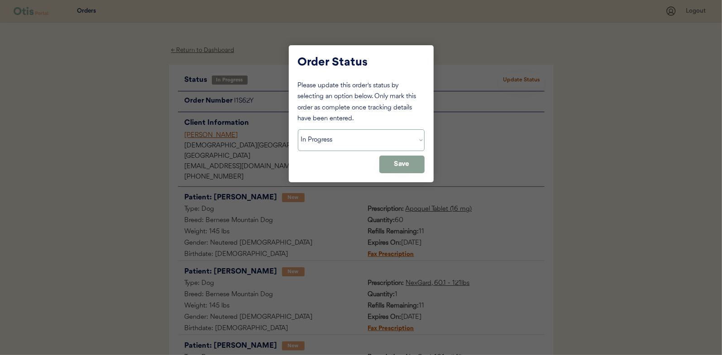
click at [347, 143] on select "Status On Hold New In Progress Complete Pending HW Consent Canceled" at bounding box center [361, 141] width 127 height 22
select select ""complete""
click at [298, 130] on select "Status On Hold New In Progress Complete Pending HW Consent Canceled" at bounding box center [361, 141] width 127 height 22
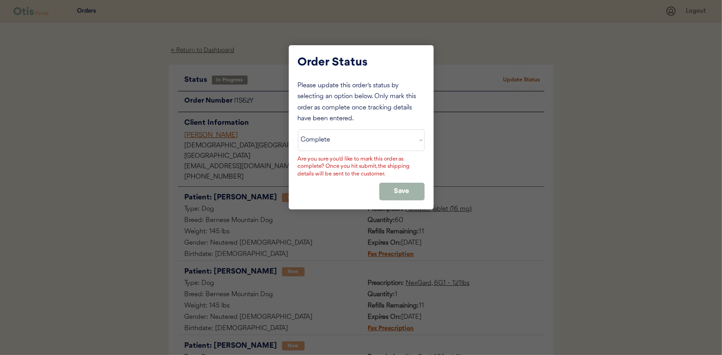
click at [407, 183] on button "Save" at bounding box center [401, 192] width 45 height 18
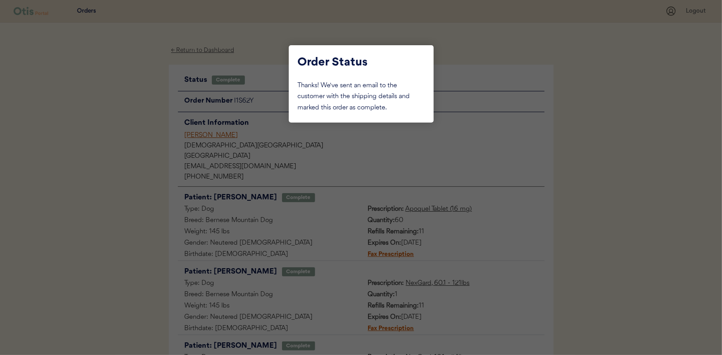
click at [119, 95] on div at bounding box center [361, 177] width 722 height 355
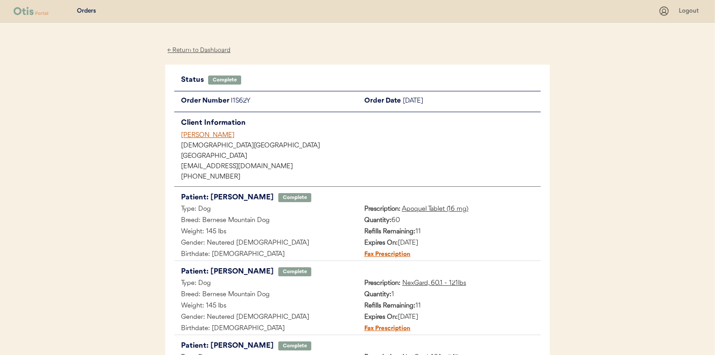
click at [191, 49] on div "← Return to Dashboard" at bounding box center [199, 50] width 68 height 10
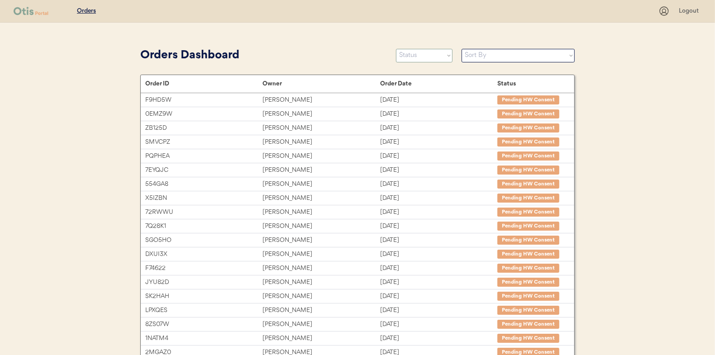
click at [407, 56] on select "Status On Hold New In Progress Complete Pending HW Consent Canceled" at bounding box center [424, 56] width 57 height 14
select select ""new""
click at [396, 49] on select "Status On Hold New In Progress Complete Pending HW Consent Canceled" at bounding box center [424, 56] width 57 height 14
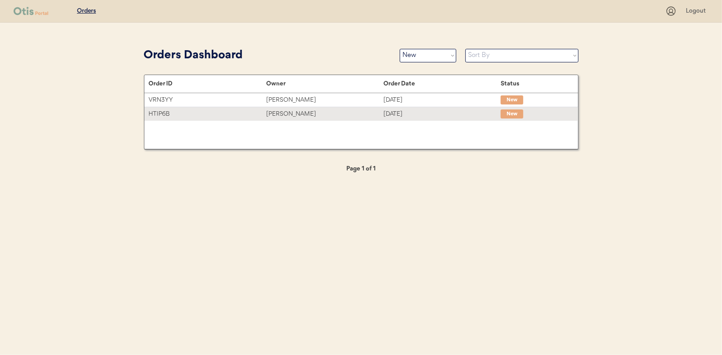
click at [275, 113] on div "Judith Bice" at bounding box center [324, 114] width 117 height 10
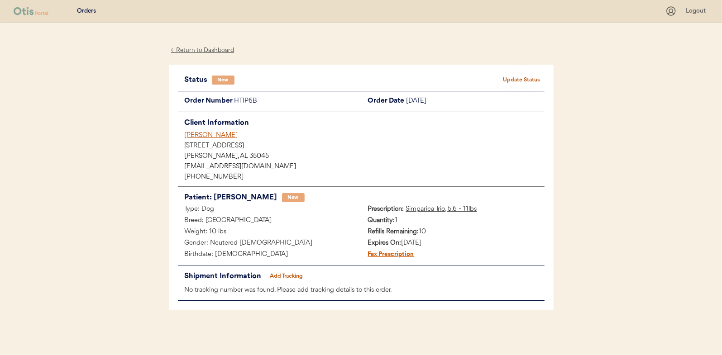
click at [520, 82] on button "Update Status" at bounding box center [521, 80] width 45 height 13
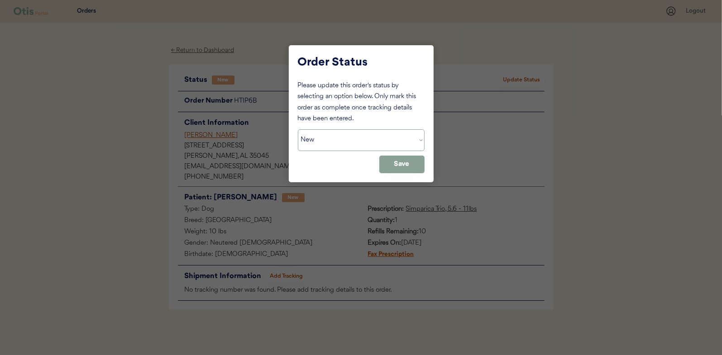
click at [325, 147] on select "Status On Hold New In Progress Complete Pending HW Consent Canceled" at bounding box center [361, 141] width 127 height 22
select select ""in_progress""
click at [298, 130] on select "Status On Hold New In Progress Complete Pending HW Consent Canceled" at bounding box center [361, 141] width 127 height 22
click at [403, 166] on button "Save" at bounding box center [401, 165] width 45 height 18
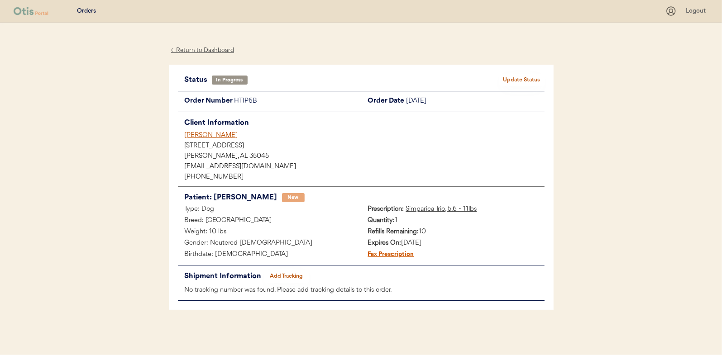
click at [211, 48] on div "← Return to Dashboard" at bounding box center [203, 50] width 68 height 10
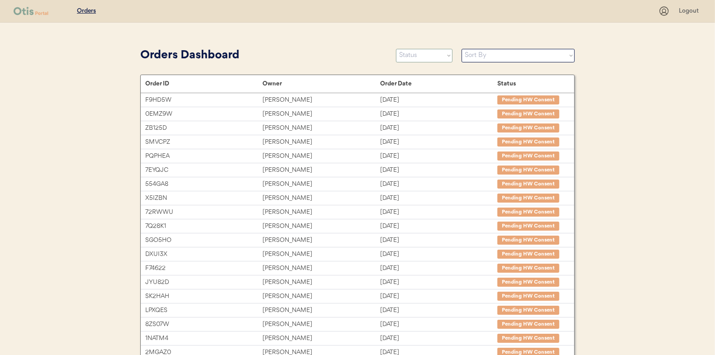
click at [429, 59] on select "Status On Hold New In Progress Complete Pending HW Consent Canceled" at bounding box center [424, 56] width 57 height 14
select select ""new""
click at [396, 49] on select "Status On Hold New In Progress Complete Pending HW Consent Canceled" at bounding box center [424, 56] width 57 height 14
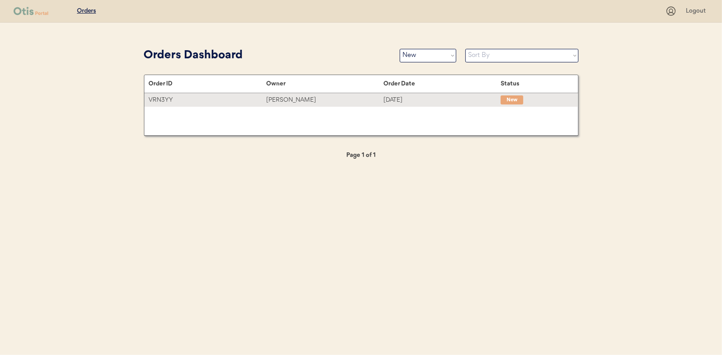
click at [277, 101] on div "[PERSON_NAME]" at bounding box center [324, 100] width 117 height 10
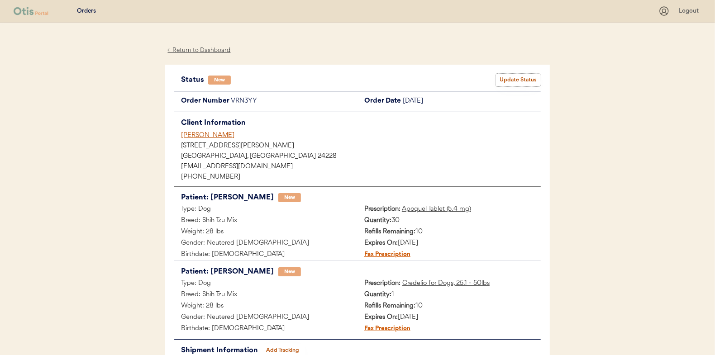
click at [520, 79] on button "Update Status" at bounding box center [518, 80] width 45 height 13
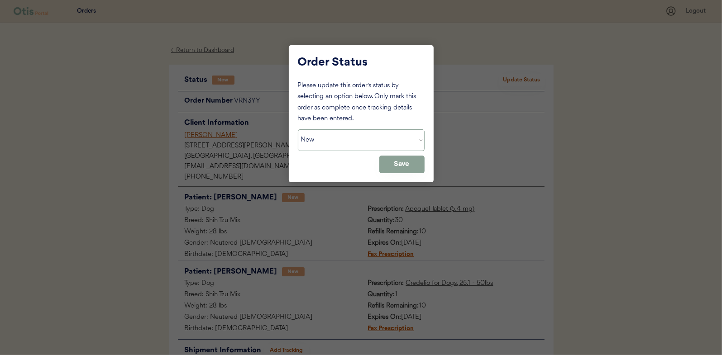
click at [318, 137] on select "Status On Hold New In Progress Complete Pending HW Consent Canceled" at bounding box center [361, 141] width 127 height 22
select select ""in_progress""
click at [298, 130] on select "Status On Hold New In Progress Complete Pending HW Consent Canceled" at bounding box center [361, 141] width 127 height 22
click at [401, 158] on button "Save" at bounding box center [401, 165] width 45 height 18
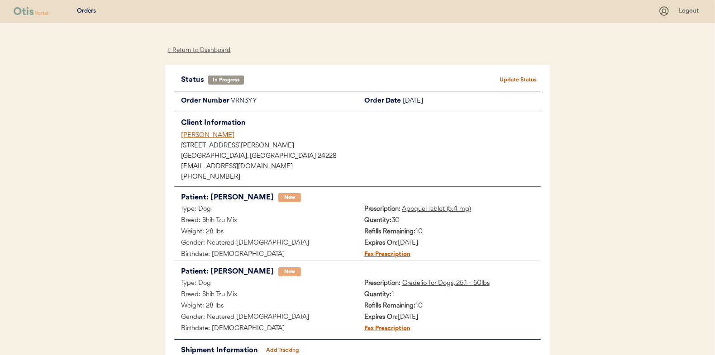
click at [192, 50] on div "← Return to Dashboard" at bounding box center [199, 50] width 68 height 10
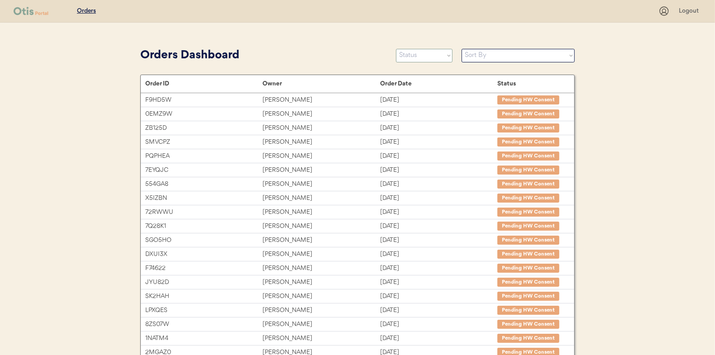
click at [420, 58] on select "Status On Hold New In Progress Complete Pending HW Consent Canceled" at bounding box center [424, 56] width 57 height 14
click at [396, 49] on select "Status On Hold New In Progress Complete Pending HW Consent Canceled" at bounding box center [424, 56] width 57 height 14
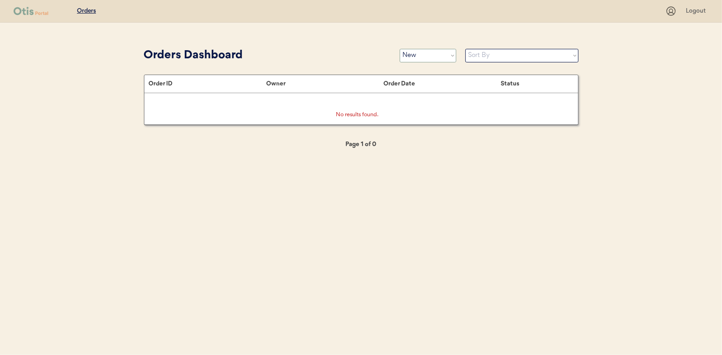
click at [423, 54] on select "Status On Hold New In Progress Complete Pending HW Consent Canceled" at bounding box center [428, 56] width 57 height 14
click at [400, 49] on select "Status On Hold New In Progress Complete Pending HW Consent Canceled" at bounding box center [428, 56] width 57 height 14
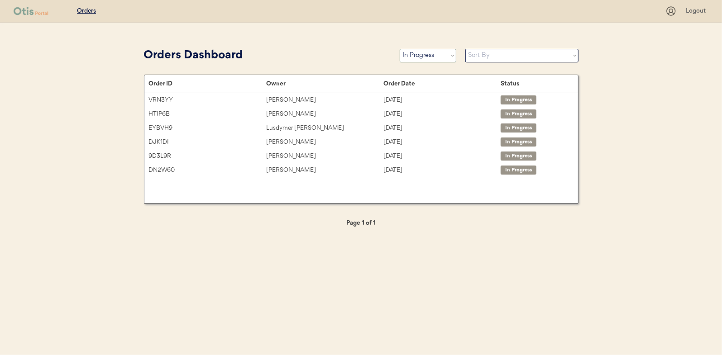
click at [413, 58] on select "Status On Hold New In Progress Complete Pending HW Consent Canceled" at bounding box center [428, 56] width 57 height 14
click at [400, 49] on select "Status On Hold New In Progress Complete Pending HW Consent Canceled" at bounding box center [428, 56] width 57 height 14
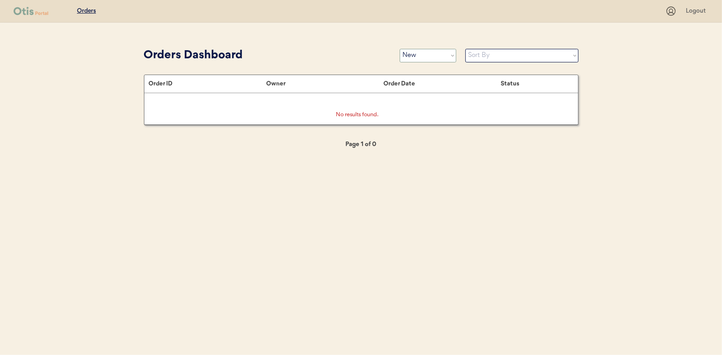
click at [416, 53] on select "Status On Hold New In Progress Complete Pending HW Consent Canceled" at bounding box center [428, 56] width 57 height 14
select select ""in_progress""
click at [400, 49] on select "Status On Hold New In Progress Complete Pending HW Consent Canceled" at bounding box center [428, 56] width 57 height 14
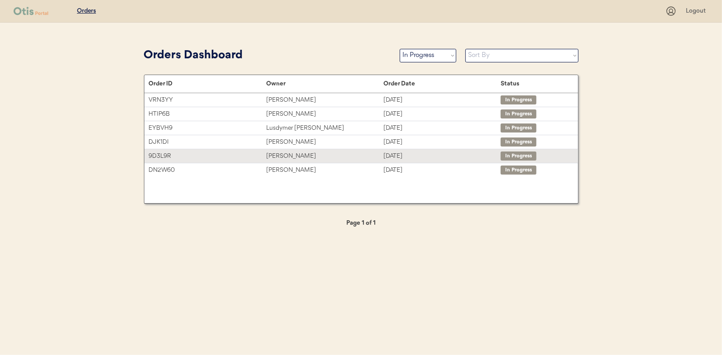
click at [282, 153] on div "[PERSON_NAME]" at bounding box center [324, 156] width 117 height 10
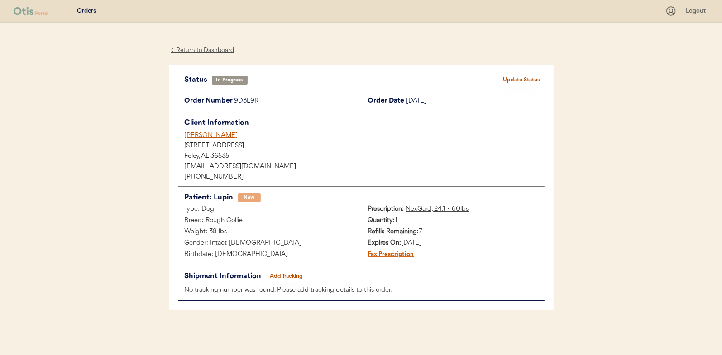
click at [283, 274] on button "Add Tracking" at bounding box center [286, 276] width 45 height 13
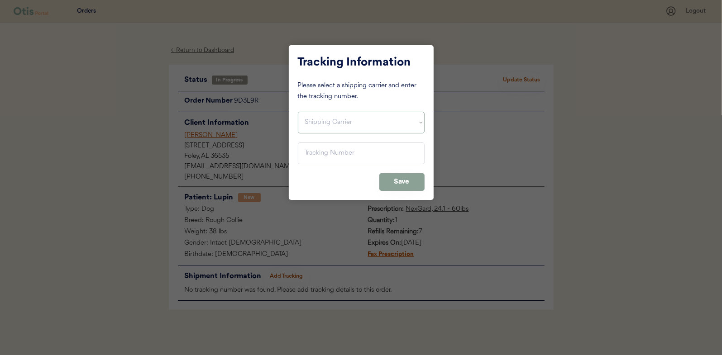
click at [306, 125] on select "Shipping Carrier FedEx FedEx Ground Economy UPS USPS" at bounding box center [361, 123] width 127 height 22
select select ""usps""
click at [298, 112] on select "Shipping Carrier FedEx FedEx Ground Economy UPS USPS" at bounding box center [361, 123] width 127 height 22
click at [314, 158] on input "input" at bounding box center [361, 154] width 127 height 22
paste input "9400150105799032364161"
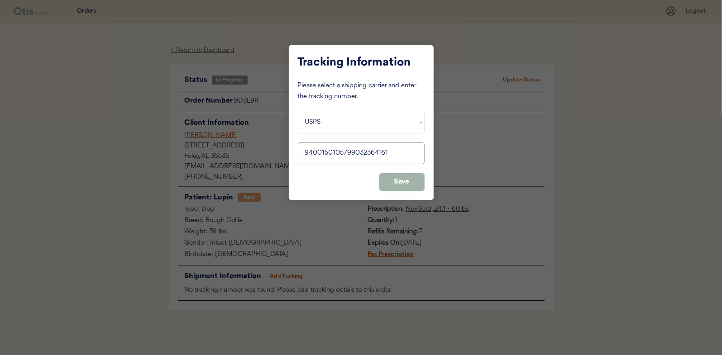
type input "9400150105799032364161"
click at [393, 181] on button "Save" at bounding box center [401, 182] width 45 height 18
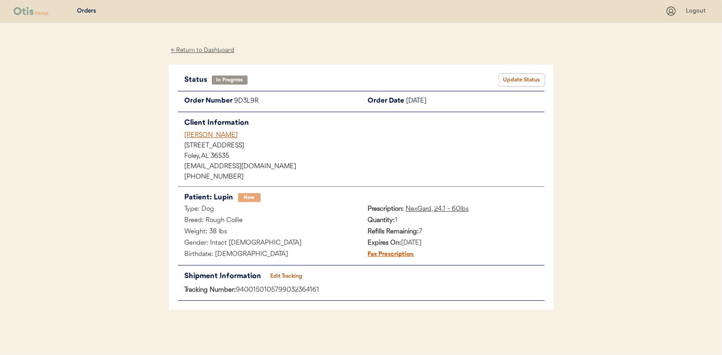
click at [528, 78] on button "Update Status" at bounding box center [521, 80] width 45 height 13
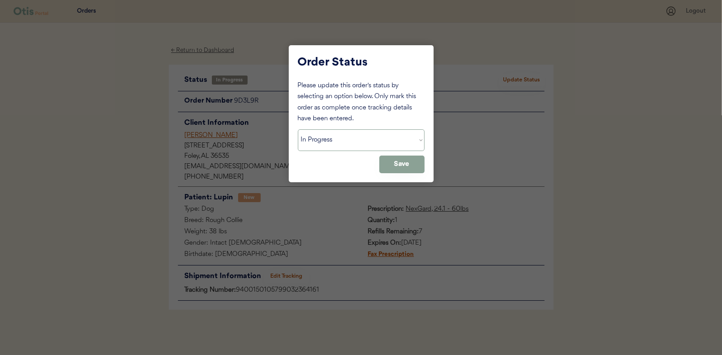
click at [299, 146] on select "Status On Hold New In Progress Complete Pending HW Consent Canceled" at bounding box center [361, 141] width 127 height 22
select select ""complete""
click at [298, 130] on select "Status On Hold New In Progress Complete Pending HW Consent Canceled" at bounding box center [361, 141] width 127 height 22
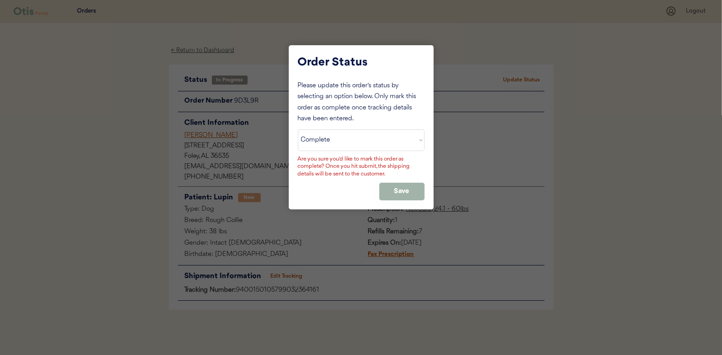
click at [397, 186] on button "Save" at bounding box center [401, 192] width 45 height 18
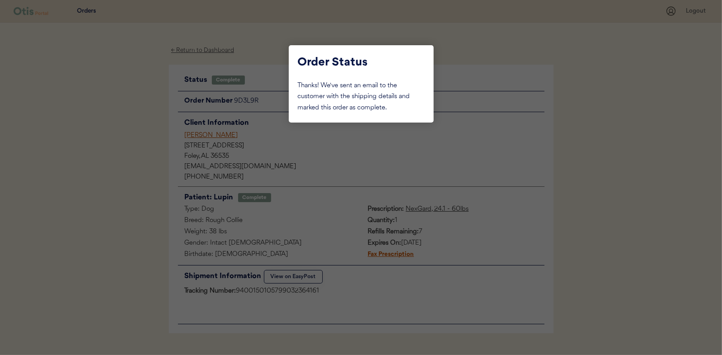
click at [142, 133] on div at bounding box center [361, 177] width 722 height 355
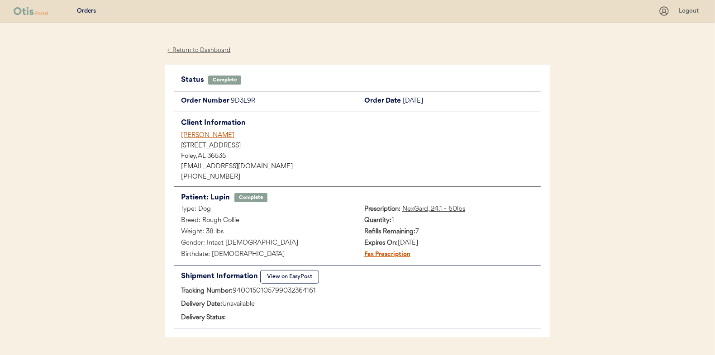
click at [197, 50] on div "← Return to Dashboard" at bounding box center [199, 50] width 68 height 10
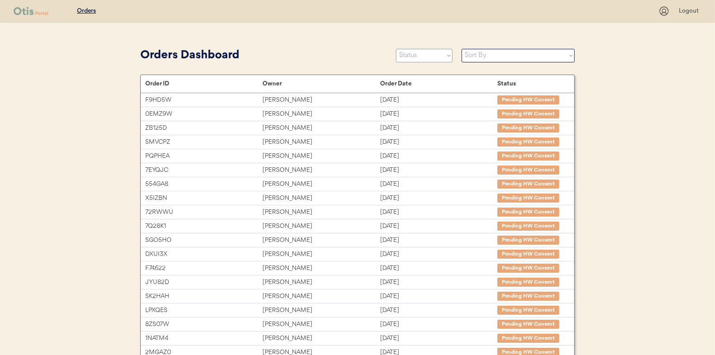
click at [422, 58] on select "Status On Hold New In Progress Complete Pending HW Consent Canceled" at bounding box center [424, 56] width 57 height 14
select select ""in_progress""
click at [396, 49] on select "Status On Hold New In Progress Complete Pending HW Consent Canceled" at bounding box center [424, 56] width 57 height 14
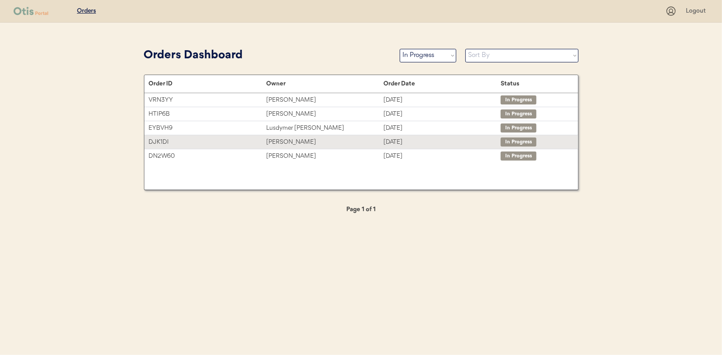
click at [286, 139] on div "[PERSON_NAME]" at bounding box center [324, 142] width 117 height 10
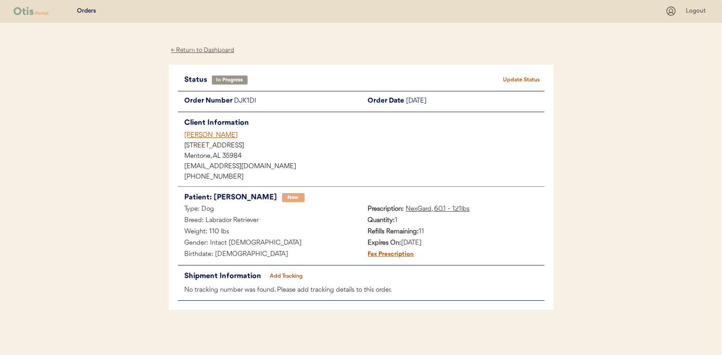
click at [291, 274] on button "Add Tracking" at bounding box center [286, 276] width 45 height 13
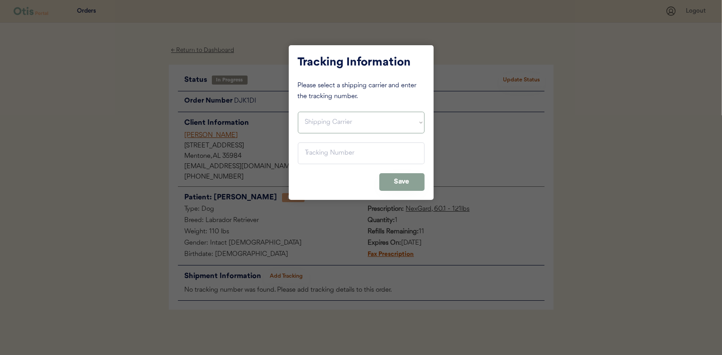
click at [317, 125] on select "Shipping Carrier FedEx FedEx Ground Economy UPS USPS" at bounding box center [361, 123] width 127 height 22
select select ""usps""
click at [298, 112] on select "Shipping Carrier FedEx FedEx Ground Economy UPS USPS" at bounding box center [361, 123] width 127 height 22
click at [309, 149] on input "input" at bounding box center [361, 154] width 127 height 22
paste input "9400150105496034048449"
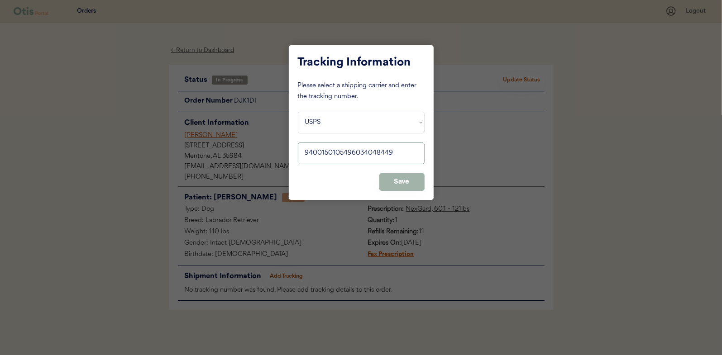
type input "9400150105496034048449"
click at [401, 181] on button "Save" at bounding box center [401, 182] width 45 height 18
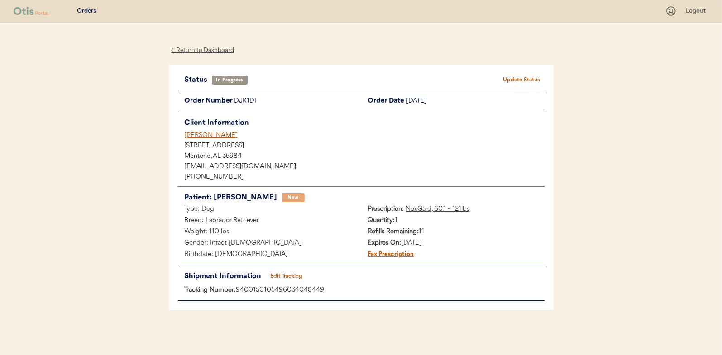
click at [520, 78] on button "Update Status" at bounding box center [521, 80] width 45 height 13
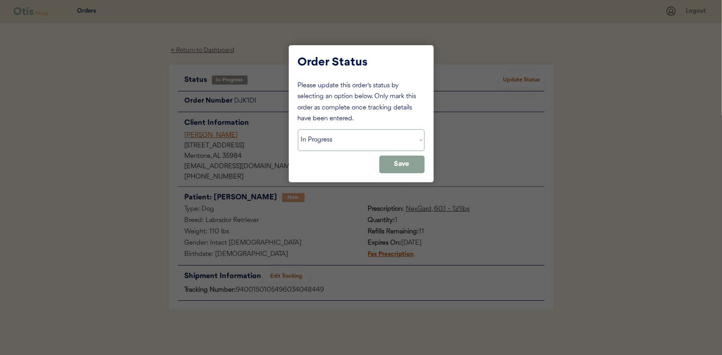
click at [336, 137] on select "Status On Hold New In Progress Complete Pending HW Consent Canceled" at bounding box center [361, 141] width 127 height 22
select select ""complete""
click at [298, 130] on select "Status On Hold New In Progress Complete Pending HW Consent Canceled" at bounding box center [361, 141] width 127 height 22
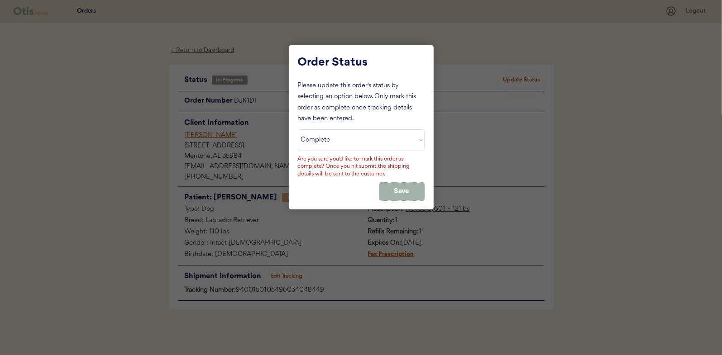
click at [408, 193] on button "Save" at bounding box center [401, 192] width 45 height 18
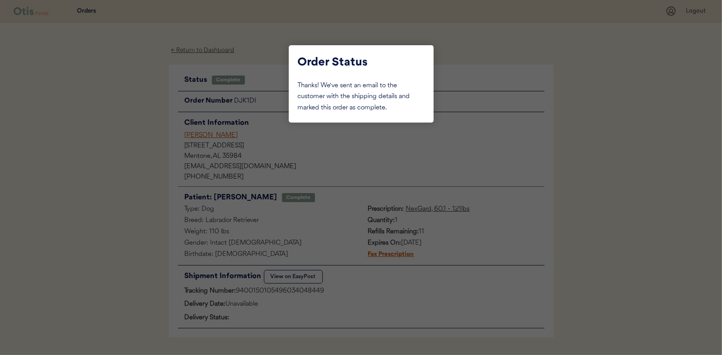
click at [121, 82] on div at bounding box center [361, 177] width 722 height 355
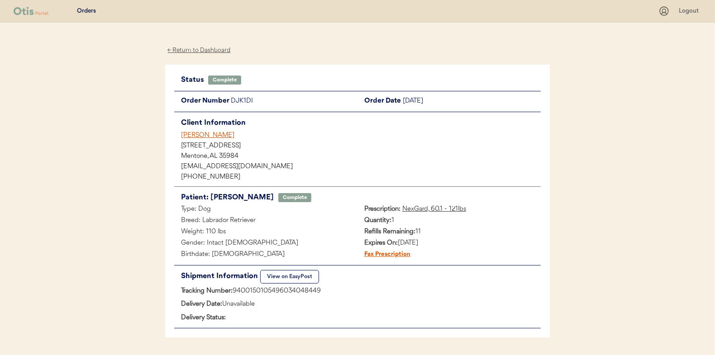
click at [193, 48] on div "← Return to Dashboard" at bounding box center [199, 50] width 68 height 10
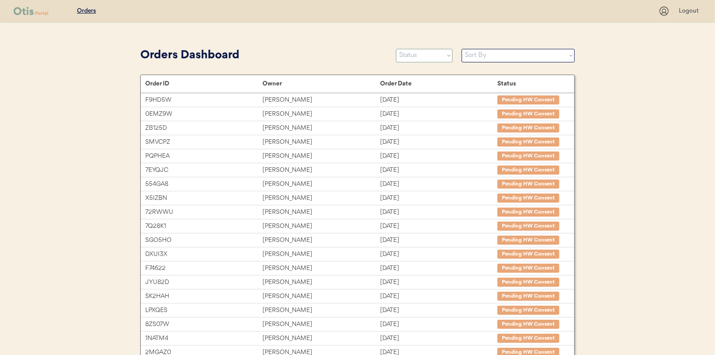
click at [417, 59] on select "Status On Hold New In Progress Complete Pending HW Consent Canceled" at bounding box center [424, 56] width 57 height 14
select select ""in_progress""
click at [396, 49] on select "Status On Hold New In Progress Complete Pending HW Consent Canceled" at bounding box center [424, 56] width 57 height 14
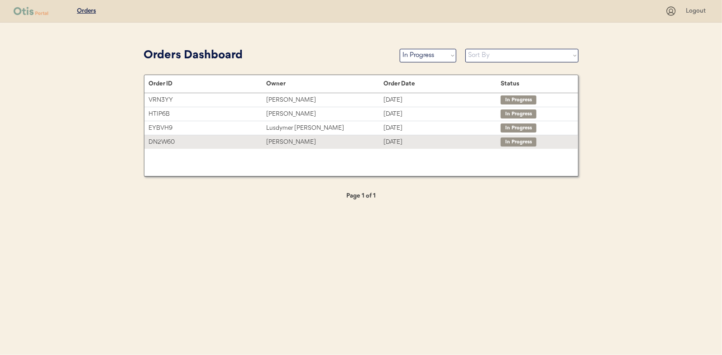
click at [280, 139] on div "[PERSON_NAME]" at bounding box center [324, 142] width 117 height 10
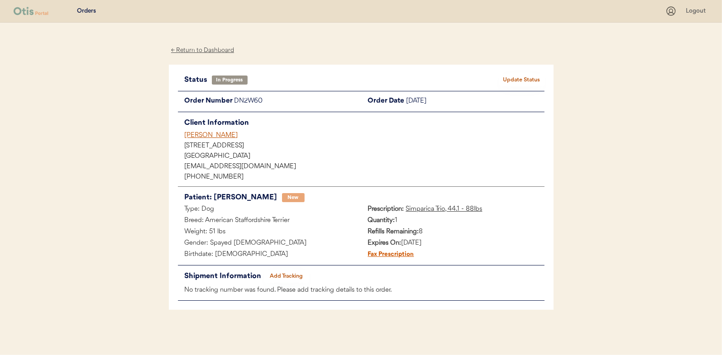
click at [290, 275] on button "Add Tracking" at bounding box center [286, 276] width 45 height 13
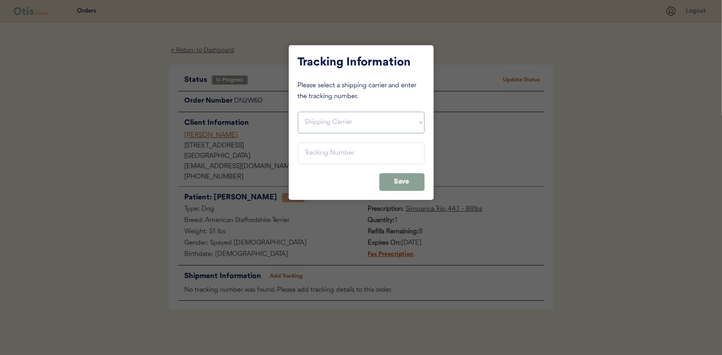
click at [319, 118] on select "Shipping Carrier FedEx FedEx Ground Economy UPS USPS" at bounding box center [361, 123] width 127 height 22
select select ""usps""
click at [298, 112] on select "Shipping Carrier FedEx FedEx Ground Economy UPS USPS" at bounding box center [361, 123] width 127 height 22
click at [321, 159] on input "input" at bounding box center [361, 154] width 127 height 22
paste input "9400150105497032572509"
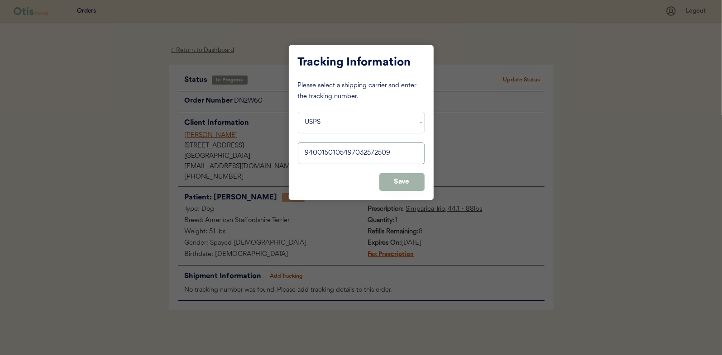
type input "9400150105497032572509"
click at [396, 183] on button "Save" at bounding box center [401, 182] width 45 height 18
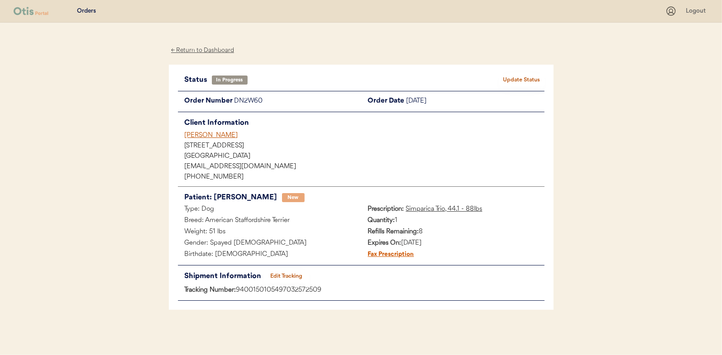
click at [512, 80] on button "Update Status" at bounding box center [521, 80] width 45 height 13
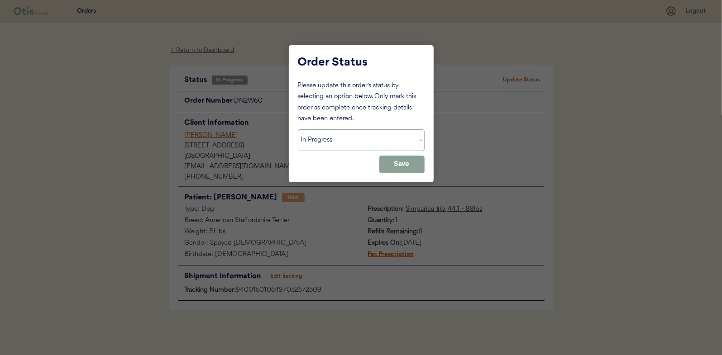
click at [314, 145] on select "Status On Hold New In Progress Complete Pending HW Consent Canceled" at bounding box center [361, 141] width 127 height 22
select select ""complete""
click at [298, 130] on select "Status On Hold New In Progress Complete Pending HW Consent Canceled" at bounding box center [361, 141] width 127 height 22
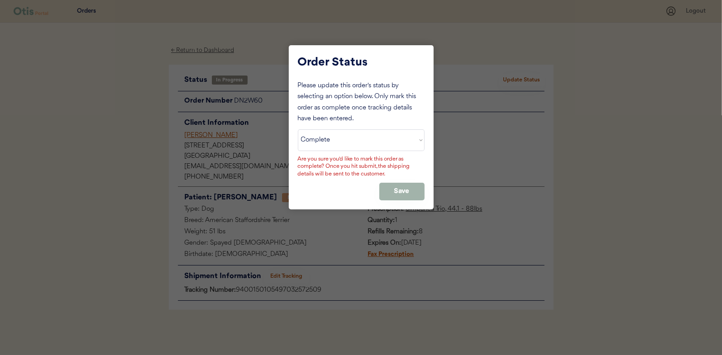
click at [397, 190] on button "Save" at bounding box center [401, 192] width 45 height 18
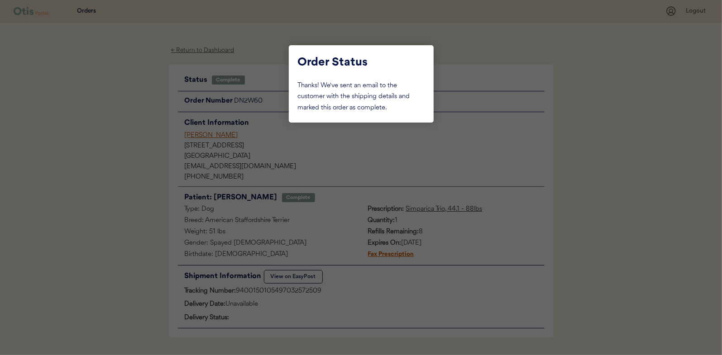
click at [136, 110] on div at bounding box center [361, 177] width 722 height 355
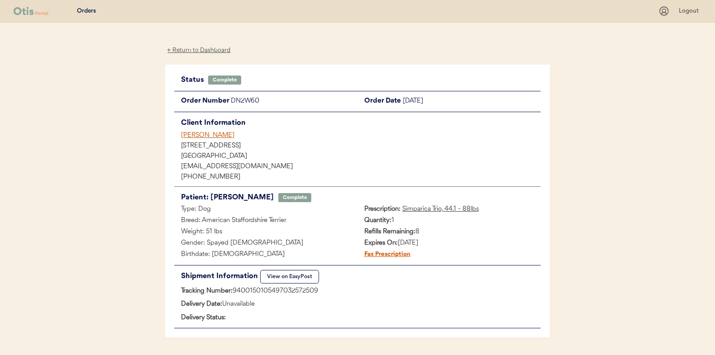
click at [194, 50] on div "← Return to Dashboard" at bounding box center [199, 50] width 68 height 10
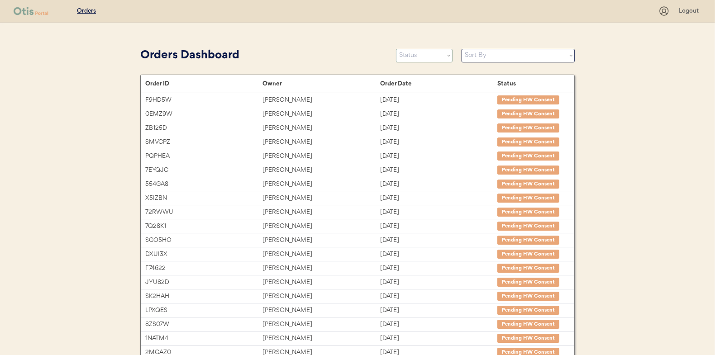
click at [419, 54] on select "Status On Hold New In Progress Complete Pending HW Consent Canceled" at bounding box center [424, 56] width 57 height 14
select select ""in_progress""
click at [396, 49] on select "Status On Hold New In Progress Complete Pending HW Consent Canceled" at bounding box center [424, 56] width 57 height 14
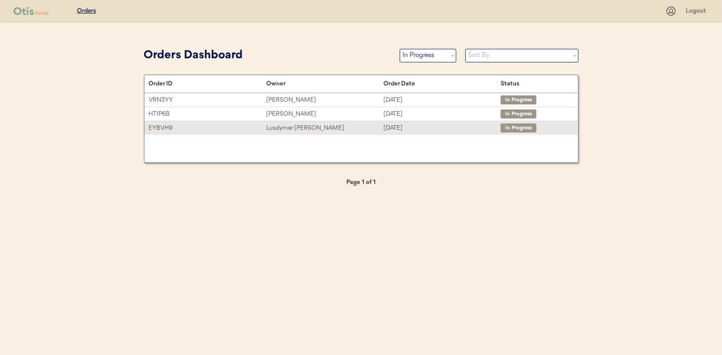
click at [288, 129] on div "Lusdymer Pichardo" at bounding box center [324, 128] width 117 height 10
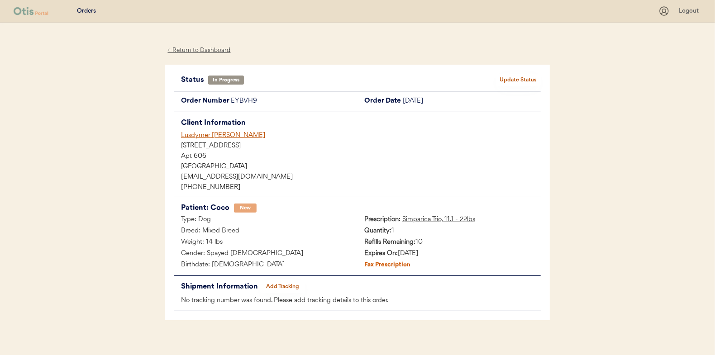
click at [284, 285] on button "Add Tracking" at bounding box center [282, 287] width 45 height 13
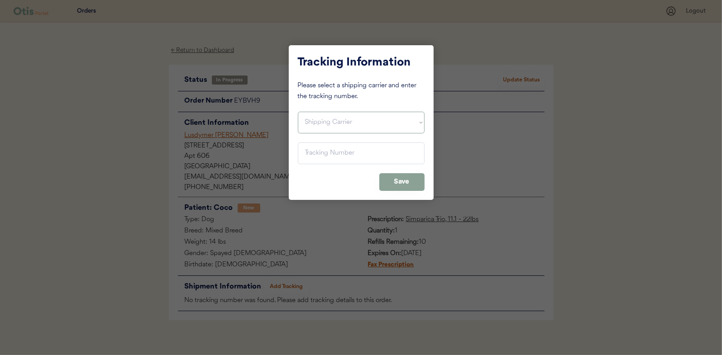
click at [318, 120] on select "Shipping Carrier FedEx FedEx Ground Economy UPS USPS" at bounding box center [361, 123] width 127 height 22
select select ""usps""
click at [298, 112] on select "Shipping Carrier FedEx FedEx Ground Economy UPS USPS" at bounding box center [361, 123] width 127 height 22
click at [312, 152] on input "input" at bounding box center [361, 154] width 127 height 22
paste input "9400150105798032389938"
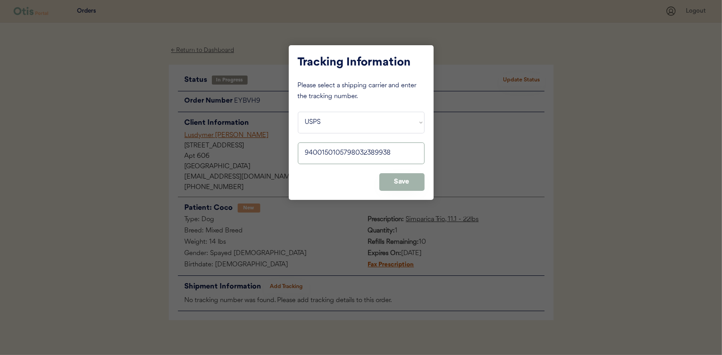
type input "9400150105798032389938"
click at [396, 178] on button "Save" at bounding box center [401, 182] width 45 height 18
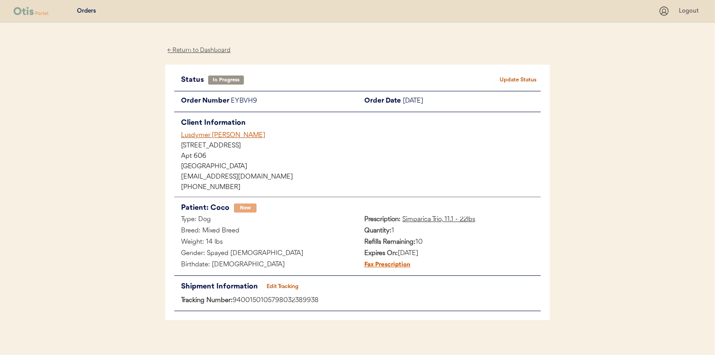
click at [517, 80] on button "Update Status" at bounding box center [518, 80] width 45 height 13
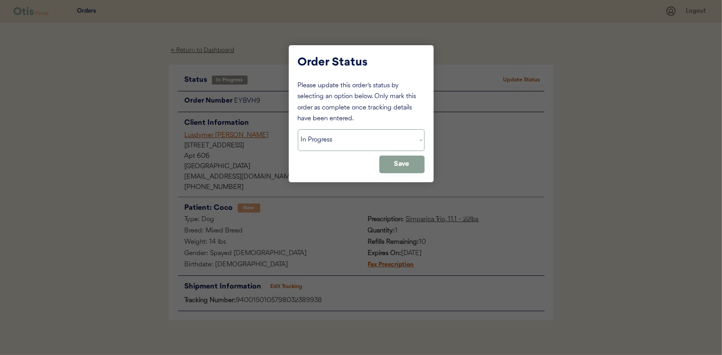
click at [336, 142] on select "Status On Hold New In Progress Complete Pending HW Consent Canceled" at bounding box center [361, 141] width 127 height 22
select select ""complete""
click at [298, 130] on select "Status On Hold New In Progress Complete Pending HW Consent Canceled" at bounding box center [361, 141] width 127 height 22
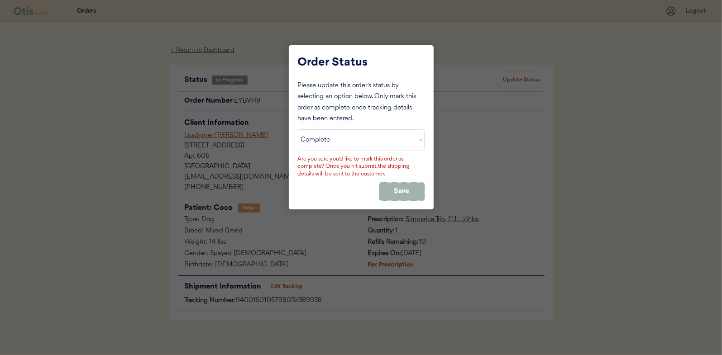
click at [405, 191] on button "Save" at bounding box center [401, 192] width 45 height 18
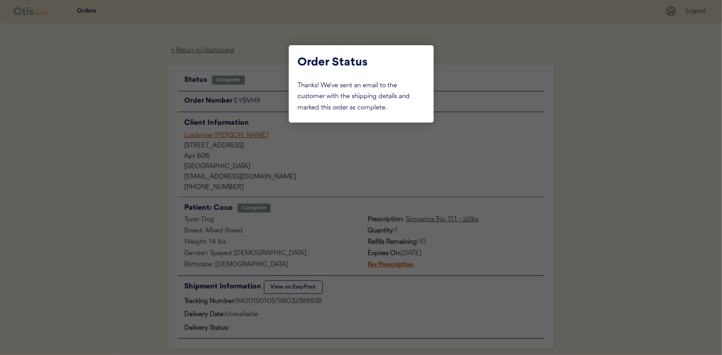
click at [134, 91] on div at bounding box center [361, 177] width 722 height 355
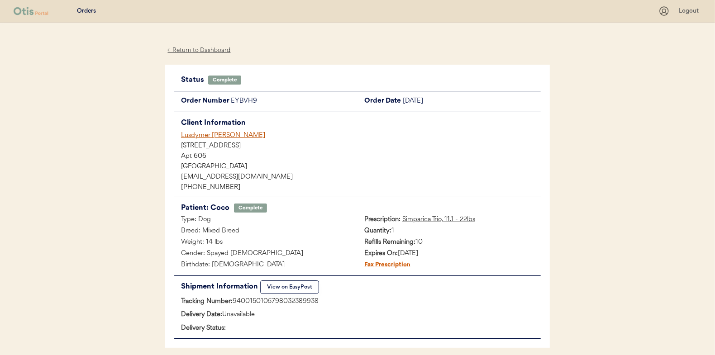
click at [191, 49] on div "← Return to Dashboard" at bounding box center [199, 50] width 68 height 10
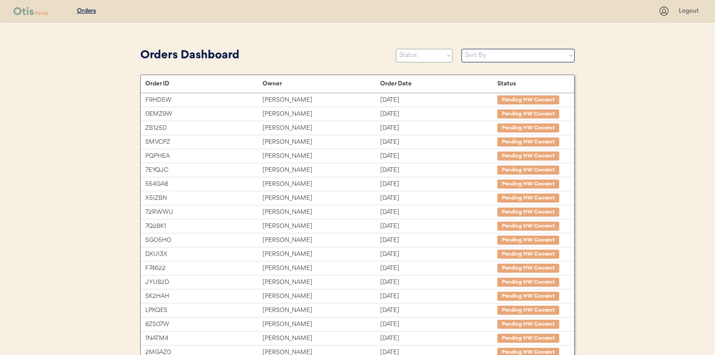
click at [425, 57] on select "Status On Hold New In Progress Complete Pending HW Consent Canceled" at bounding box center [424, 56] width 57 height 14
click at [396, 49] on select "Status On Hold New In Progress Complete Pending HW Consent Canceled" at bounding box center [424, 56] width 57 height 14
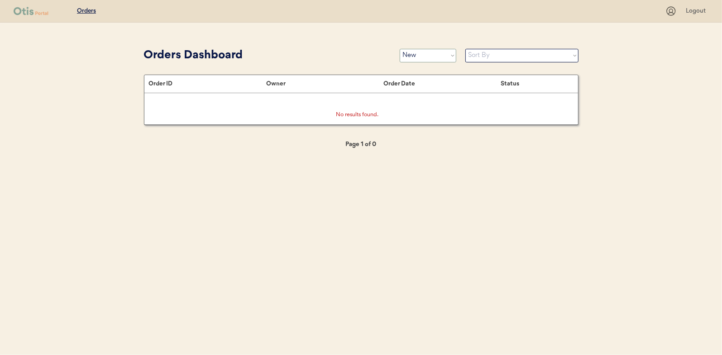
click at [423, 53] on select "Status On Hold New In Progress Complete Pending HW Consent Canceled" at bounding box center [428, 56] width 57 height 14
click at [400, 49] on select "Status On Hold New In Progress Complete Pending HW Consent Canceled" at bounding box center [428, 56] width 57 height 14
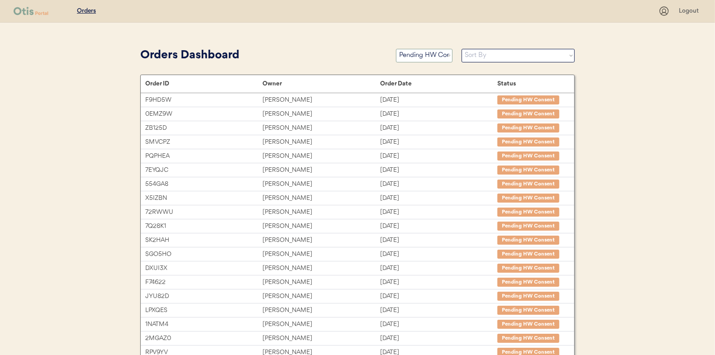
click at [424, 55] on select "Status On Hold New In Progress Complete Pending HW Consent Canceled" at bounding box center [424, 56] width 57 height 14
click at [396, 49] on select "Status On Hold New In Progress Complete Pending HW Consent Canceled" at bounding box center [424, 56] width 57 height 14
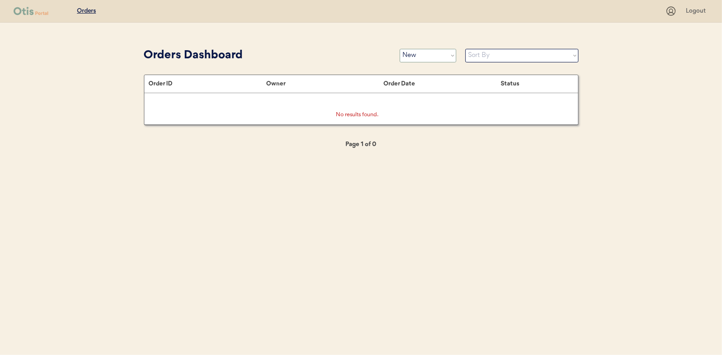
click at [419, 57] on select "Status On Hold New In Progress Complete Pending HW Consent Canceled" at bounding box center [428, 56] width 57 height 14
select select ""in_progress""
click at [400, 49] on select "Status On Hold New In Progress Complete Pending HW Consent Canceled" at bounding box center [428, 56] width 57 height 14
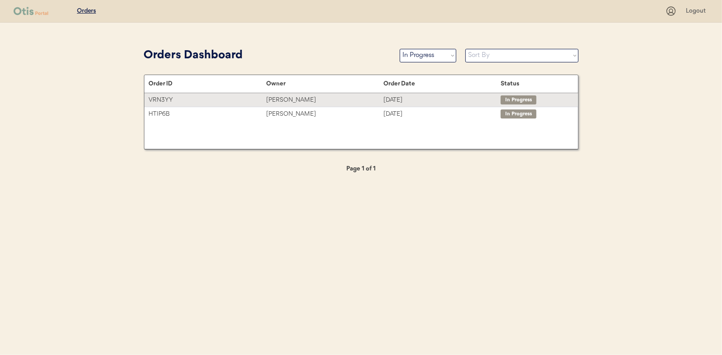
click at [283, 100] on div "[PERSON_NAME]" at bounding box center [324, 100] width 117 height 10
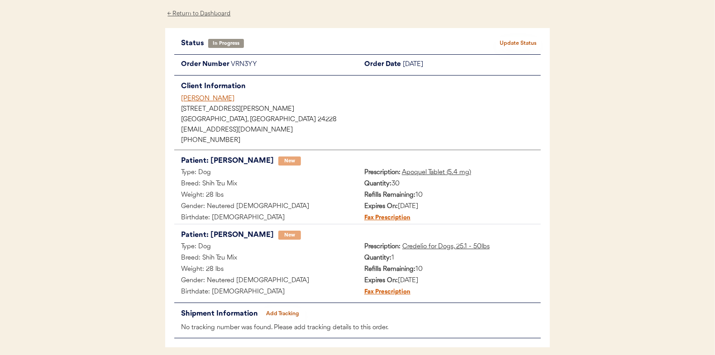
scroll to position [74, 0]
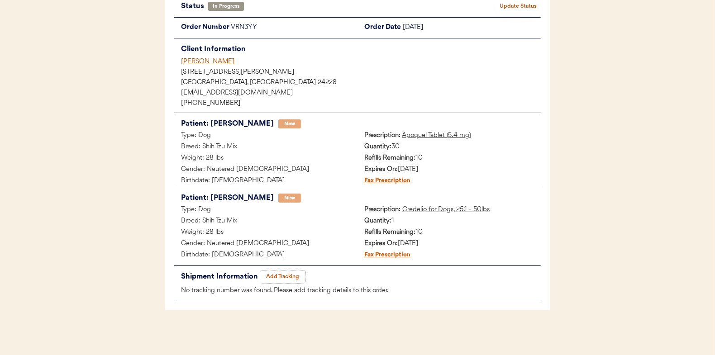
click at [286, 274] on button "Add Tracking" at bounding box center [282, 277] width 45 height 13
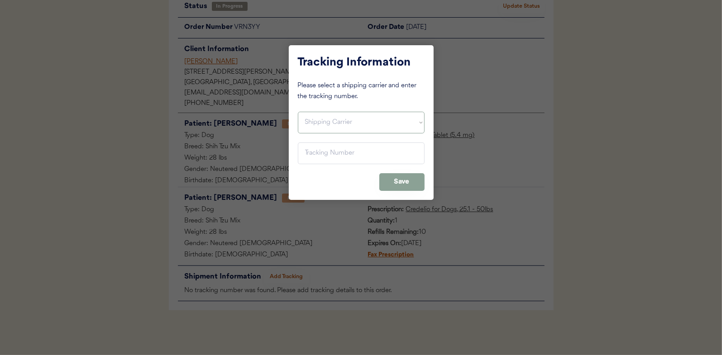
click at [311, 120] on select "Shipping Carrier FedEx FedEx Ground Economy UPS USPS" at bounding box center [361, 123] width 127 height 22
select select ""usps""
click at [298, 112] on select "Shipping Carrier FedEx FedEx Ground Economy UPS USPS" at bounding box center [361, 123] width 127 height 22
click at [313, 150] on input "input" at bounding box center [361, 154] width 127 height 22
paste input "9400150105497032593634"
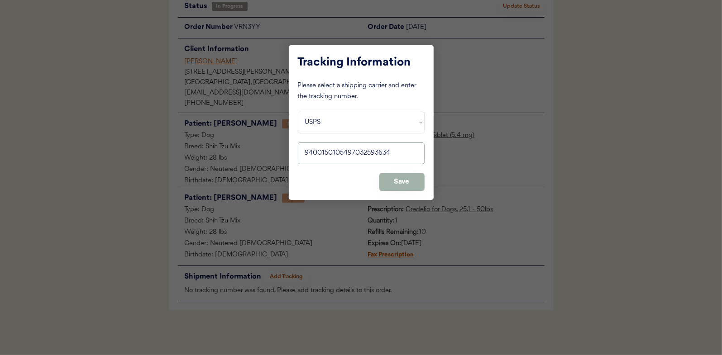
type input "9400150105497032593634"
click at [405, 183] on button "Save" at bounding box center [401, 182] width 45 height 18
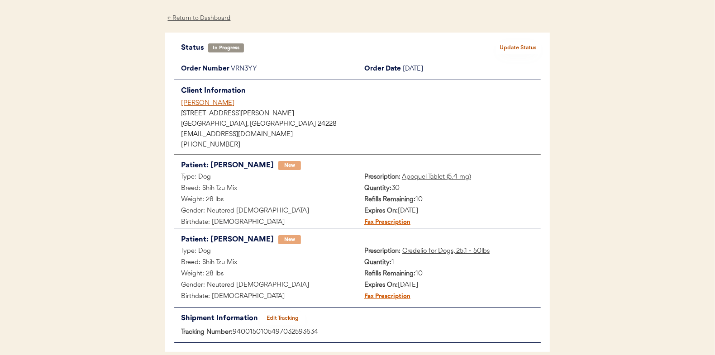
scroll to position [0, 0]
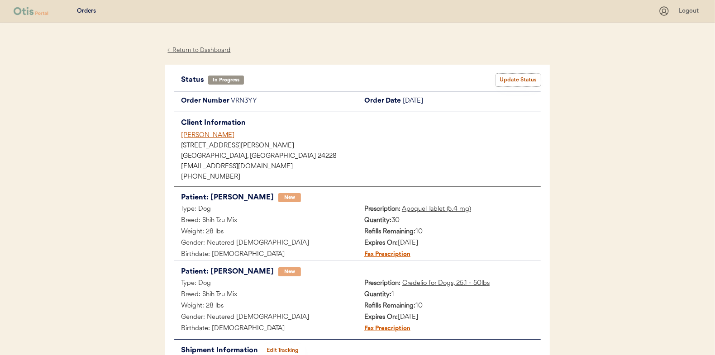
click at [514, 77] on button "Update Status" at bounding box center [518, 80] width 45 height 13
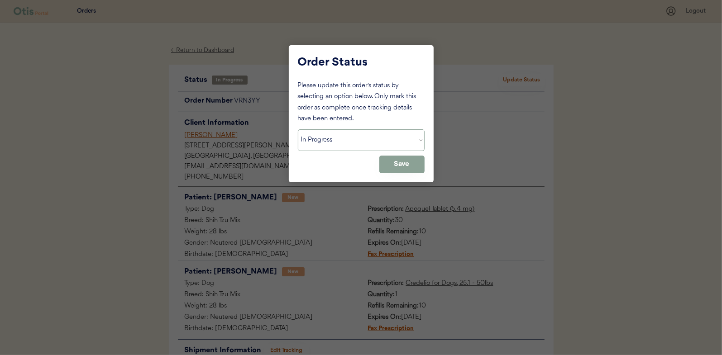
click at [329, 143] on select "Status On Hold New In Progress Complete Pending HW Consent Canceled" at bounding box center [361, 141] width 127 height 22
select select ""complete""
click at [298, 130] on select "Status On Hold New In Progress Complete Pending HW Consent Canceled" at bounding box center [361, 141] width 127 height 22
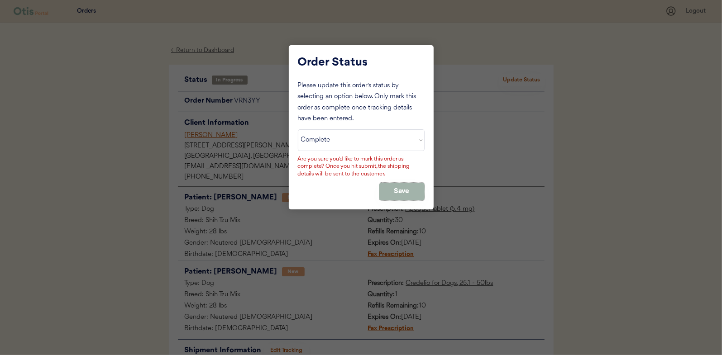
click at [400, 191] on button "Save" at bounding box center [401, 192] width 45 height 18
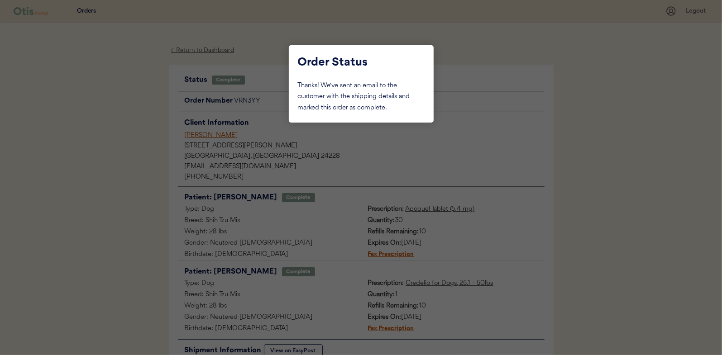
click at [125, 126] on div at bounding box center [361, 177] width 722 height 355
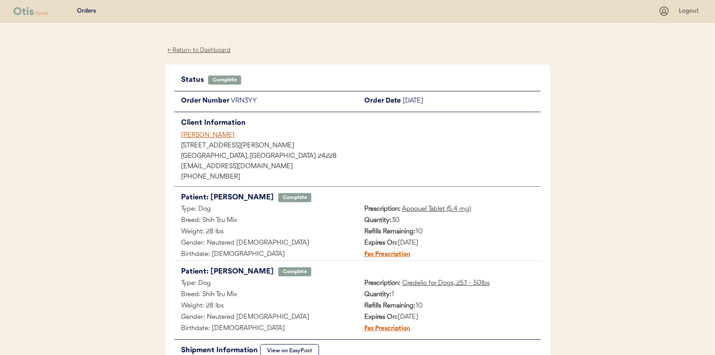
click at [202, 50] on div "← Return to Dashboard" at bounding box center [199, 50] width 68 height 10
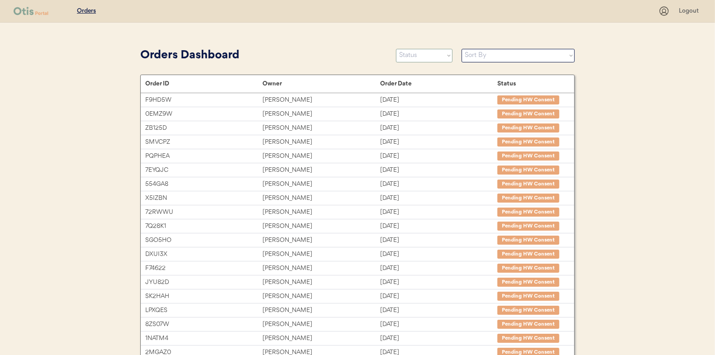
click at [410, 60] on select "Status On Hold New In Progress Complete Pending HW Consent Canceled" at bounding box center [424, 56] width 57 height 14
select select ""new""
click at [396, 49] on select "Status On Hold New In Progress Complete Pending HW Consent Canceled" at bounding box center [424, 56] width 57 height 14
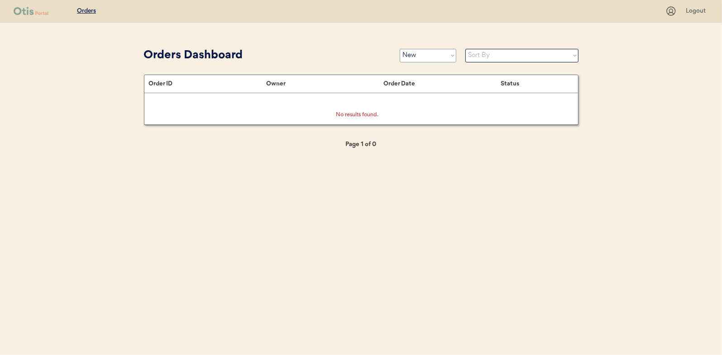
click at [423, 55] on select "Status On Hold New In Progress Complete Pending HW Consent Canceled" at bounding box center [428, 56] width 57 height 14
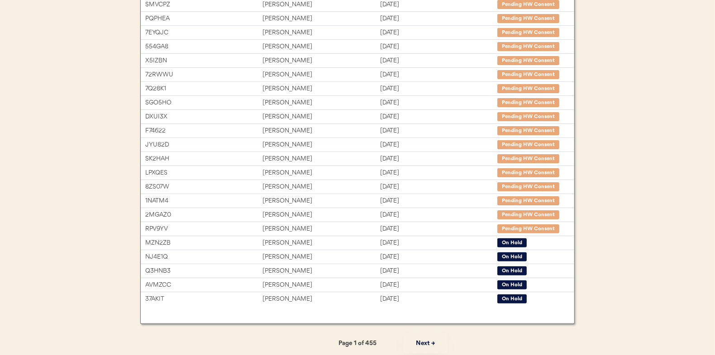
scroll to position [139, 0]
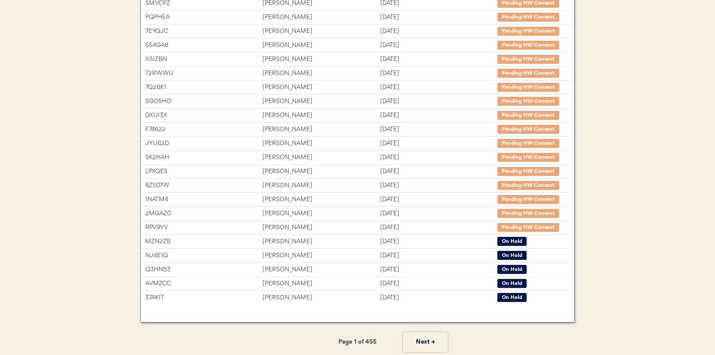
click at [433, 339] on button "Next →" at bounding box center [425, 342] width 45 height 20
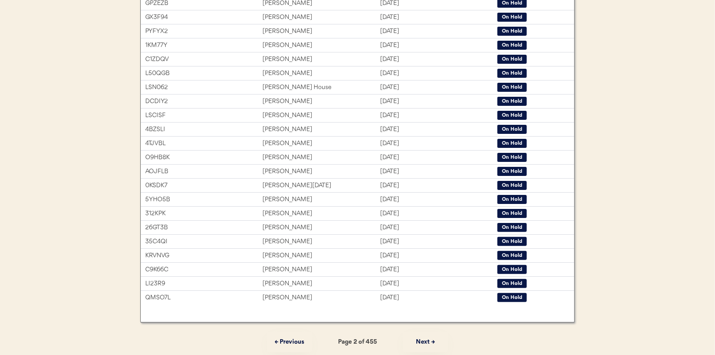
click at [433, 339] on button "Next →" at bounding box center [425, 342] width 45 height 20
click at [423, 339] on button "Next →" at bounding box center [425, 342] width 45 height 20
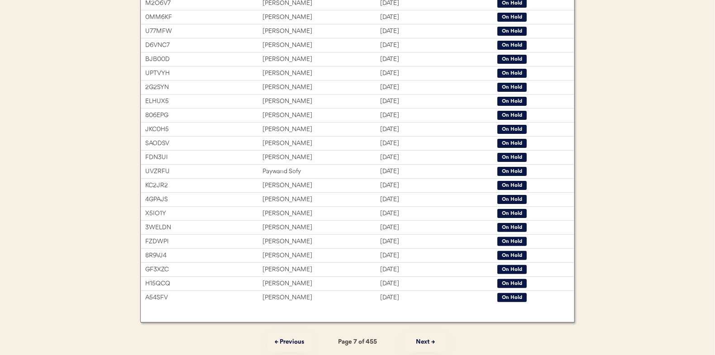
click at [423, 339] on button "Next →" at bounding box center [425, 342] width 45 height 20
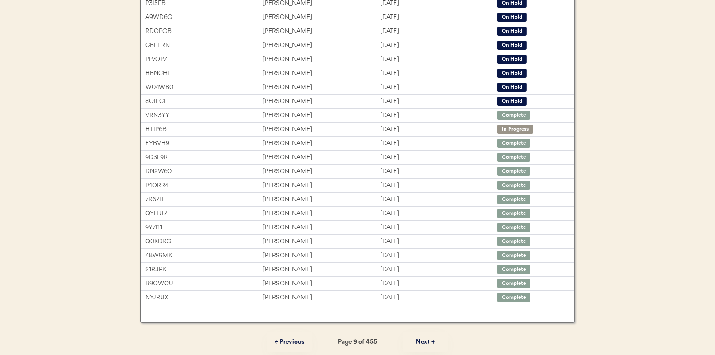
click at [423, 339] on button "Next →" at bounding box center [425, 342] width 45 height 20
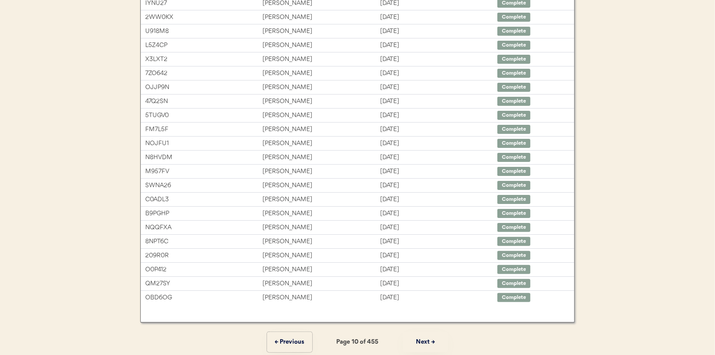
click at [286, 339] on button "← Previous" at bounding box center [289, 342] width 45 height 20
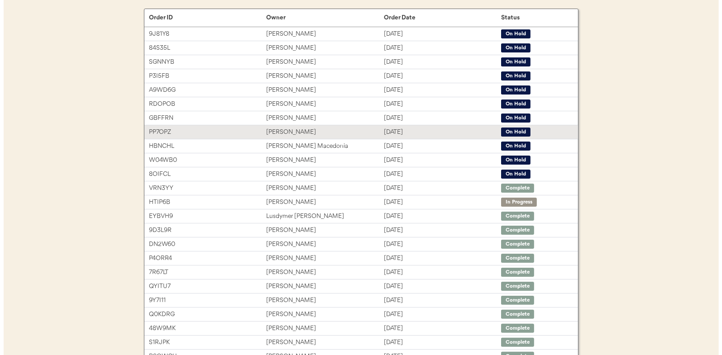
scroll to position [0, 0]
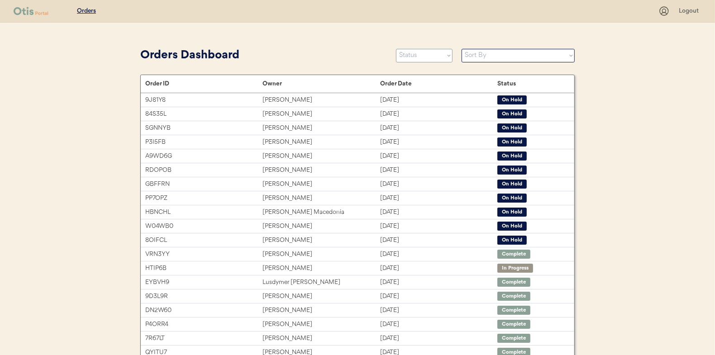
click at [410, 57] on select "Status On Hold New In Progress Complete Pending HW Consent Canceled" at bounding box center [424, 56] width 57 height 14
click at [396, 49] on select "Status On Hold New In Progress Complete Pending HW Consent Canceled" at bounding box center [424, 56] width 57 height 14
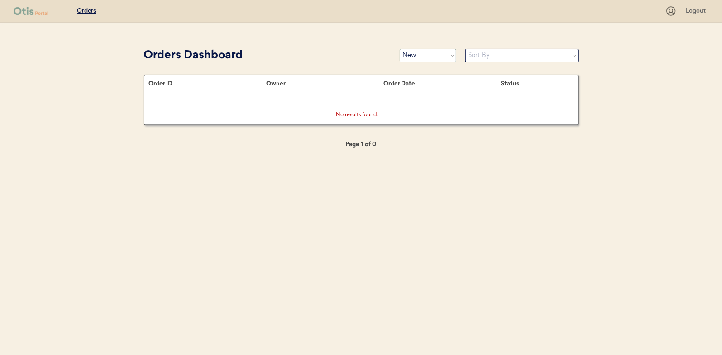
click at [420, 53] on select "Status On Hold New In Progress Complete Pending HW Consent Canceled" at bounding box center [428, 56] width 57 height 14
select select ""in_progress""
click at [400, 49] on select "Status On Hold New In Progress Complete Pending HW Consent Canceled" at bounding box center [428, 56] width 57 height 14
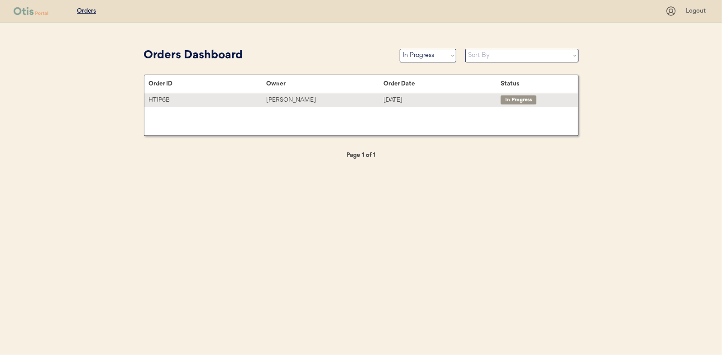
click at [291, 99] on div "Judith Bice" at bounding box center [324, 100] width 117 height 10
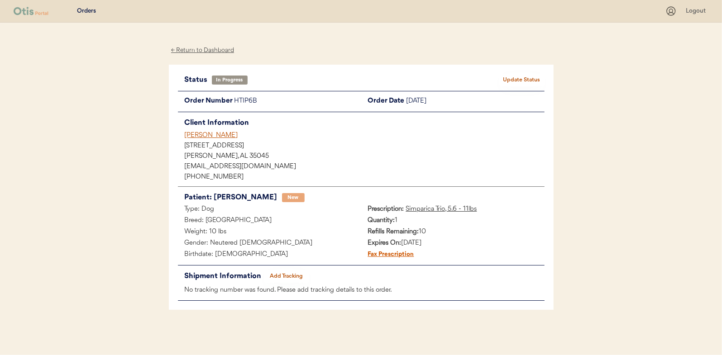
click at [291, 277] on button "Add Tracking" at bounding box center [286, 276] width 45 height 13
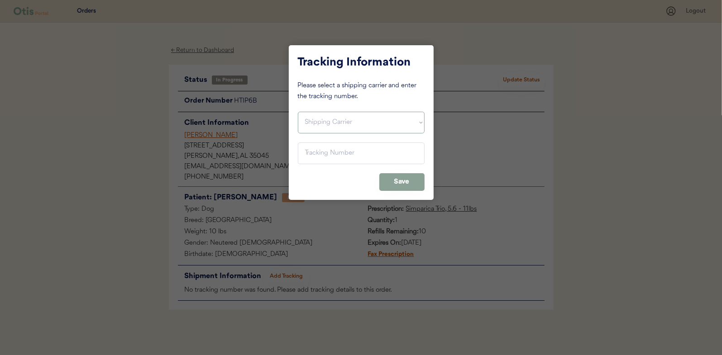
click at [319, 125] on select "Shipping Carrier FedEx FedEx Ground Economy UPS USPS" at bounding box center [361, 123] width 127 height 22
select select ""usps""
click at [298, 112] on select "Shipping Carrier FedEx FedEx Ground Economy UPS USPS" at bounding box center [361, 123] width 127 height 22
click at [322, 150] on input "input" at bounding box center [361, 154] width 127 height 22
paste input "9400150105496034071065"
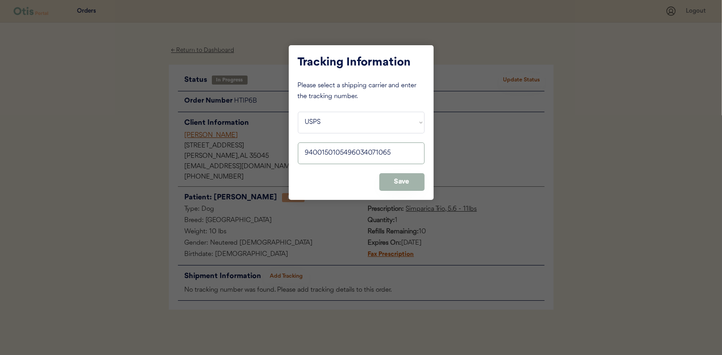
type input "9400150105496034071065"
click at [395, 179] on button "Save" at bounding box center [401, 182] width 45 height 18
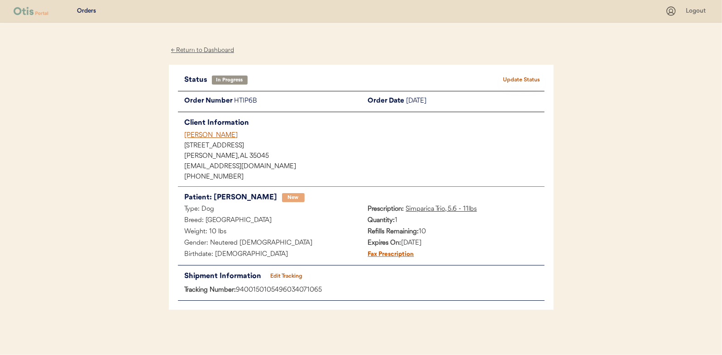
click at [527, 81] on button "Update Status" at bounding box center [521, 80] width 45 height 13
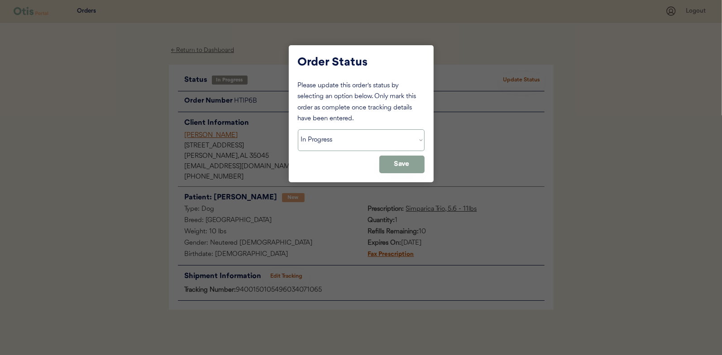
click at [341, 138] on select "Status On Hold New In Progress Complete Pending HW Consent Canceled" at bounding box center [361, 141] width 127 height 22
select select ""complete""
click at [298, 130] on select "Status On Hold New In Progress Complete Pending HW Consent Canceled" at bounding box center [361, 141] width 127 height 22
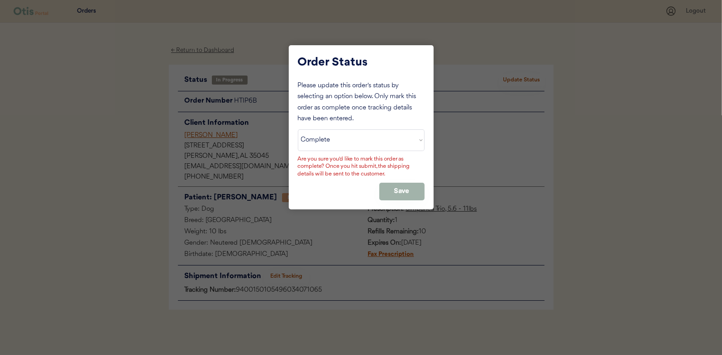
click at [410, 191] on button "Save" at bounding box center [401, 192] width 45 height 18
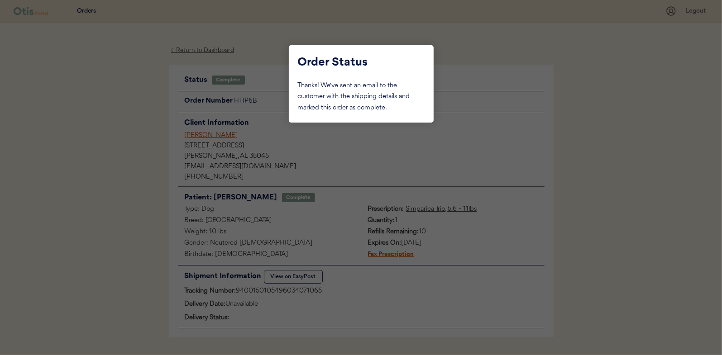
click at [113, 131] on div at bounding box center [361, 177] width 722 height 355
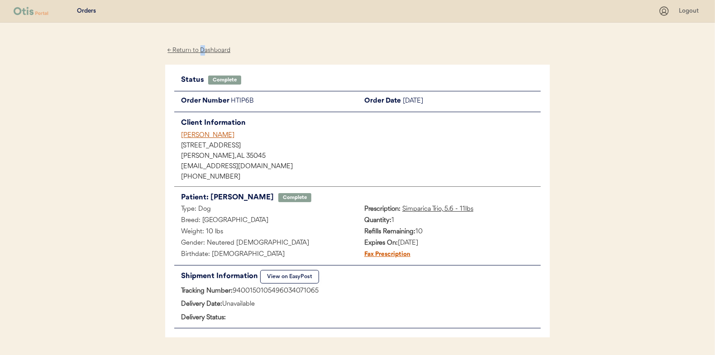
click at [204, 50] on div "← Return to Dashboard" at bounding box center [199, 50] width 68 height 10
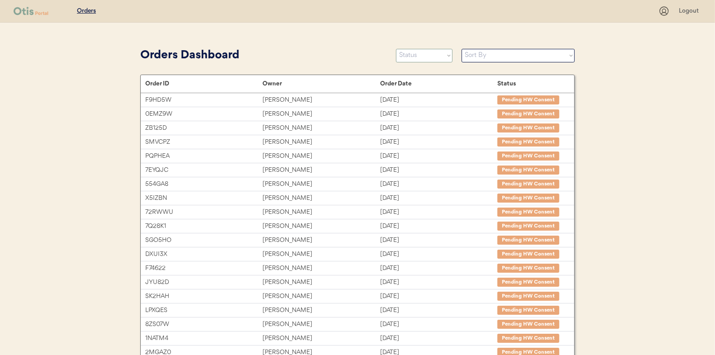
click at [402, 59] on select "Status On Hold New In Progress Complete Pending HW Consent Canceled" at bounding box center [424, 56] width 57 height 14
select select ""new""
click at [396, 49] on select "Status On Hold New In Progress Complete Pending HW Consent Canceled" at bounding box center [424, 56] width 57 height 14
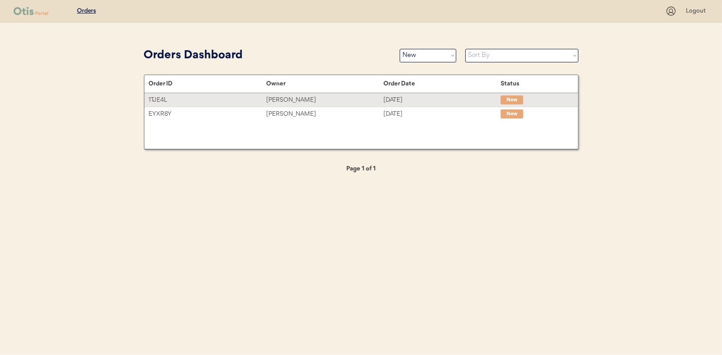
click at [278, 96] on div "[PERSON_NAME]" at bounding box center [324, 100] width 117 height 10
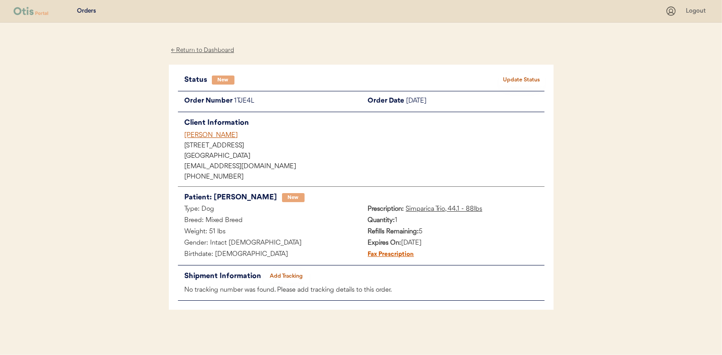
click at [514, 78] on button "Update Status" at bounding box center [521, 80] width 45 height 13
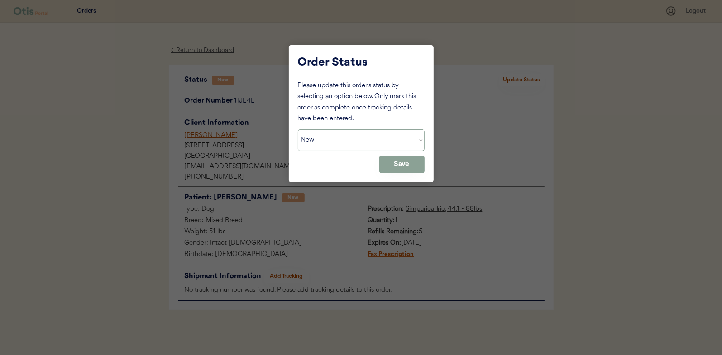
click at [312, 144] on select "Status On Hold New In Progress Complete Pending HW Consent Canceled" at bounding box center [361, 141] width 127 height 22
select select ""in_progress""
click at [298, 130] on select "Status On Hold New In Progress Complete Pending HW Consent Canceled" at bounding box center [361, 141] width 127 height 22
click at [408, 163] on button "Save" at bounding box center [401, 165] width 45 height 18
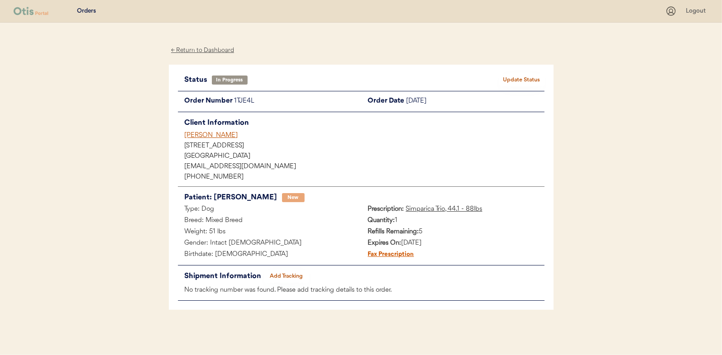
click at [209, 48] on div "← Return to Dashboard" at bounding box center [203, 50] width 68 height 10
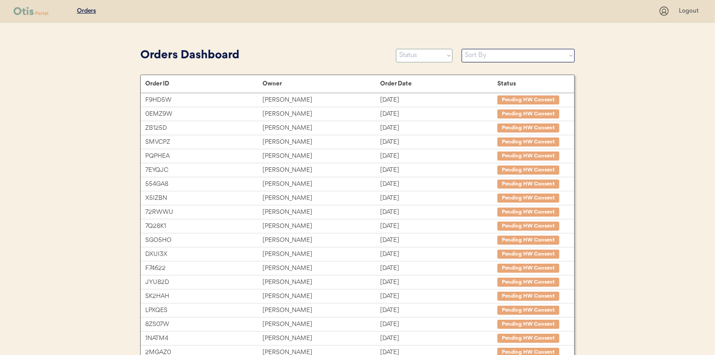
click at [414, 56] on select "Status On Hold New In Progress Complete Pending HW Consent Canceled" at bounding box center [424, 56] width 57 height 14
select select ""new""
click at [396, 49] on select "Status On Hold New In Progress Complete Pending HW Consent Canceled" at bounding box center [424, 56] width 57 height 14
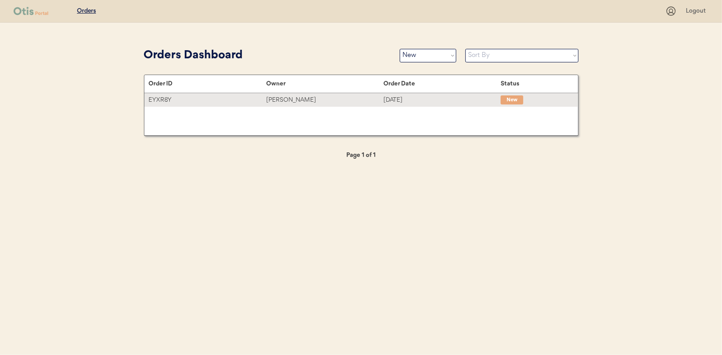
click at [293, 100] on div "[PERSON_NAME]" at bounding box center [324, 100] width 117 height 10
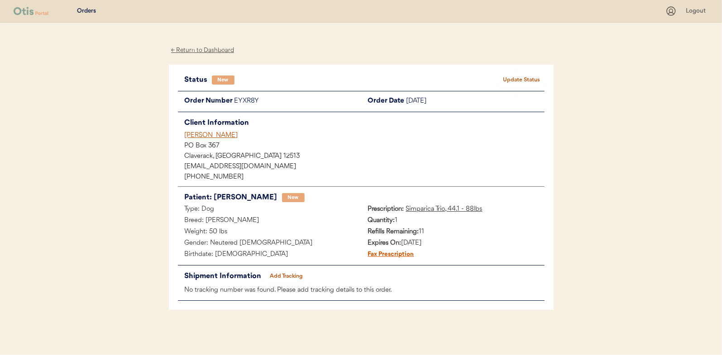
click at [527, 79] on button "Update Status" at bounding box center [521, 80] width 45 height 13
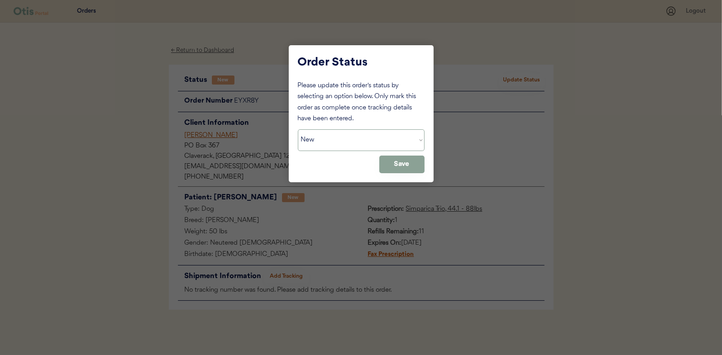
click at [320, 142] on select "Status On Hold New In Progress Complete Pending HW Consent Canceled" at bounding box center [361, 141] width 127 height 22
select select ""in_progress""
click at [298, 130] on select "Status On Hold New In Progress Complete Pending HW Consent Canceled" at bounding box center [361, 141] width 127 height 22
click at [394, 164] on button "Save" at bounding box center [401, 165] width 45 height 18
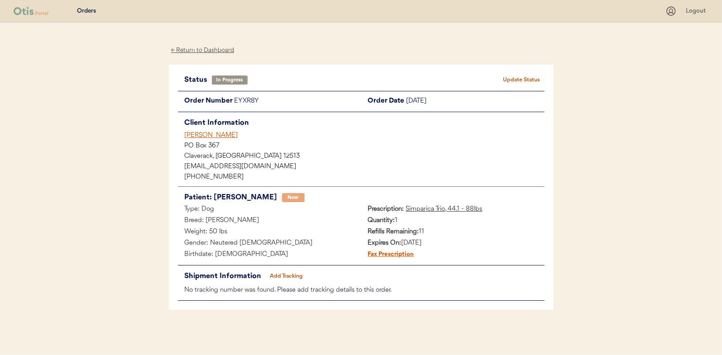
click at [202, 53] on div "← Return to Dashboard" at bounding box center [203, 50] width 68 height 10
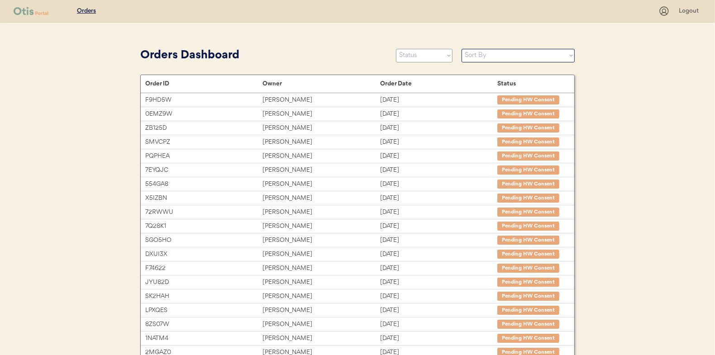
click at [428, 57] on select "Status On Hold New In Progress Complete Pending HW Consent Canceled" at bounding box center [424, 56] width 57 height 14
select select ""new""
click at [396, 49] on select "Status On Hold New In Progress Complete Pending HW Consent Canceled" at bounding box center [424, 56] width 57 height 14
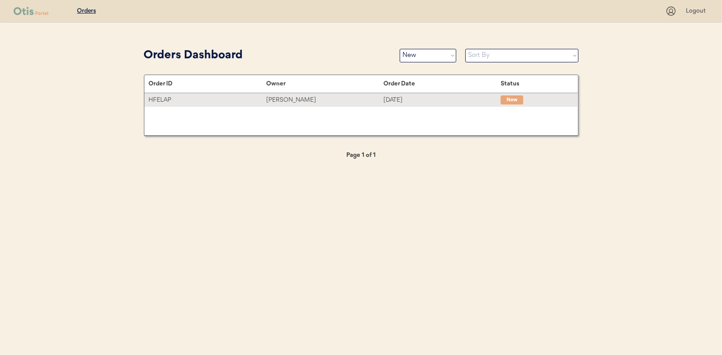
click at [290, 98] on div "Christine Sostarich" at bounding box center [324, 100] width 117 height 10
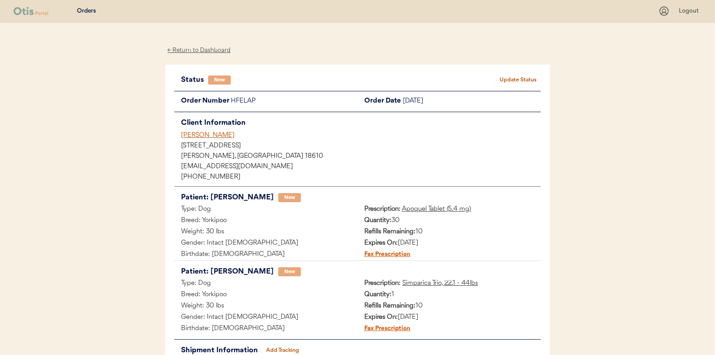
click at [512, 78] on button "Update Status" at bounding box center [518, 80] width 45 height 13
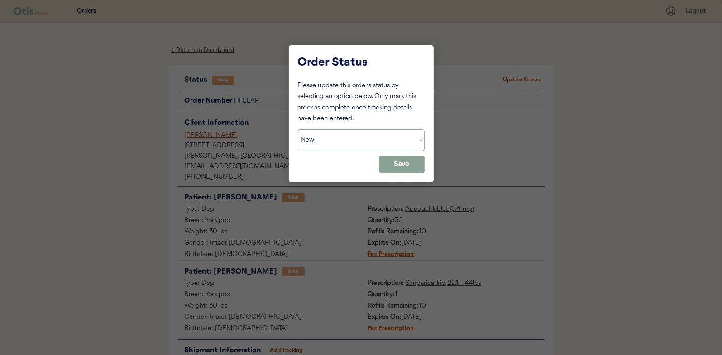
click at [326, 140] on select "Status On Hold New In Progress Complete Pending HW Consent Canceled" at bounding box center [361, 141] width 127 height 22
select select ""in_progress""
click at [298, 130] on select "Status On Hold New In Progress Complete Pending HW Consent Canceled" at bounding box center [361, 141] width 127 height 22
click at [401, 163] on button "Save" at bounding box center [401, 165] width 45 height 18
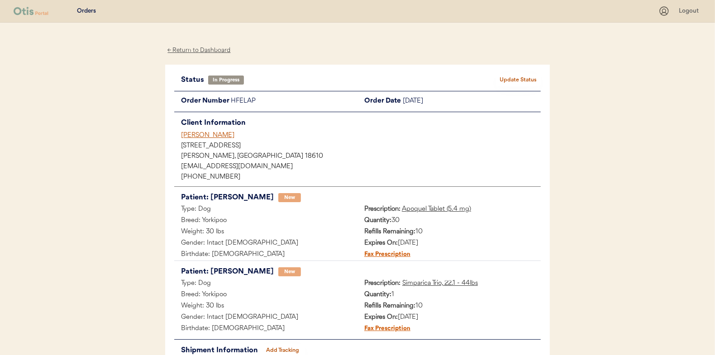
click at [197, 52] on div "← Return to Dashboard" at bounding box center [199, 50] width 68 height 10
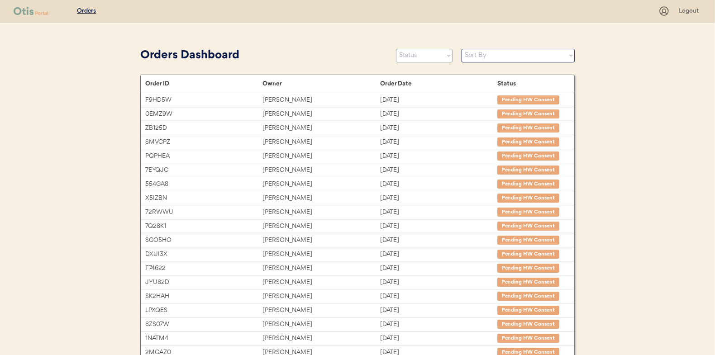
click at [420, 60] on select "Status On Hold New In Progress Complete Pending HW Consent Canceled" at bounding box center [424, 56] width 57 height 14
click at [396, 49] on select "Status On Hold New In Progress Complete Pending HW Consent Canceled" at bounding box center [424, 56] width 57 height 14
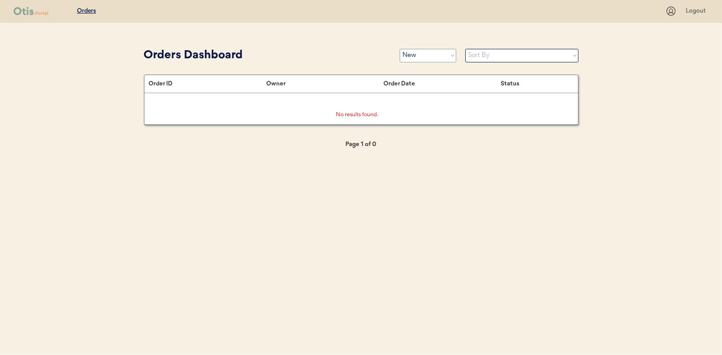
click at [425, 54] on select "Status On Hold New In Progress Complete Pending HW Consent Canceled" at bounding box center [428, 56] width 57 height 14
select select ""in_progress""
click at [400, 49] on select "Status On Hold New In Progress Complete Pending HW Consent Canceled" at bounding box center [428, 56] width 57 height 14
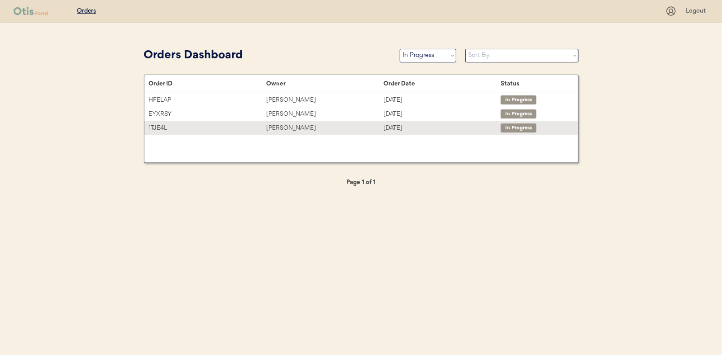
click at [290, 126] on div "April Greene" at bounding box center [324, 128] width 117 height 10
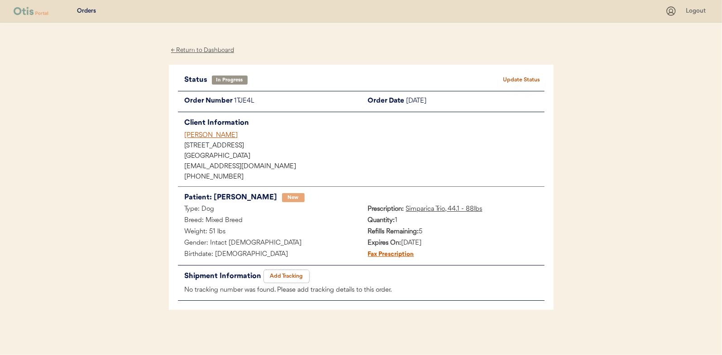
click at [293, 273] on button "Add Tracking" at bounding box center [286, 276] width 45 height 13
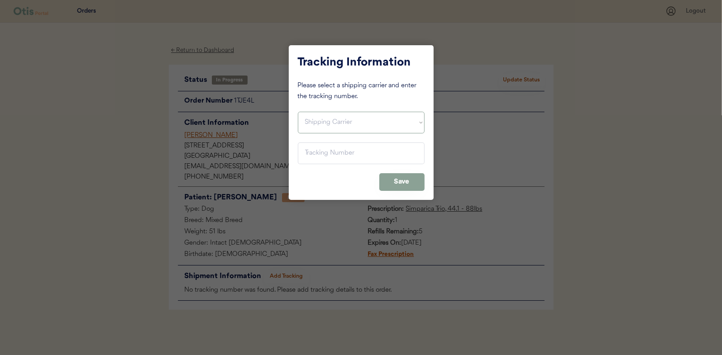
click at [331, 115] on select "Shipping Carrier FedEx FedEx Ground Economy UPS USPS" at bounding box center [361, 123] width 127 height 22
select select ""usps""
click at [298, 112] on select "Shipping Carrier FedEx FedEx Ground Economy UPS USPS" at bounding box center [361, 123] width 127 height 22
click at [315, 154] on input "input" at bounding box center [361, 154] width 127 height 22
paste input "9400150105497032634733"
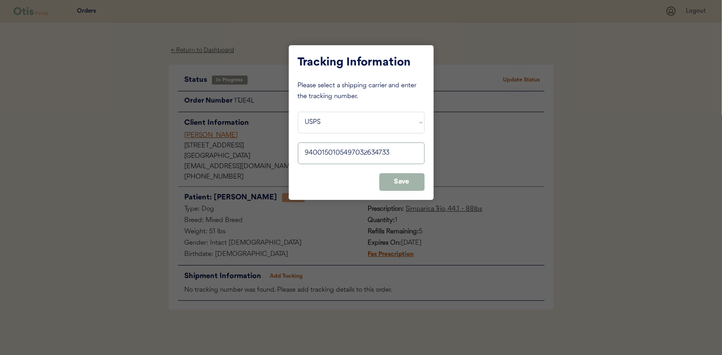
type input "9400150105497032634733"
click at [400, 186] on button "Save" at bounding box center [401, 182] width 45 height 18
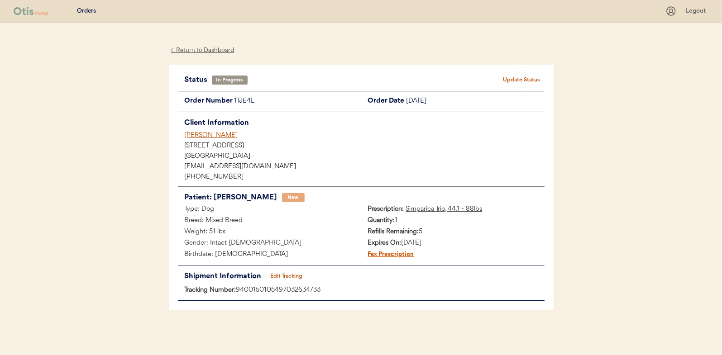
click at [521, 81] on button "Update Status" at bounding box center [521, 80] width 45 height 13
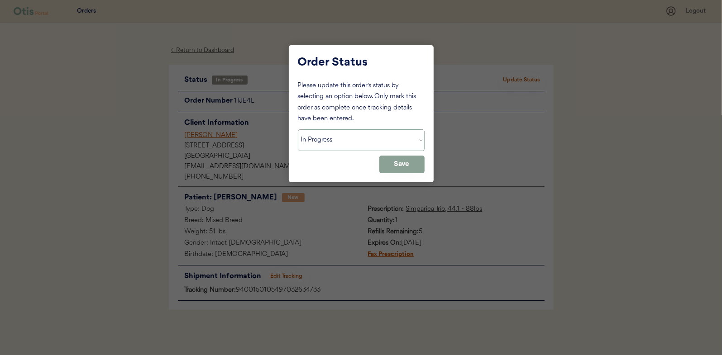
click at [316, 141] on select "Status On Hold New In Progress Complete Pending HW Consent Canceled" at bounding box center [361, 141] width 127 height 22
select select ""complete""
click at [298, 130] on select "Status On Hold New In Progress Complete Pending HW Consent Canceled" at bounding box center [361, 141] width 127 height 22
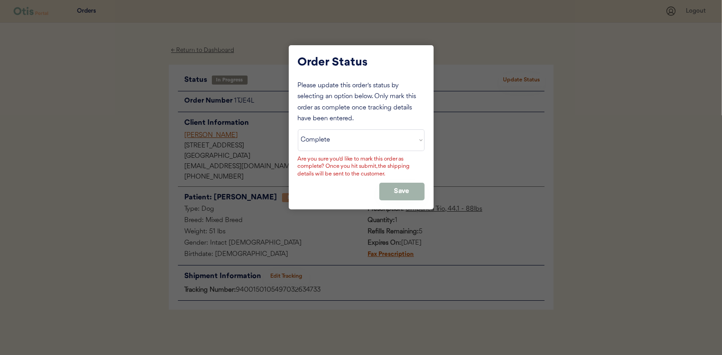
click at [412, 185] on button "Save" at bounding box center [401, 192] width 45 height 18
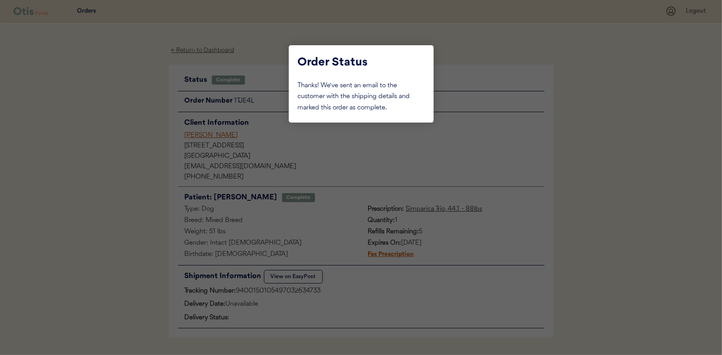
click at [102, 116] on div at bounding box center [361, 177] width 722 height 355
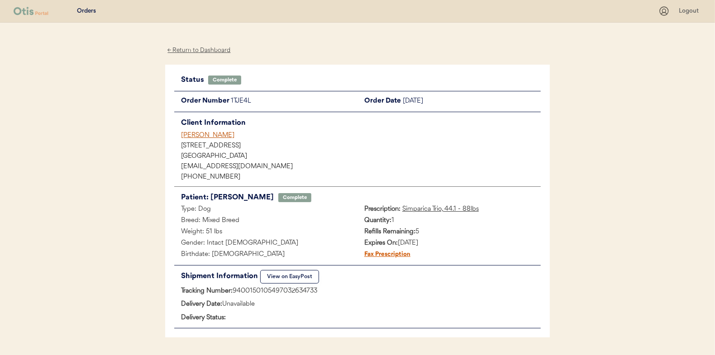
click at [183, 47] on div "← Return to Dashboard" at bounding box center [199, 50] width 68 height 10
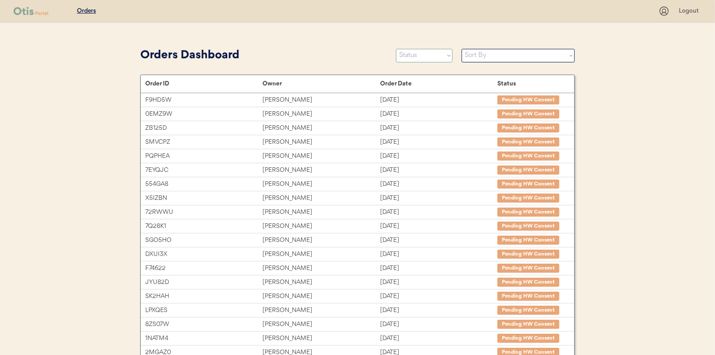
click at [417, 57] on select "Status On Hold New In Progress Complete Pending HW Consent Canceled" at bounding box center [424, 56] width 57 height 14
select select ""in_progress""
click at [396, 49] on select "Status On Hold New In Progress Complete Pending HW Consent Canceled" at bounding box center [424, 56] width 57 height 14
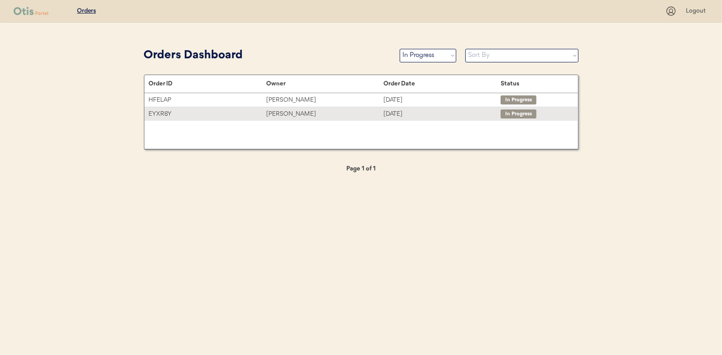
click at [302, 115] on div "[PERSON_NAME]" at bounding box center [324, 114] width 117 height 10
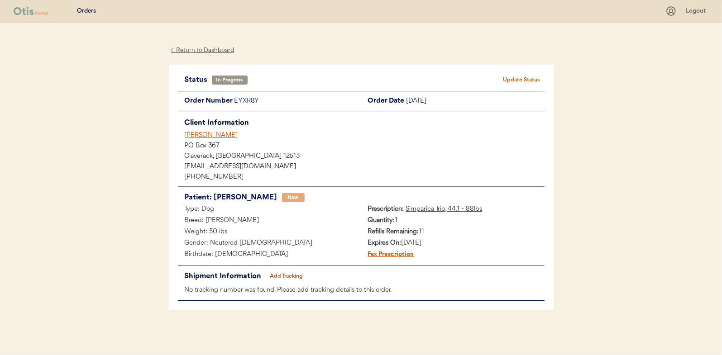
click at [280, 274] on button "Add Tracking" at bounding box center [286, 276] width 45 height 13
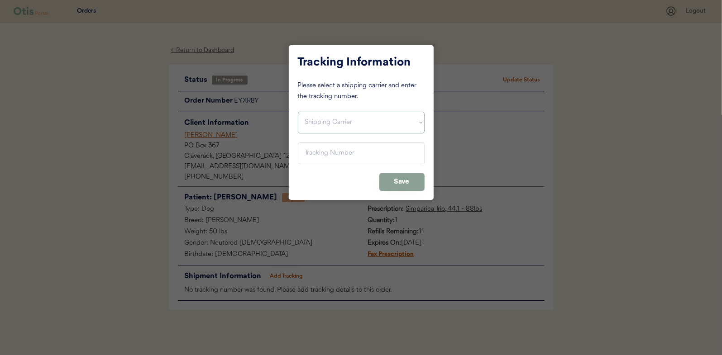
click at [311, 120] on select "Shipping Carrier FedEx FedEx Ground Economy UPS USPS" at bounding box center [361, 123] width 127 height 22
select select ""usps""
click at [298, 112] on select "Shipping Carrier FedEx FedEx Ground Economy UPS USPS" at bounding box center [361, 123] width 127 height 22
click at [316, 152] on input "input" at bounding box center [361, 154] width 127 height 22
paste input "9400150105496034112010"
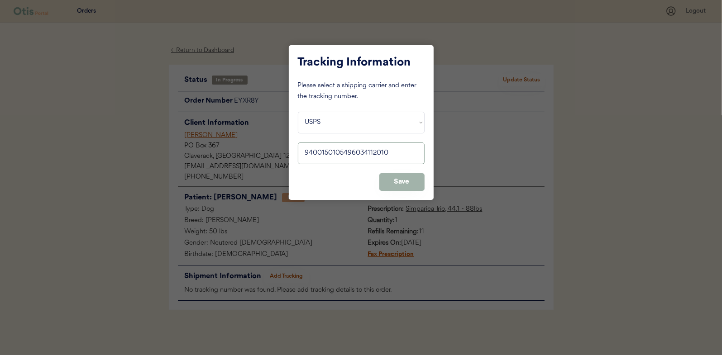
type input "9400150105496034112010"
click at [401, 181] on button "Save" at bounding box center [401, 182] width 45 height 18
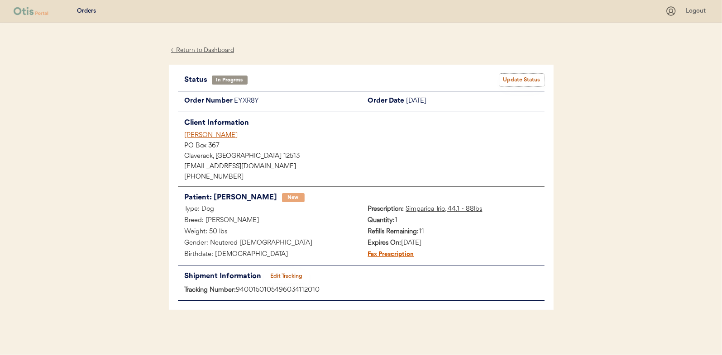
click at [526, 78] on button "Update Status" at bounding box center [521, 80] width 45 height 13
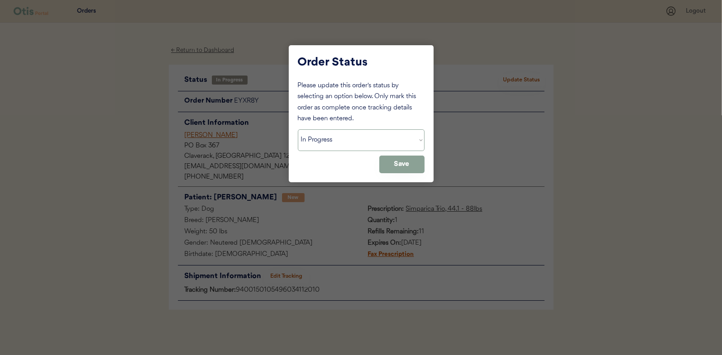
click at [308, 145] on select "Status On Hold New In Progress Complete Pending HW Consent Canceled" at bounding box center [361, 141] width 127 height 22
select select ""complete""
click at [298, 130] on select "Status On Hold New In Progress Complete Pending HW Consent Canceled" at bounding box center [361, 141] width 127 height 22
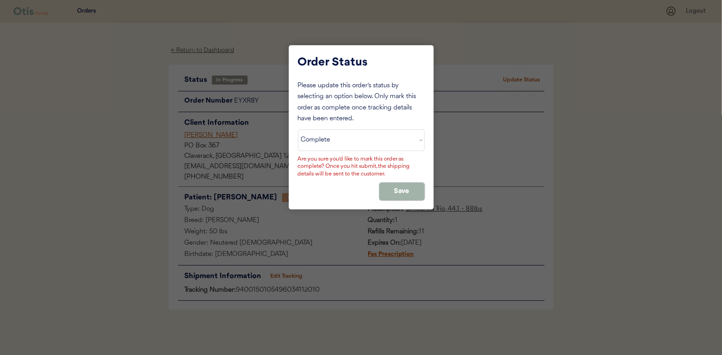
click at [393, 186] on button "Save" at bounding box center [401, 192] width 45 height 18
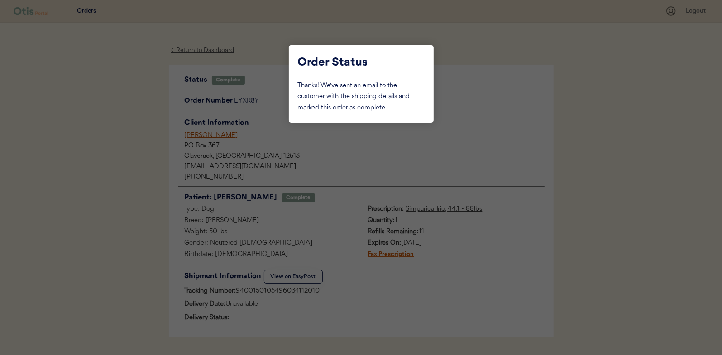
click at [124, 115] on div at bounding box center [361, 177] width 722 height 355
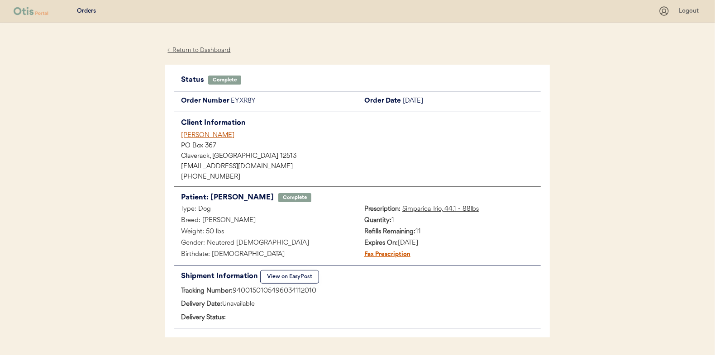
click at [206, 52] on div "← Return to Dashboard" at bounding box center [199, 50] width 68 height 10
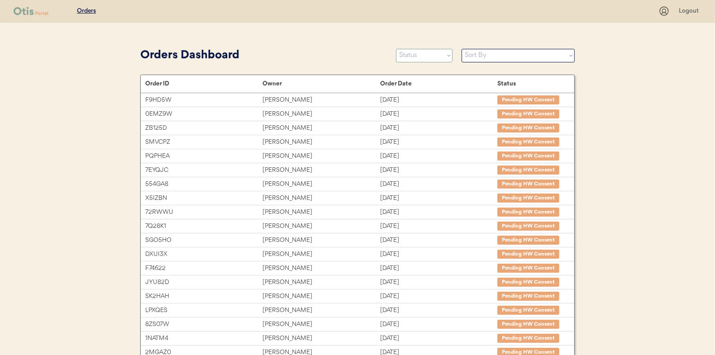
click at [417, 56] on select "Status On Hold New In Progress Complete Pending HW Consent Canceled" at bounding box center [424, 56] width 57 height 14
select select ""new""
click at [396, 49] on select "Status On Hold New In Progress Complete Pending HW Consent Canceled" at bounding box center [424, 56] width 57 height 14
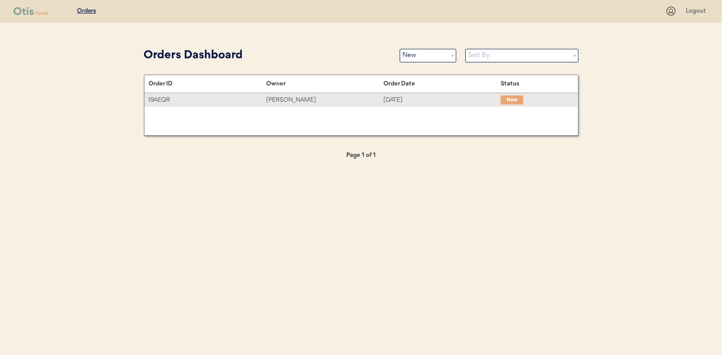
click at [288, 98] on div "[PERSON_NAME]" at bounding box center [324, 100] width 117 height 10
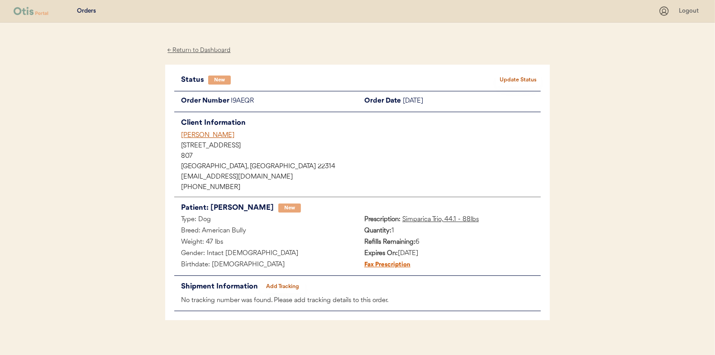
click at [515, 76] on button "Update Status" at bounding box center [518, 80] width 45 height 13
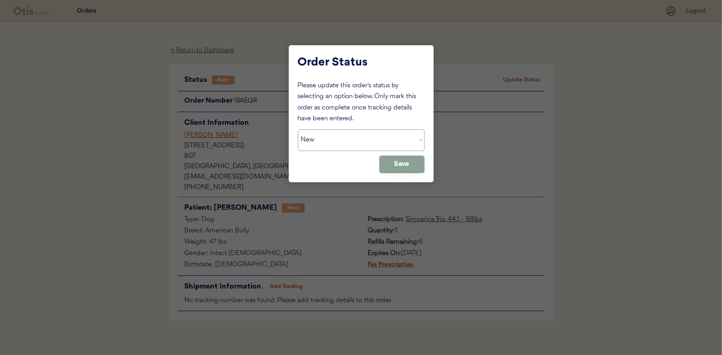
click at [334, 139] on select "Status On Hold New In Progress Complete Pending HW Consent Canceled" at bounding box center [361, 141] width 127 height 22
select select ""in_progress""
click at [298, 130] on select "Status On Hold New In Progress Complete Pending HW Consent Canceled" at bounding box center [361, 141] width 127 height 22
click at [412, 170] on button "Save" at bounding box center [401, 165] width 45 height 18
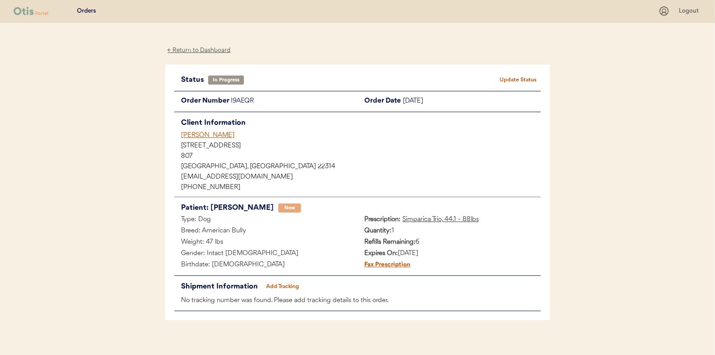
click at [201, 49] on div "← Return to Dashboard" at bounding box center [199, 50] width 68 height 10
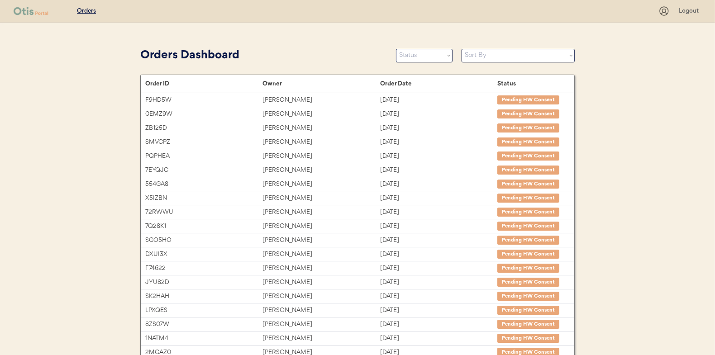
click at [419, 57] on select "Status On Hold New In Progress Complete Pending HW Consent Canceled" at bounding box center [424, 56] width 57 height 14
click at [396, 49] on select "Status On Hold New In Progress Complete Pending HW Consent Canceled" at bounding box center [424, 56] width 57 height 14
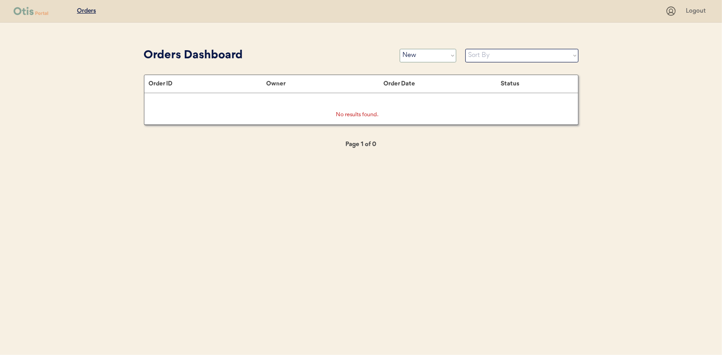
click at [417, 56] on select "Status On Hold New In Progress Complete Pending HW Consent Canceled" at bounding box center [428, 56] width 57 height 14
click at [407, 57] on select "Status On Hold New In Progress Complete Pending HW Consent Canceled" at bounding box center [428, 56] width 57 height 14
click at [400, 49] on select "Status On Hold New In Progress Complete Pending HW Consent Canceled" at bounding box center [428, 56] width 57 height 14
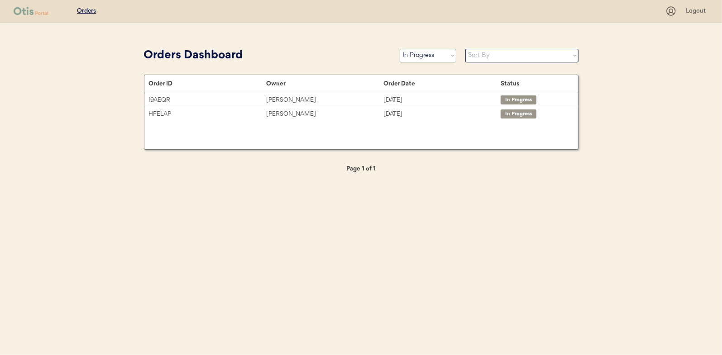
click at [419, 58] on select "Status On Hold New In Progress Complete Pending HW Consent Canceled" at bounding box center [428, 56] width 57 height 14
click at [400, 49] on select "Status On Hold New In Progress Complete Pending HW Consent Canceled" at bounding box center [428, 56] width 57 height 14
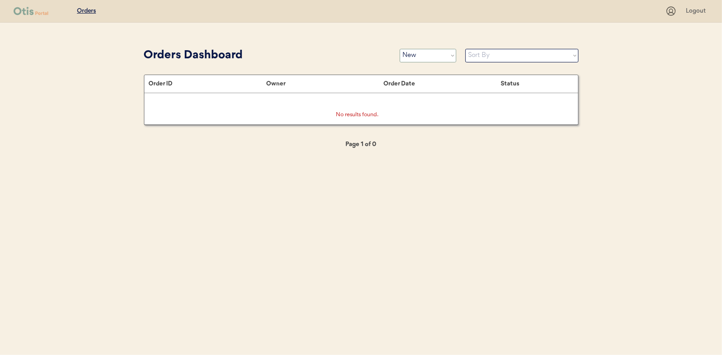
click at [413, 57] on select "Status On Hold New In Progress Complete Pending HW Consent Canceled" at bounding box center [428, 56] width 57 height 14
select select ""in_progress""
click at [400, 49] on select "Status On Hold New In Progress Complete Pending HW Consent Canceled" at bounding box center [428, 56] width 57 height 14
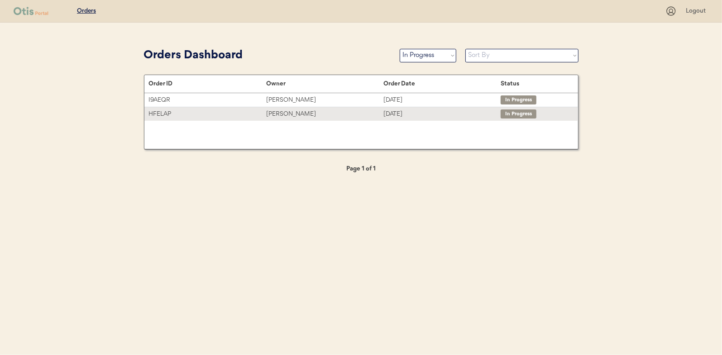
click at [282, 114] on div "Christine Sostarich" at bounding box center [324, 114] width 117 height 10
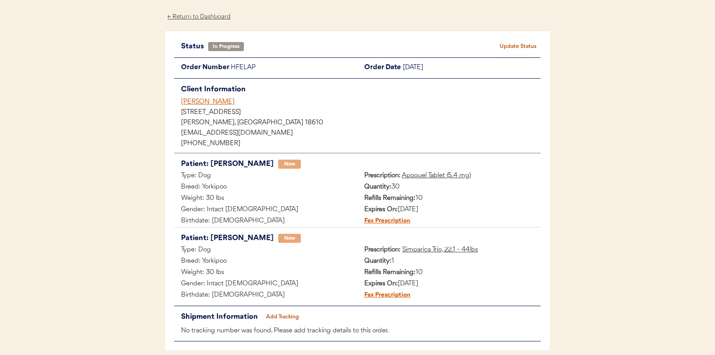
scroll to position [74, 0]
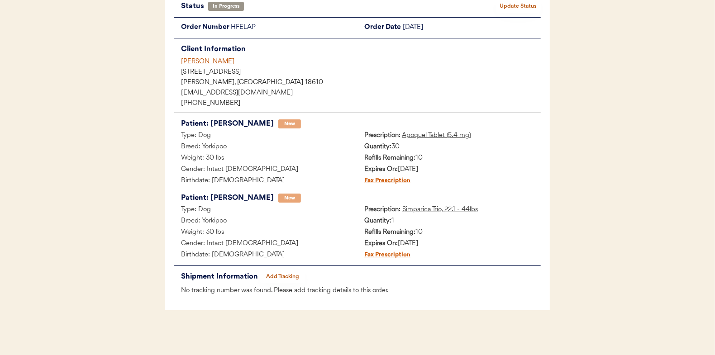
click at [286, 277] on button "Add Tracking" at bounding box center [282, 277] width 45 height 13
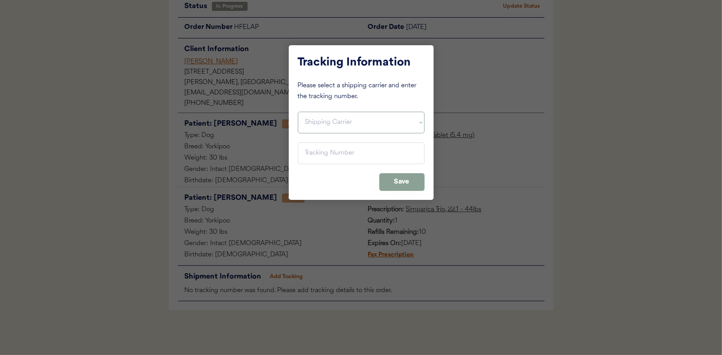
click at [310, 122] on select "Shipping Carrier FedEx FedEx Ground Economy UPS USPS" at bounding box center [361, 123] width 127 height 22
select select ""usps""
click at [298, 112] on select "Shipping Carrier FedEx FedEx Ground Economy UPS USPS" at bounding box center [361, 123] width 127 height 22
click at [311, 149] on input "input" at bounding box center [361, 154] width 127 height 22
paste input "9400150105497032651419"
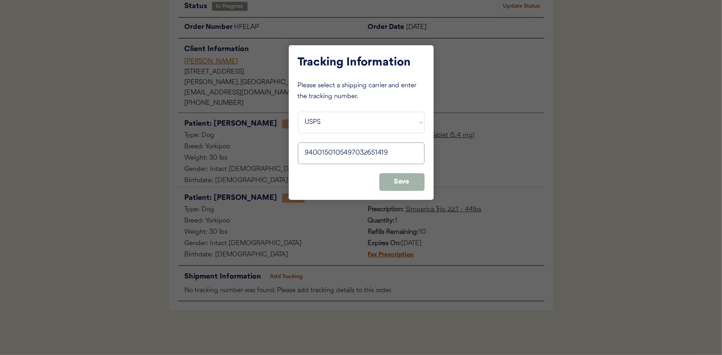
type input "9400150105497032651419"
click at [395, 177] on button "Save" at bounding box center [401, 182] width 45 height 18
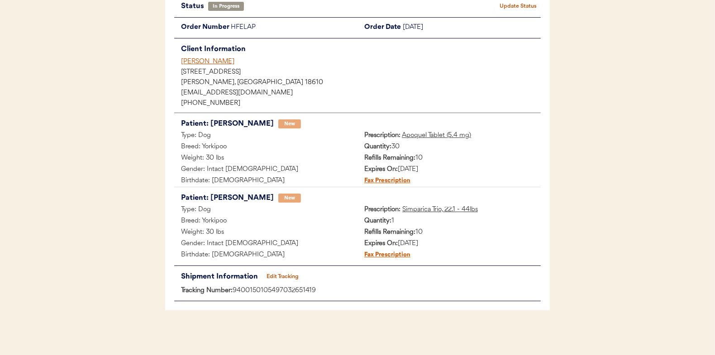
scroll to position [0, 0]
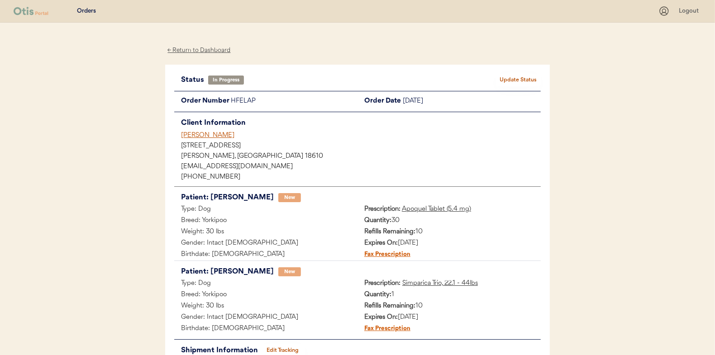
click at [517, 79] on button "Update Status" at bounding box center [518, 80] width 45 height 13
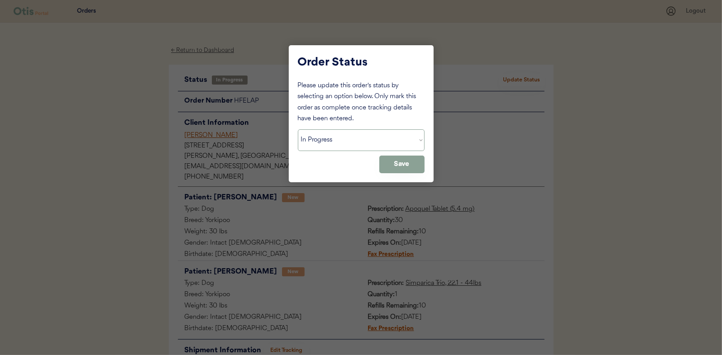
click at [327, 141] on select "Status On Hold New In Progress Complete Pending HW Consent Canceled" at bounding box center [361, 141] width 127 height 22
select select ""complete""
click at [298, 130] on select "Status On Hold New In Progress Complete Pending HW Consent Canceled" at bounding box center [361, 141] width 127 height 22
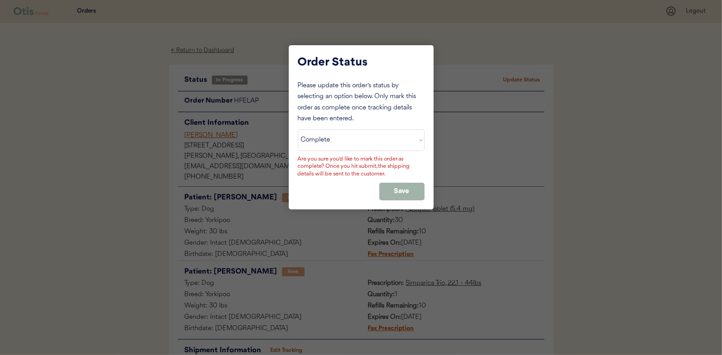
click at [394, 187] on button "Save" at bounding box center [401, 192] width 45 height 18
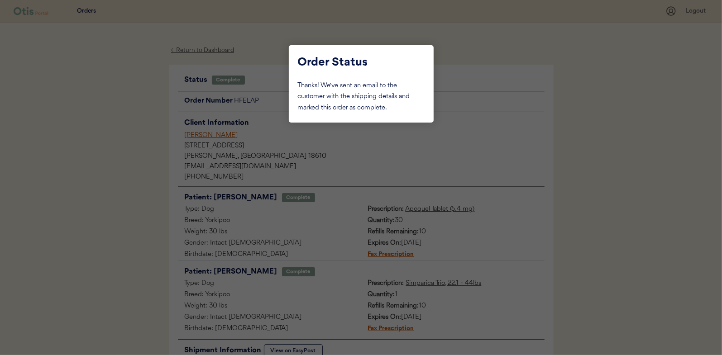
click at [117, 139] on div at bounding box center [361, 177] width 722 height 355
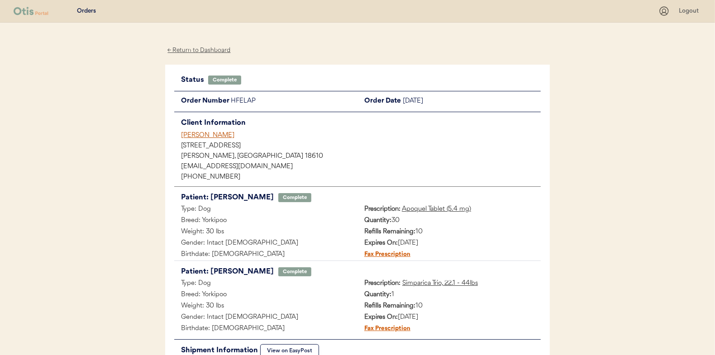
click at [197, 47] on div "← Return to Dashboard" at bounding box center [199, 50] width 68 height 10
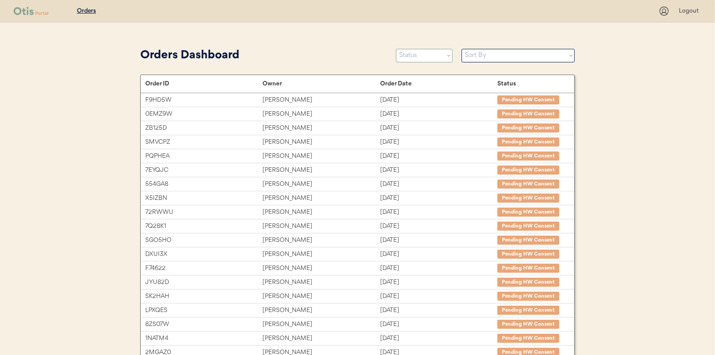
click at [426, 54] on select "Status On Hold New In Progress Complete Pending HW Consent Canceled" at bounding box center [424, 56] width 57 height 14
click at [396, 49] on select "Status On Hold New In Progress Complete Pending HW Consent Canceled" at bounding box center [424, 56] width 57 height 14
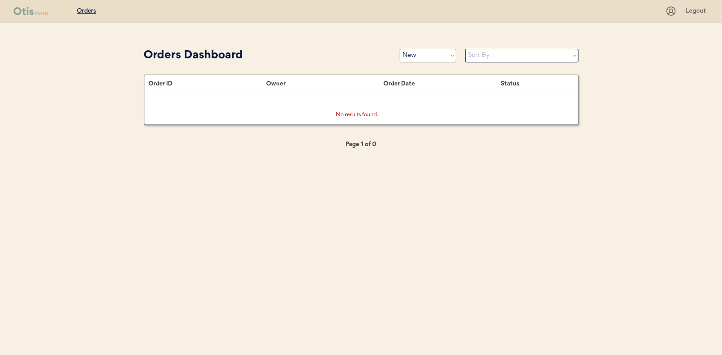
click at [419, 56] on select "Status On Hold New In Progress Complete Pending HW Consent Canceled" at bounding box center [428, 56] width 57 height 14
click at [400, 49] on select "Status On Hold New In Progress Complete Pending HW Consent Canceled" at bounding box center [428, 56] width 57 height 14
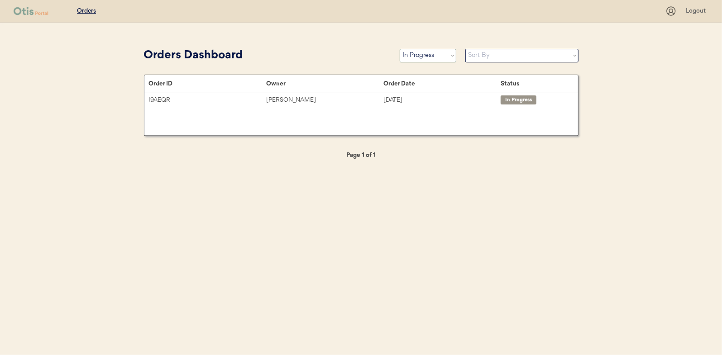
click at [418, 56] on select "Status On Hold New In Progress Complete Pending HW Consent Canceled" at bounding box center [428, 56] width 57 height 14
click at [400, 49] on select "Status On Hold New In Progress Complete Pending HW Consent Canceled" at bounding box center [428, 56] width 57 height 14
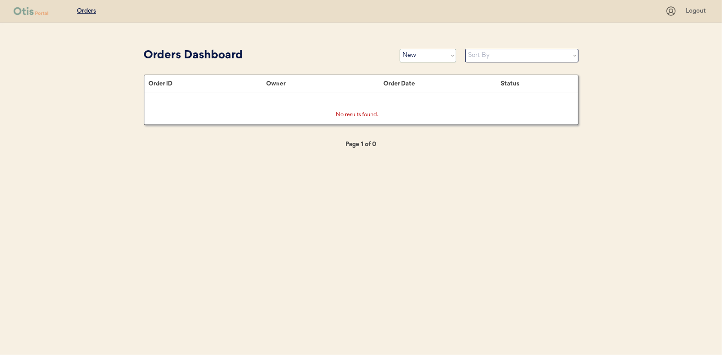
click at [428, 59] on select "Status On Hold New In Progress Complete Pending HW Consent Canceled" at bounding box center [428, 56] width 57 height 14
select select ""in_progress""
click at [400, 49] on select "Status On Hold New In Progress Complete Pending HW Consent Canceled" at bounding box center [428, 56] width 57 height 14
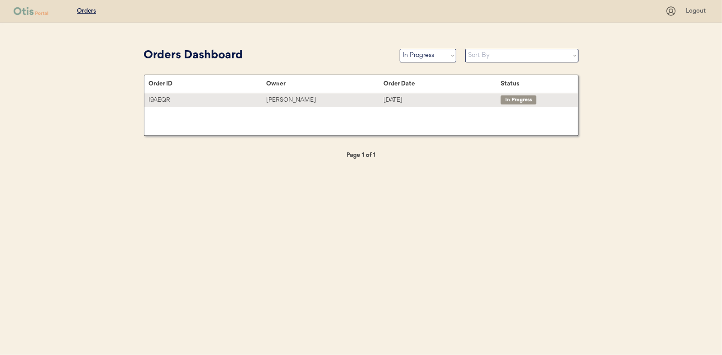
click at [275, 99] on div "[PERSON_NAME]" at bounding box center [324, 100] width 117 height 10
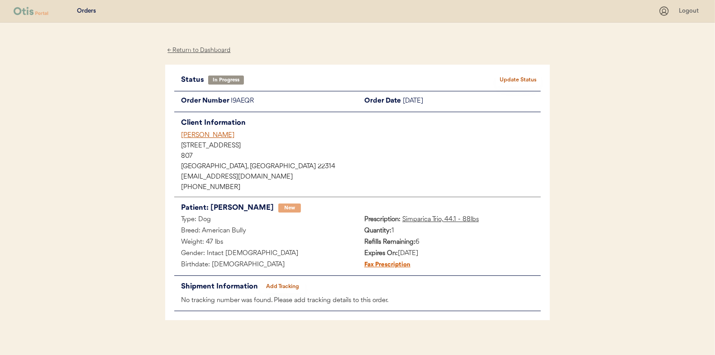
click at [278, 286] on button "Add Tracking" at bounding box center [282, 287] width 45 height 13
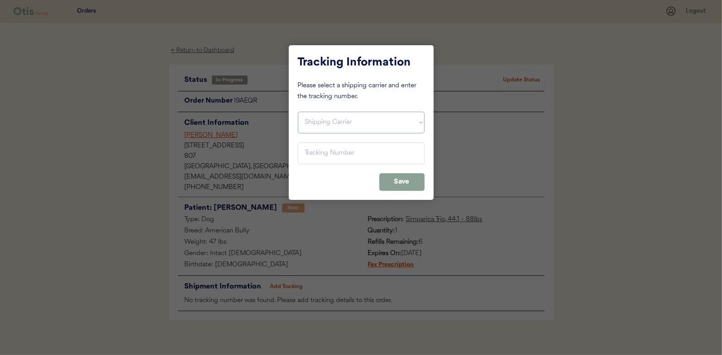
click at [326, 122] on select "Shipping Carrier FedEx FedEx Ground Economy UPS USPS" at bounding box center [361, 123] width 127 height 22
select select ""usps""
click at [298, 112] on select "Shipping Carrier FedEx FedEx Ground Economy UPS USPS" at bounding box center [361, 123] width 127 height 22
click at [315, 157] on input "input" at bounding box center [361, 154] width 127 height 22
paste input "9400150105799032446850"
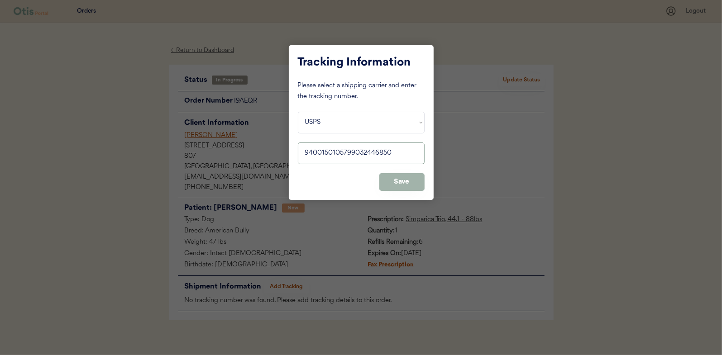
type input "9400150105799032446850"
click at [403, 178] on button "Save" at bounding box center [401, 182] width 45 height 18
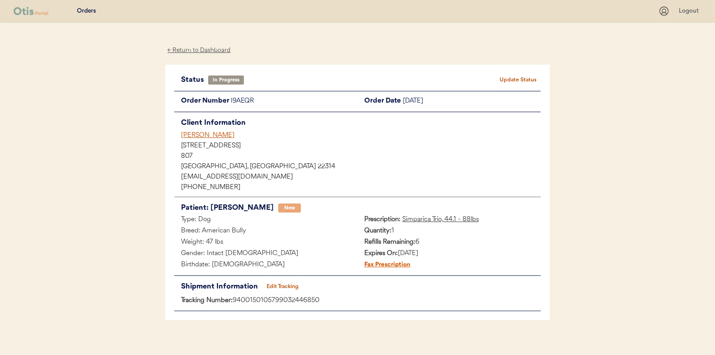
click at [516, 78] on button "Update Status" at bounding box center [518, 80] width 45 height 13
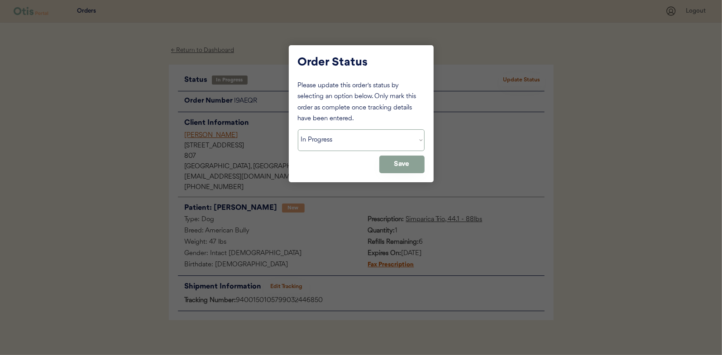
click at [318, 141] on select "Status On Hold New In Progress Complete Pending HW Consent Canceled" at bounding box center [361, 141] width 127 height 22
select select ""complete""
click at [298, 130] on select "Status On Hold New In Progress Complete Pending HW Consent Canceled" at bounding box center [361, 141] width 127 height 22
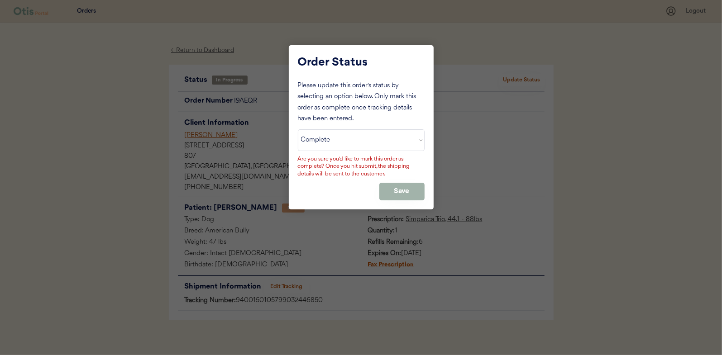
click at [404, 191] on button "Save" at bounding box center [401, 192] width 45 height 18
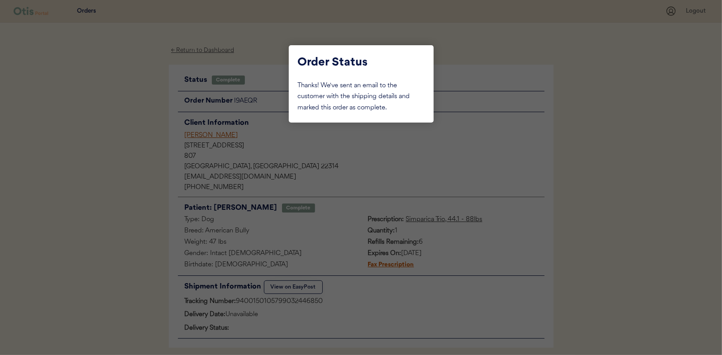
click at [120, 126] on div at bounding box center [361, 177] width 722 height 355
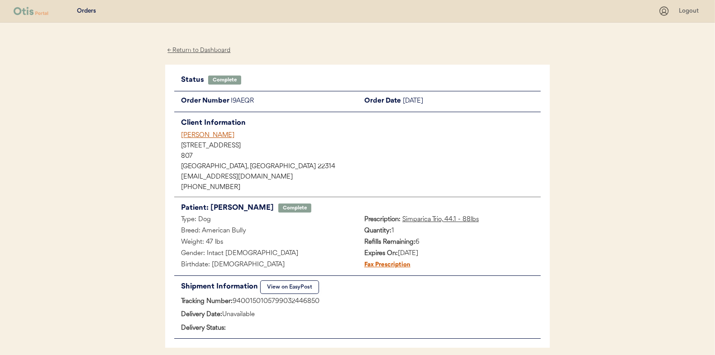
click at [200, 48] on div "← Return to Dashboard" at bounding box center [199, 50] width 68 height 10
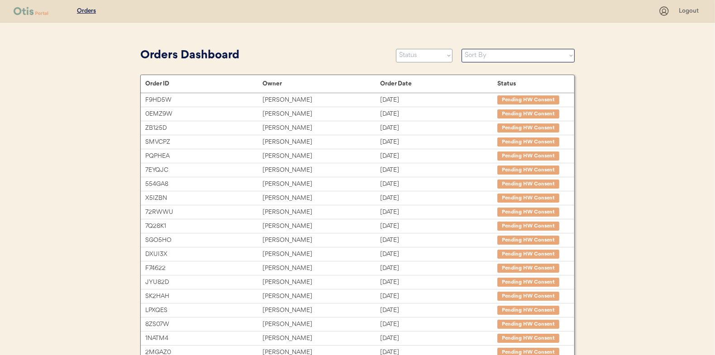
click at [414, 54] on select "Status On Hold New In Progress Complete Pending HW Consent Canceled" at bounding box center [424, 56] width 57 height 14
click at [396, 49] on select "Status On Hold New In Progress Complete Pending HW Consent Canceled" at bounding box center [424, 56] width 57 height 14
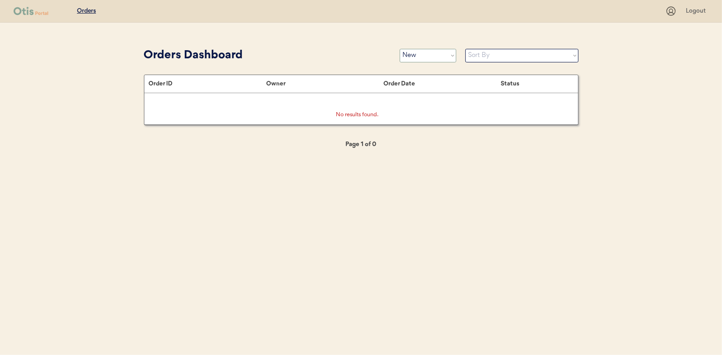
click at [420, 56] on select "Status On Hold New In Progress Complete Pending HW Consent Canceled" at bounding box center [428, 56] width 57 height 14
click at [400, 49] on select "Status On Hold New In Progress Complete Pending HW Consent Canceled" at bounding box center [428, 56] width 57 height 14
click at [418, 58] on select "Status On Hold New In Progress Complete Pending HW Consent Canceled" at bounding box center [428, 56] width 57 height 14
click at [400, 49] on select "Status On Hold New In Progress Complete Pending HW Consent Canceled" at bounding box center [428, 56] width 57 height 14
click at [430, 60] on select "Status On Hold New In Progress Complete Pending HW Consent Canceled" at bounding box center [428, 56] width 57 height 14
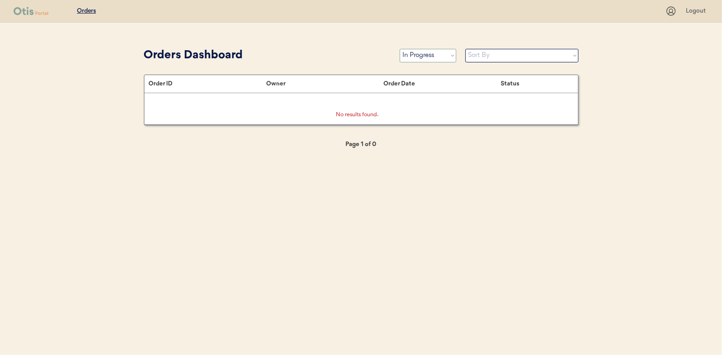
click at [400, 49] on select "Status On Hold New In Progress Complete Pending HW Consent Canceled" at bounding box center [428, 56] width 57 height 14
click at [415, 57] on select "Status On Hold New In Progress Complete Pending HW Consent Canceled" at bounding box center [428, 56] width 57 height 14
select select ""new""
click at [400, 49] on select "Status On Hold New In Progress Complete Pending HW Consent Canceled" at bounding box center [428, 56] width 57 height 14
click at [427, 63] on div "Orders Dashboard Status On Hold New In Progress Complete Pending HW Consent Can…" at bounding box center [361, 55] width 435 height 20
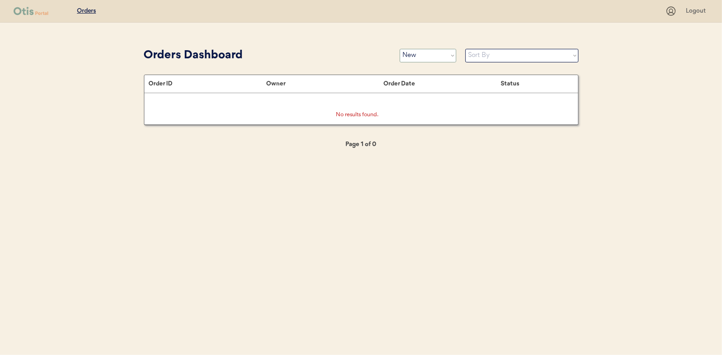
click at [421, 58] on select "Status On Hold New In Progress Complete Pending HW Consent Canceled" at bounding box center [428, 56] width 57 height 14
click at [400, 49] on select "Status On Hold New In Progress Complete Pending HW Consent Canceled" at bounding box center [428, 56] width 57 height 14
click at [344, 63] on div "Orders Dashboard" at bounding box center [267, 55] width 247 height 17
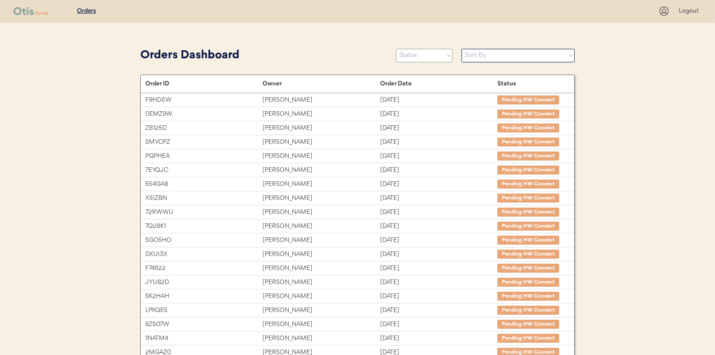
click at [419, 55] on select "Status On Hold New In Progress Complete Pending HW Consent Canceled" at bounding box center [424, 56] width 57 height 14
select select ""new""
click at [396, 49] on select "Status On Hold New In Progress Complete Pending HW Consent Canceled" at bounding box center [424, 56] width 57 height 14
